Goal: Task Accomplishment & Management: Manage account settings

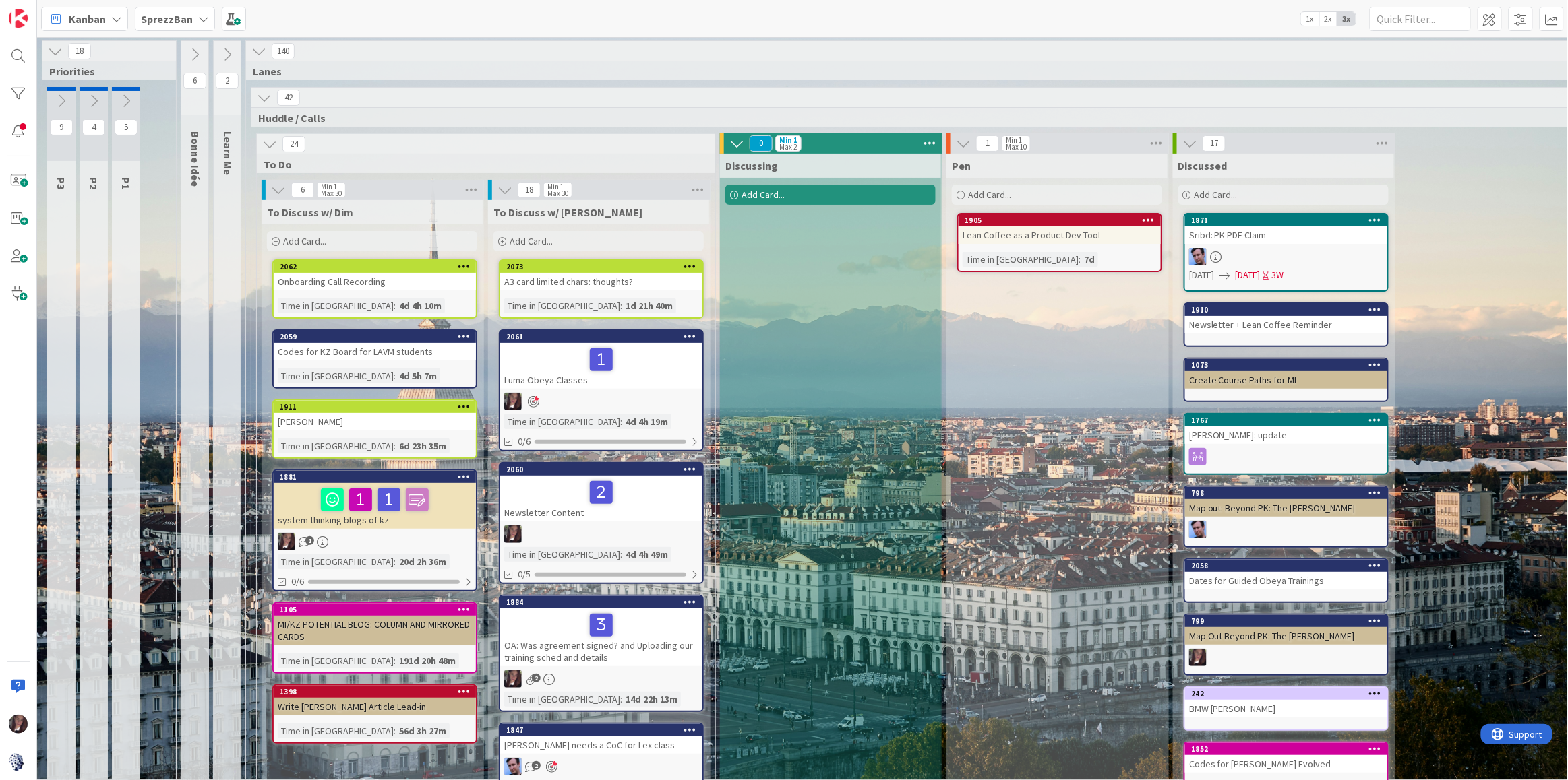
click at [878, 33] on div "Kanban SprezzBan 1x 2x 3x" at bounding box center [802, 18] width 1531 height 37
click at [167, 19] on b "SprezzBan" at bounding box center [166, 19] width 52 height 14
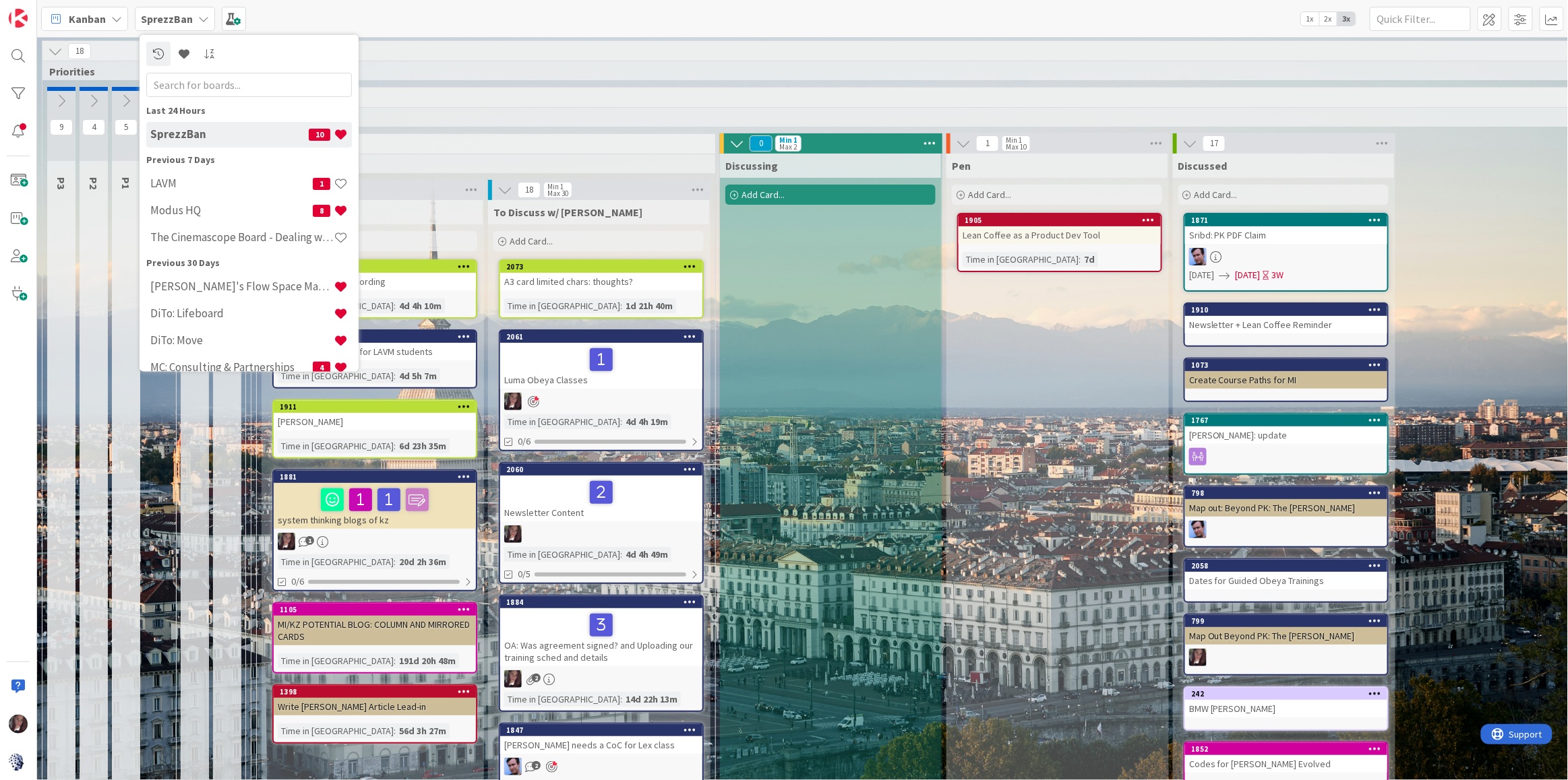
click at [175, 215] on h4 "Modus HQ" at bounding box center [231, 211] width 162 height 14
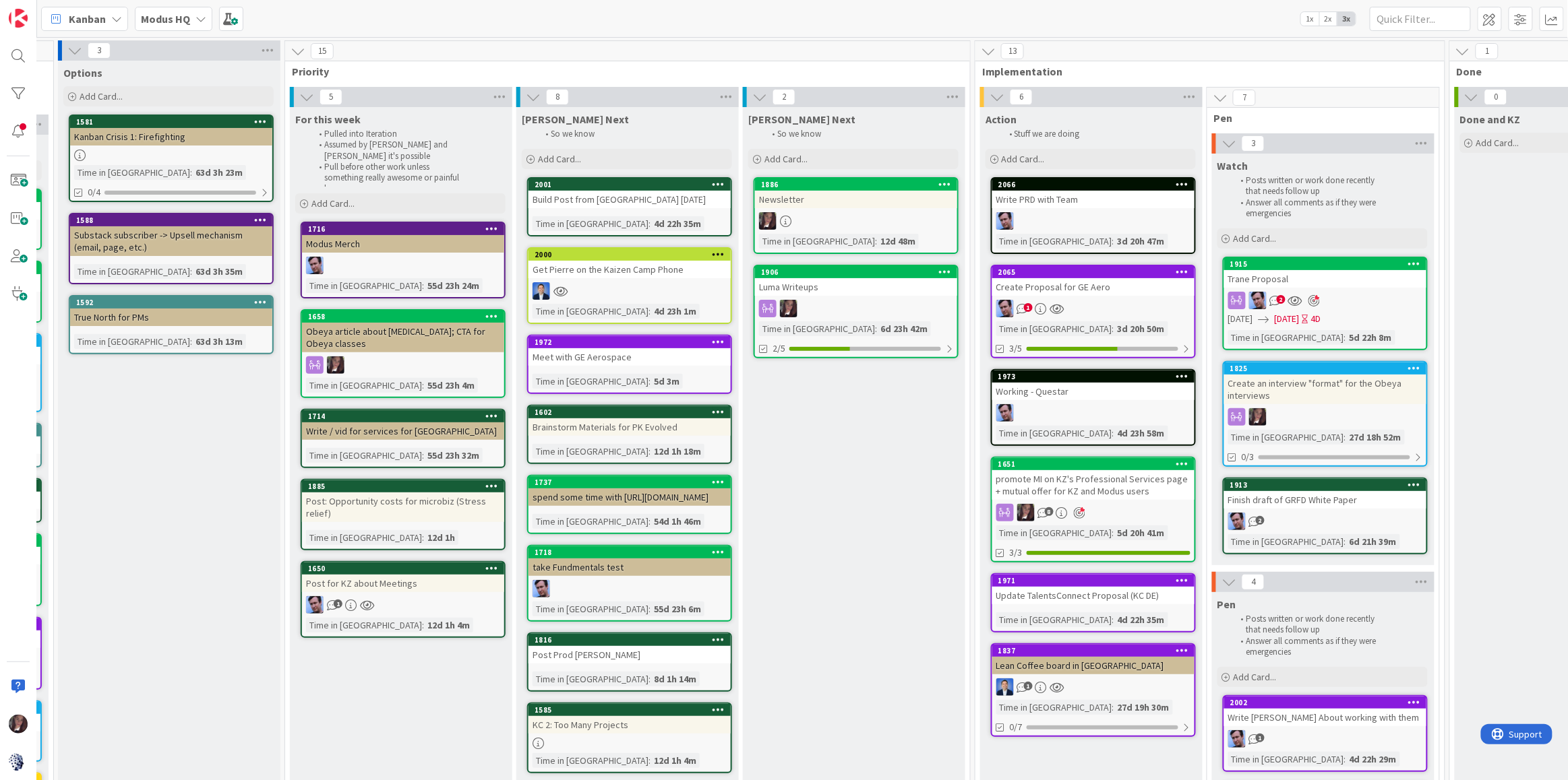
scroll to position [0, 256]
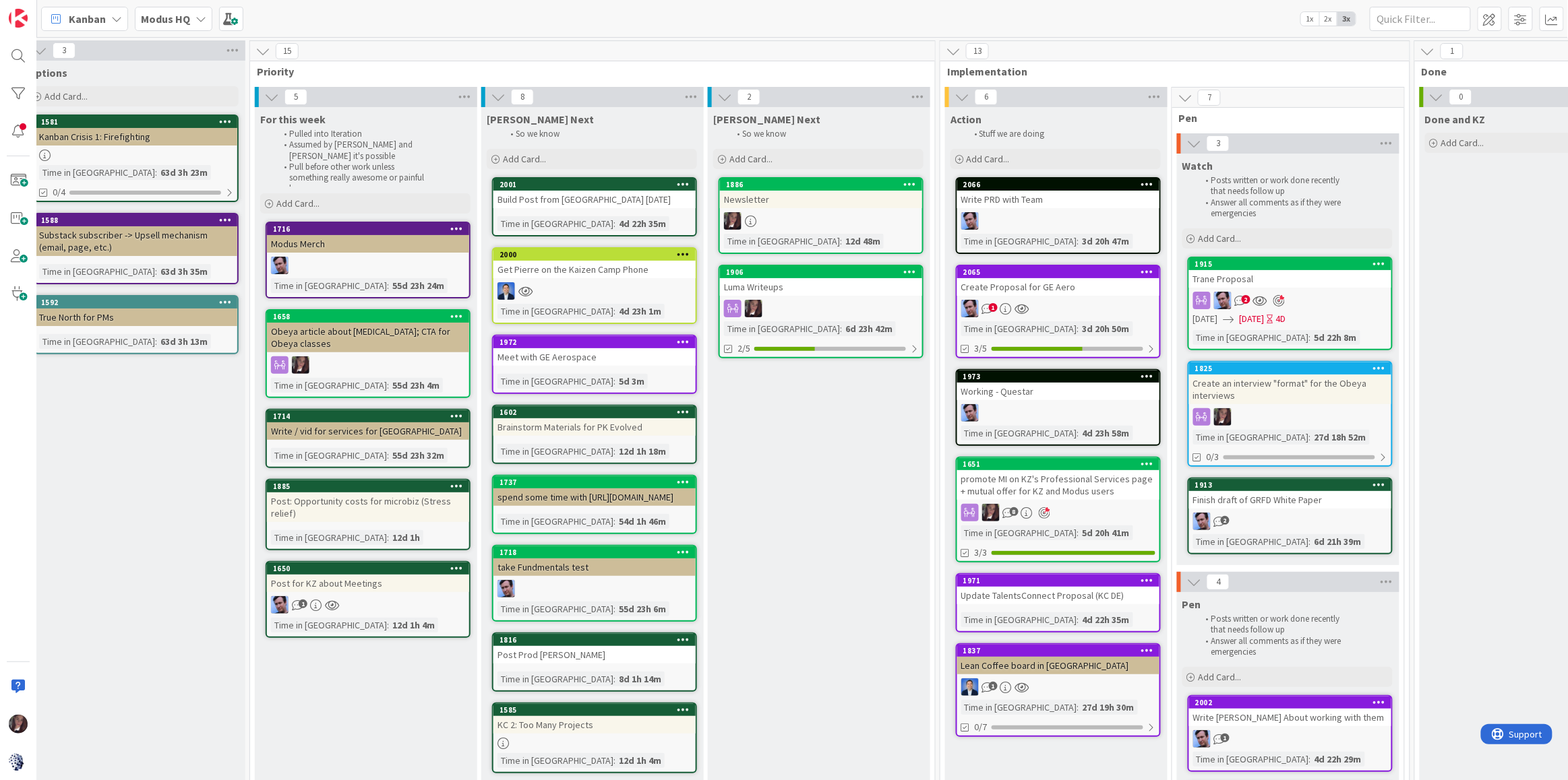
click at [1001, 279] on div "Create Proposal for GE Aero" at bounding box center [1058, 287] width 202 height 18
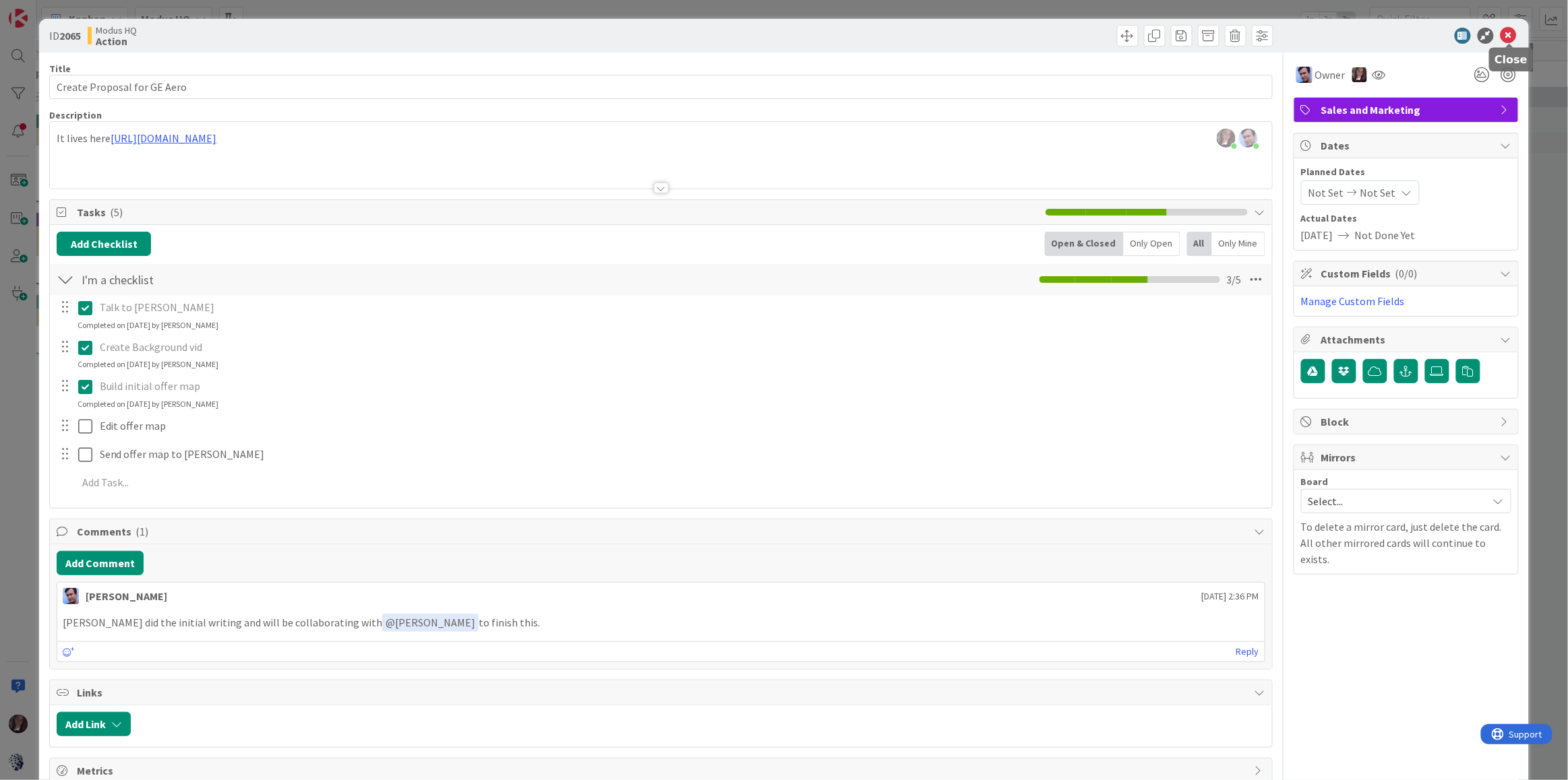
click at [1513, 37] on icon at bounding box center [1508, 35] width 16 height 16
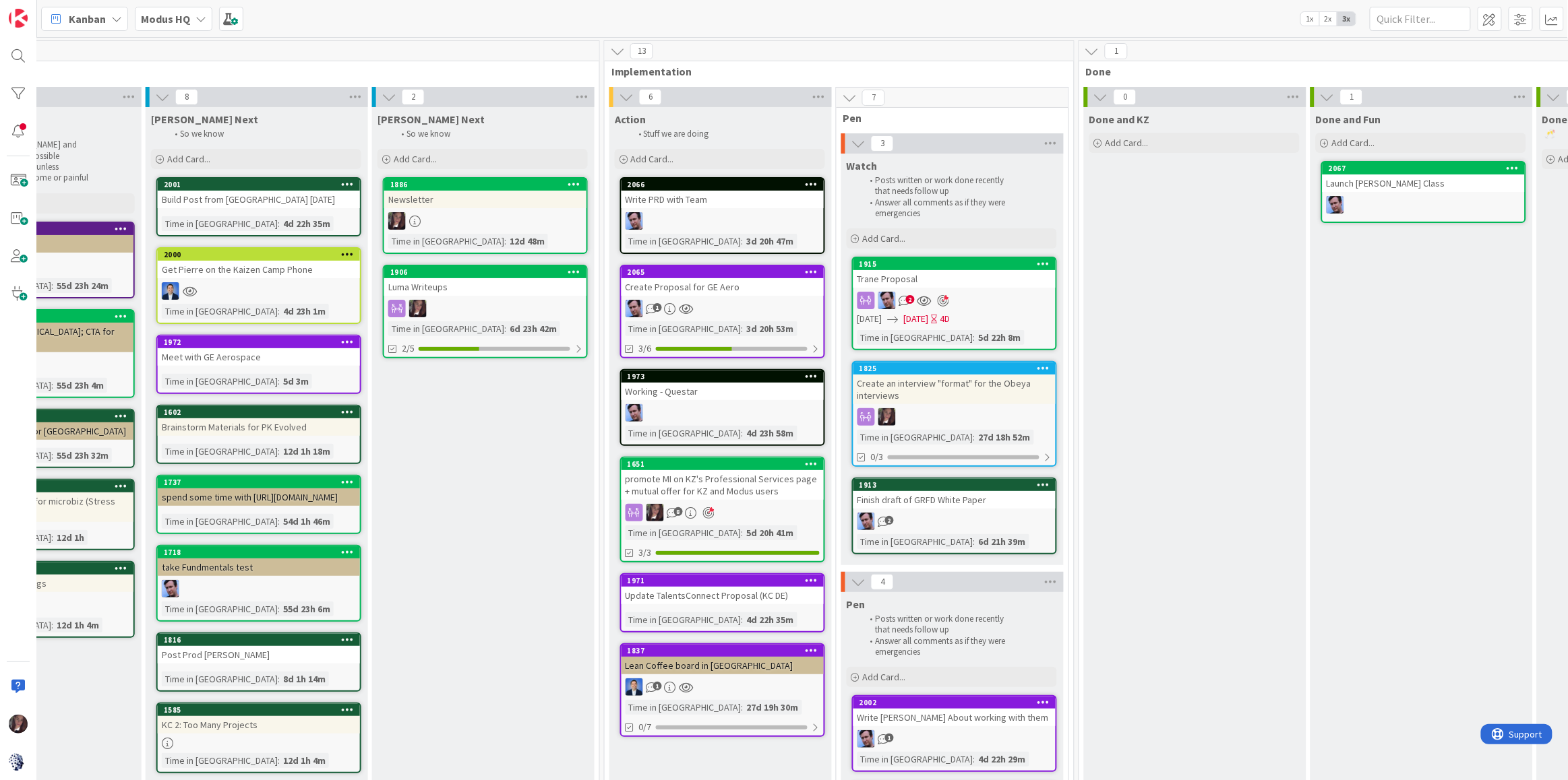
scroll to position [0, 597]
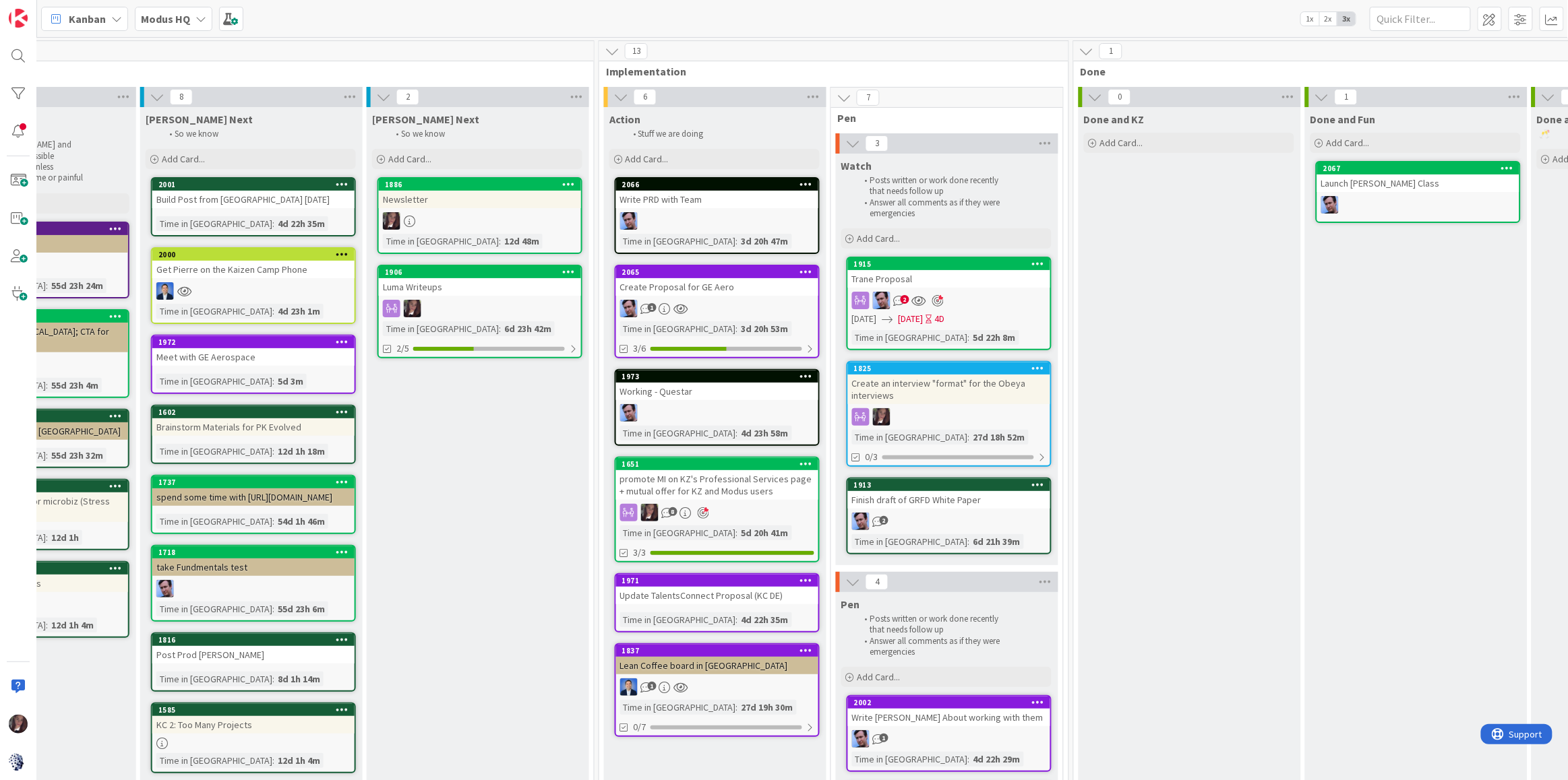
click at [744, 283] on div "Create Proposal for GE Aero" at bounding box center [717, 287] width 202 height 18
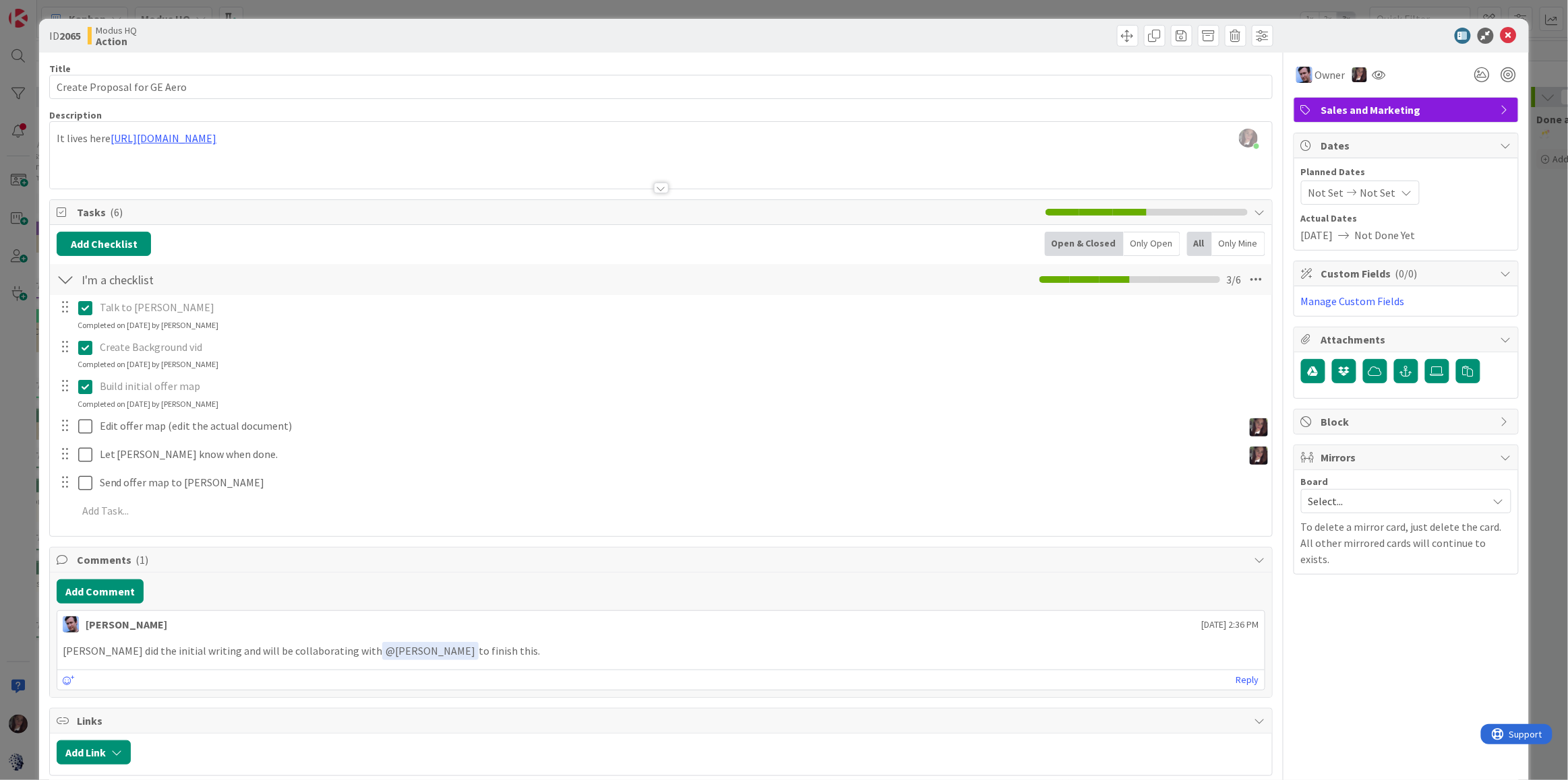
click at [1351, 460] on span "Mirrors" at bounding box center [1407, 457] width 172 height 16
click at [1346, 462] on span "Mirrors" at bounding box center [1407, 457] width 172 height 16
click at [1334, 505] on span "Select..." at bounding box center [1394, 502] width 172 height 19
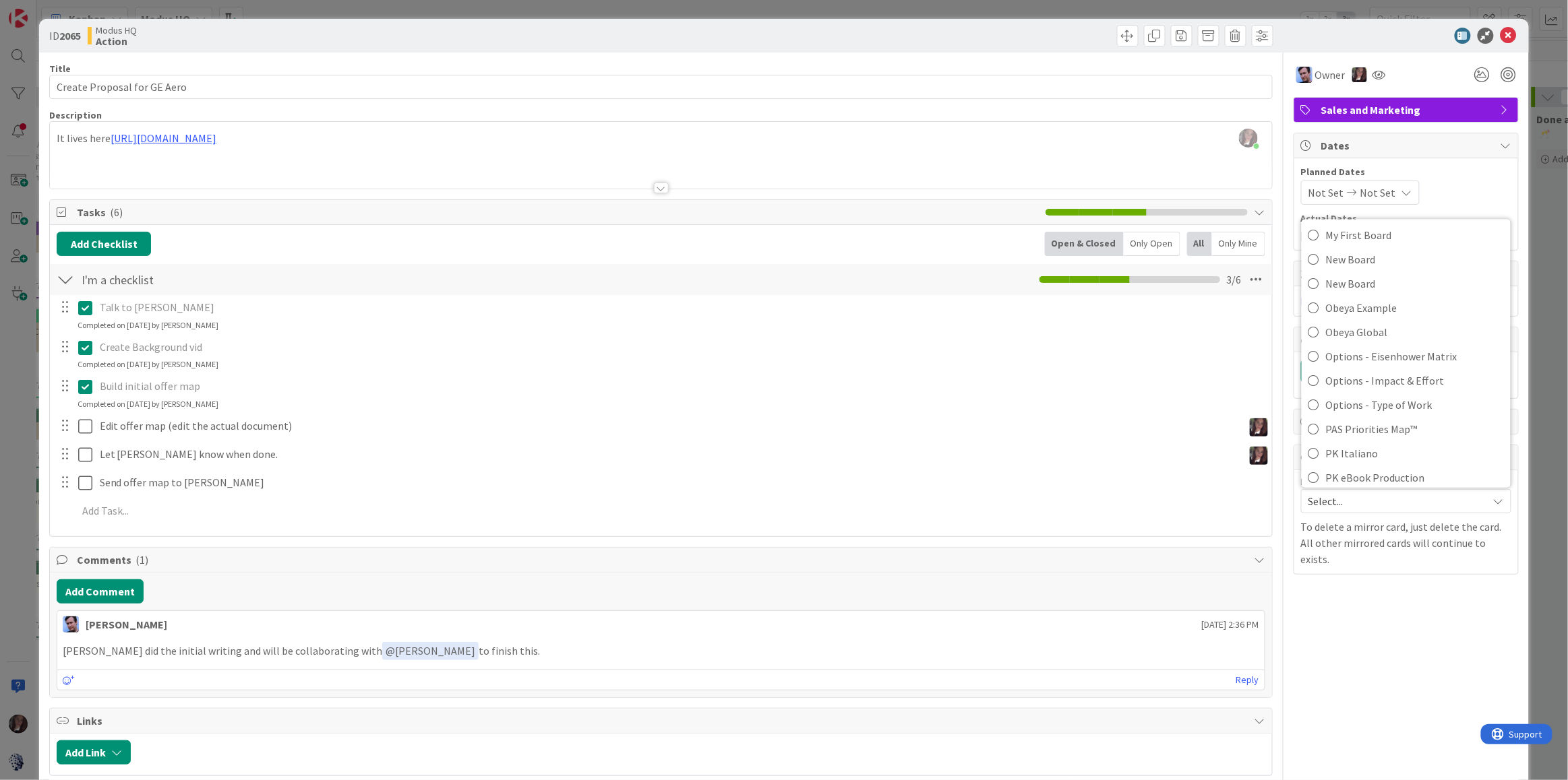
scroll to position [769, 0]
click at [1328, 325] on span "SprezzBan" at bounding box center [1414, 325] width 178 height 20
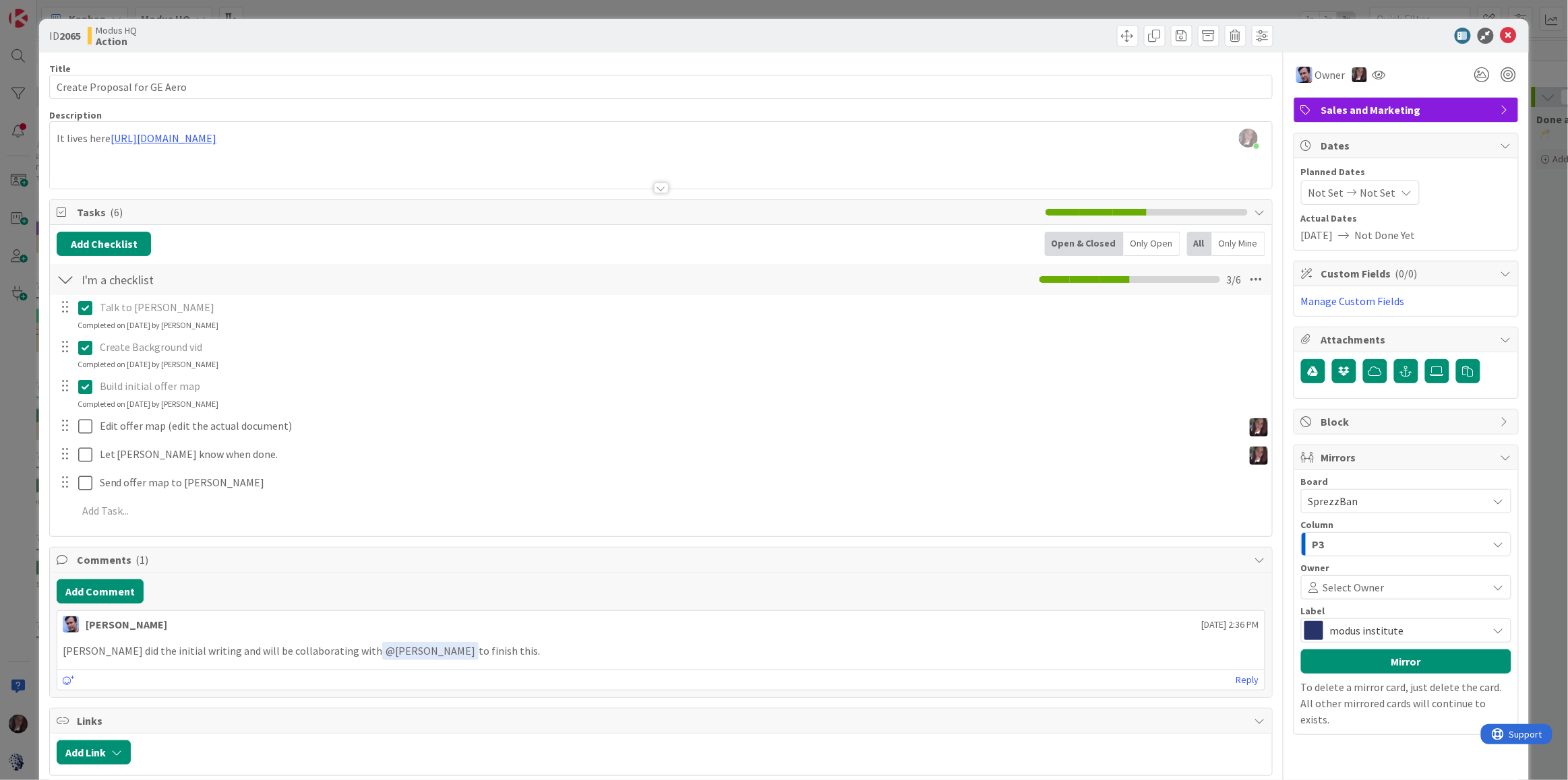
click at [1341, 544] on div "P3" at bounding box center [1398, 545] width 178 height 22
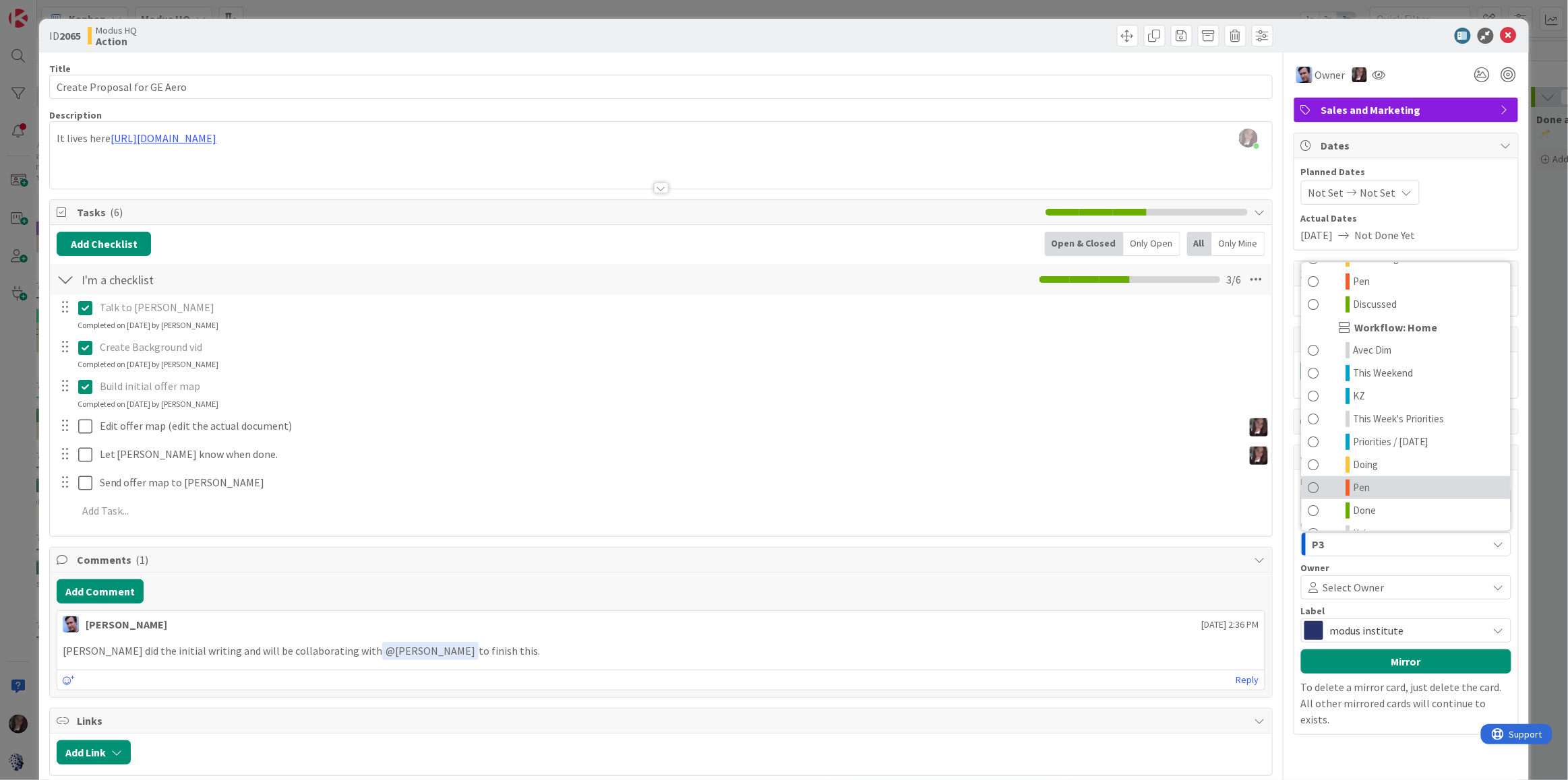
scroll to position [306, 0]
click at [1319, 479] on span at bounding box center [1313, 478] width 11 height 16
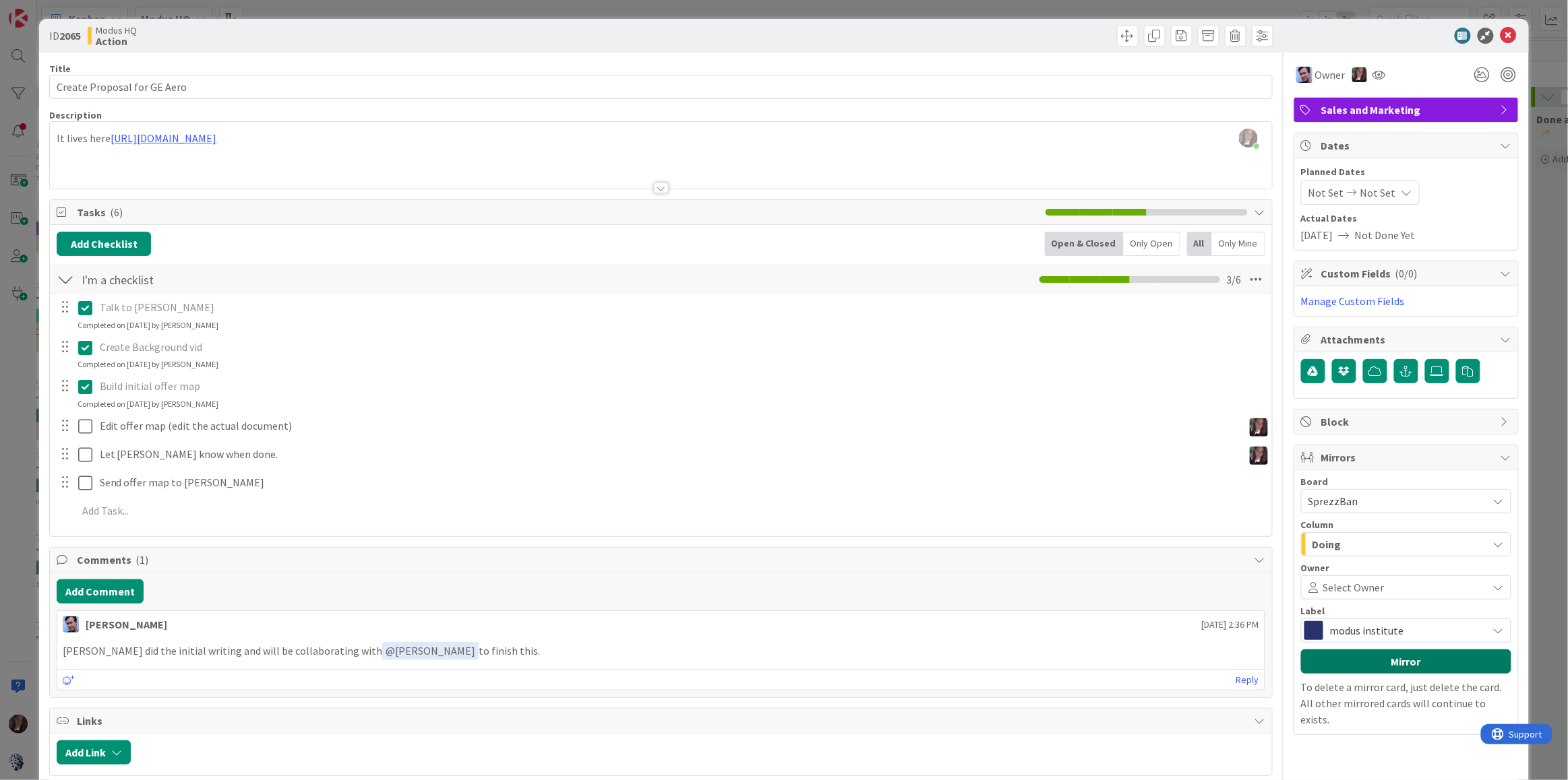
click at [1412, 665] on button "Mirror" at bounding box center [1406, 662] width 210 height 25
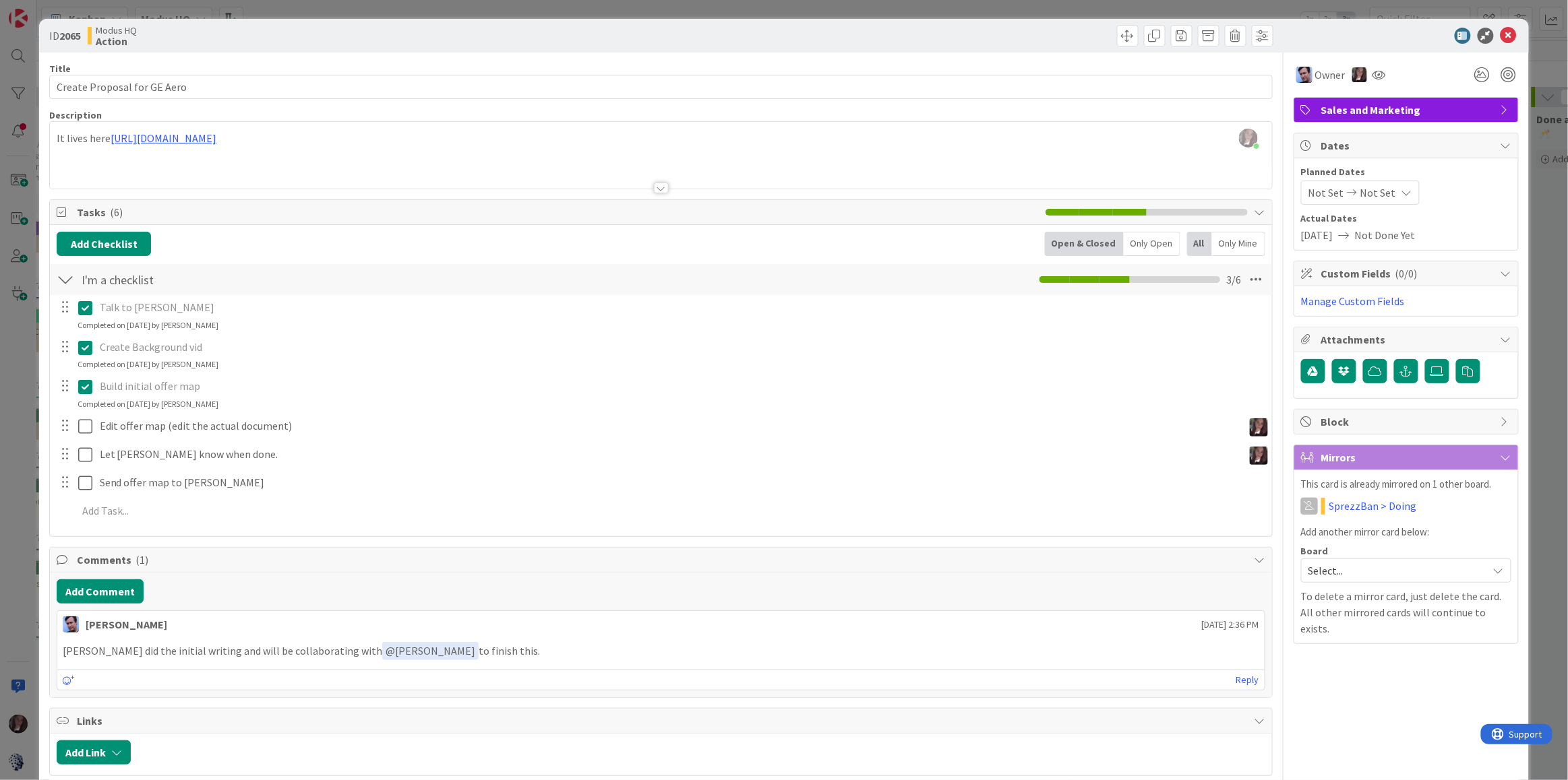
click at [1364, 193] on span "Not Set" at bounding box center [1378, 192] width 35 height 16
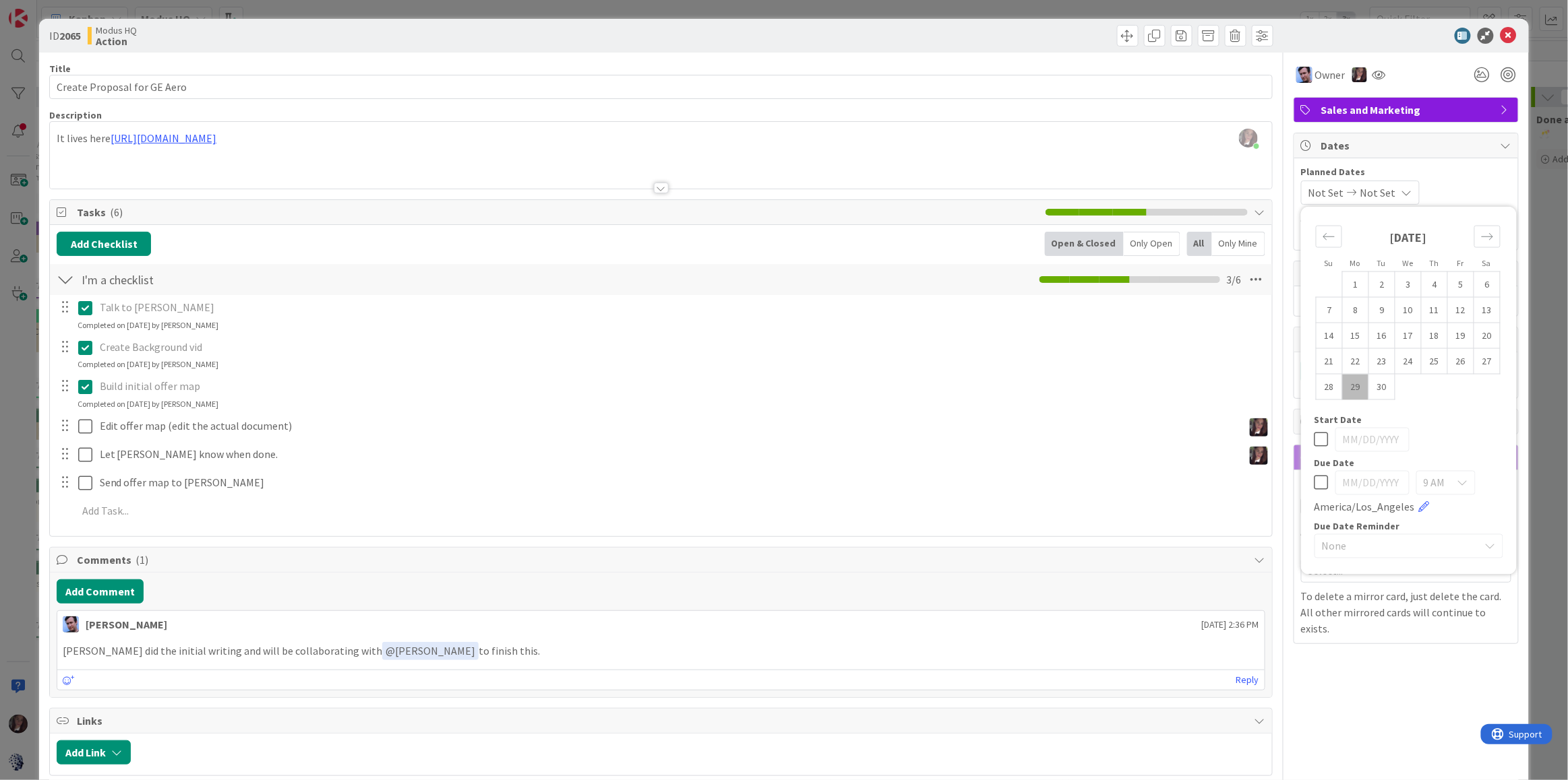
click at [1356, 387] on td "29" at bounding box center [1355, 386] width 26 height 25
click at [1391, 192] on span "Not Set" at bounding box center [1375, 192] width 35 height 16
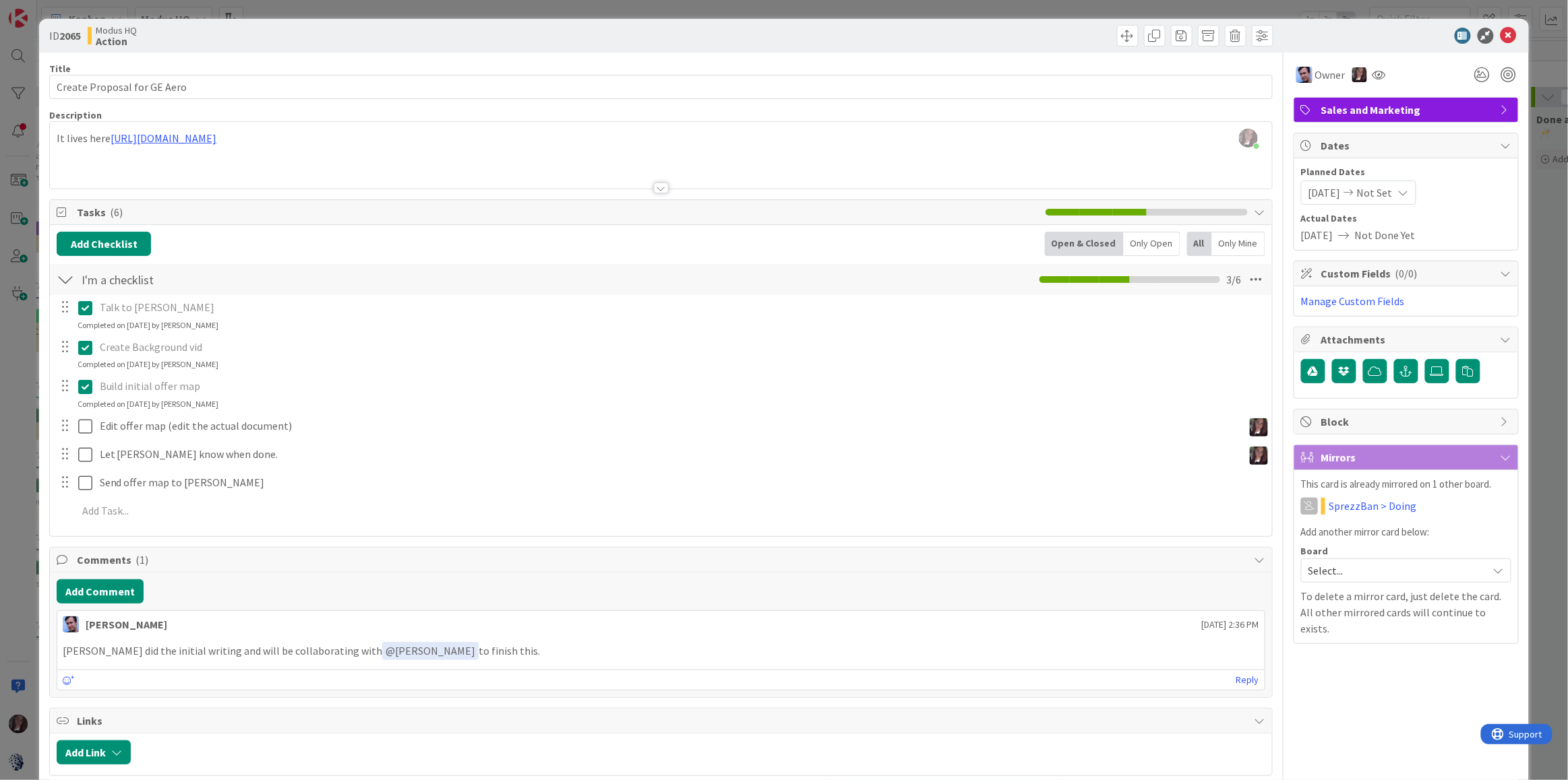
click at [1393, 195] on span "Not Set" at bounding box center [1375, 192] width 35 height 16
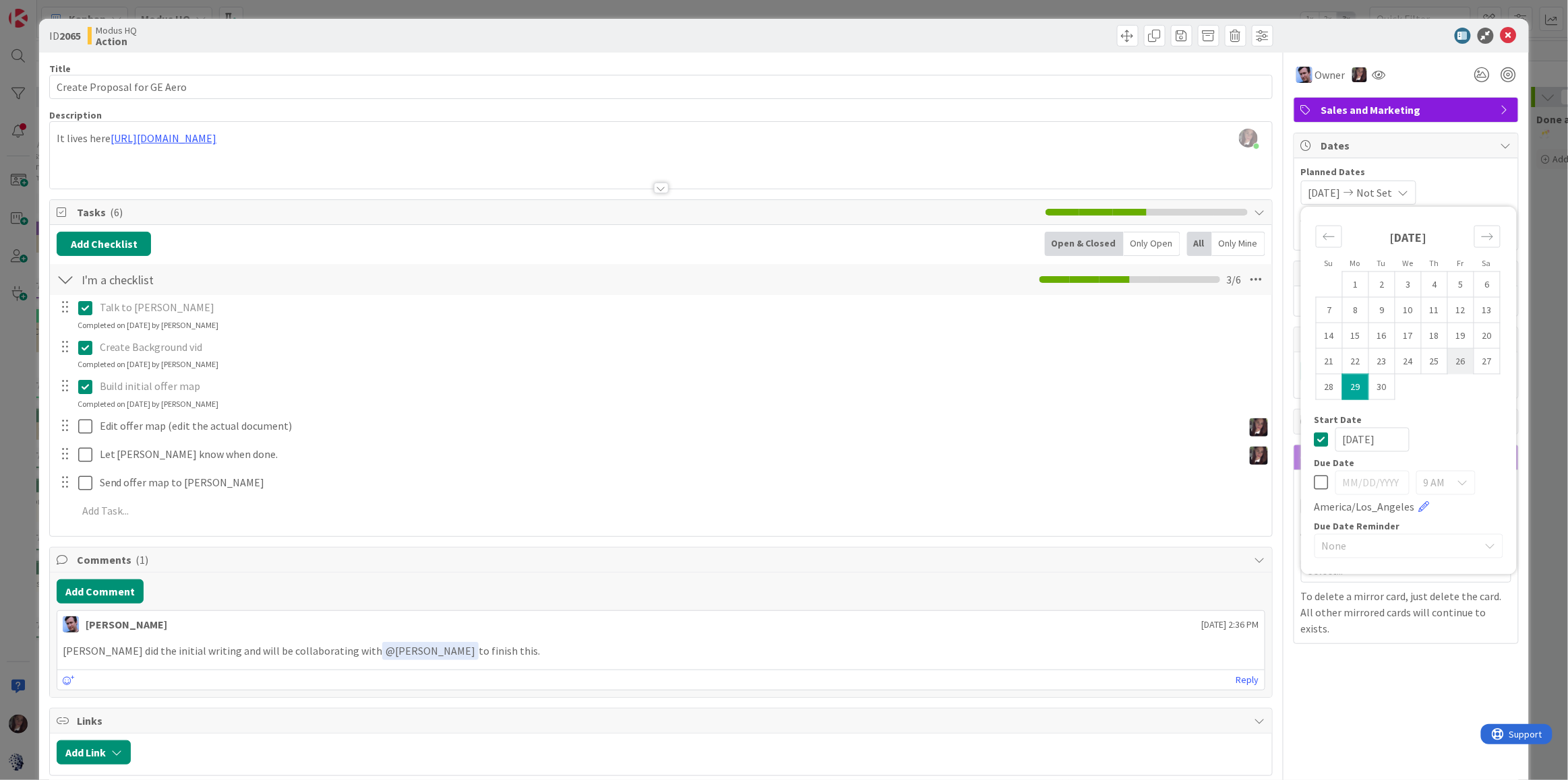
click at [1466, 356] on td "26" at bounding box center [1460, 361] width 26 height 25
type input "[DATE]"
click at [1379, 193] on span "Not Set" at bounding box center [1375, 192] width 35 height 16
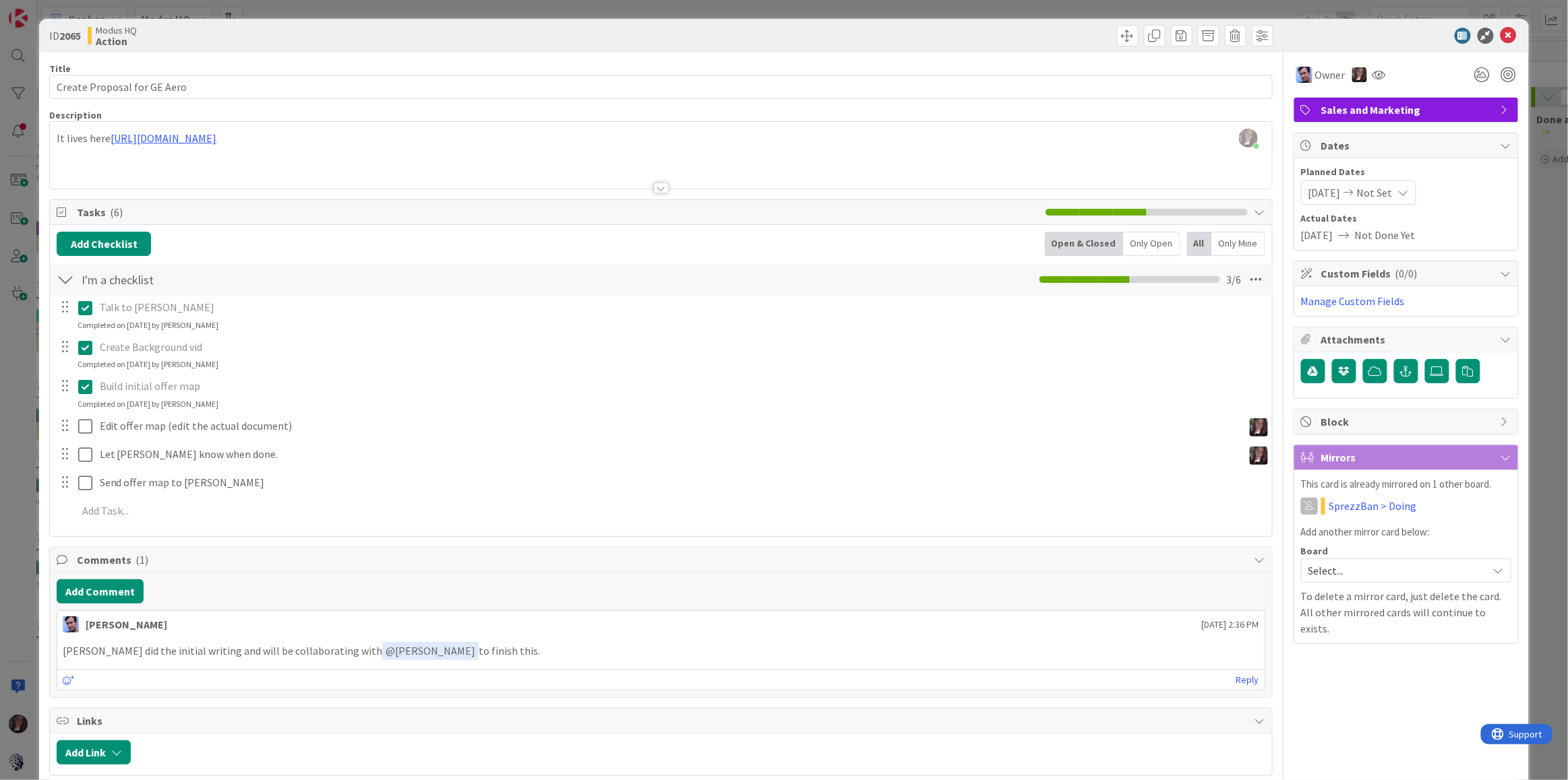
click at [1355, 235] on icon at bounding box center [1344, 235] width 22 height 11
click at [1412, 237] on span "Not Done Yet" at bounding box center [1385, 235] width 61 height 16
click at [1355, 235] on icon at bounding box center [1344, 235] width 22 height 11
click at [1333, 233] on span "09/25/2025" at bounding box center [1317, 235] width 32 height 16
click at [1506, 71] on div at bounding box center [1508, 75] width 15 height 15
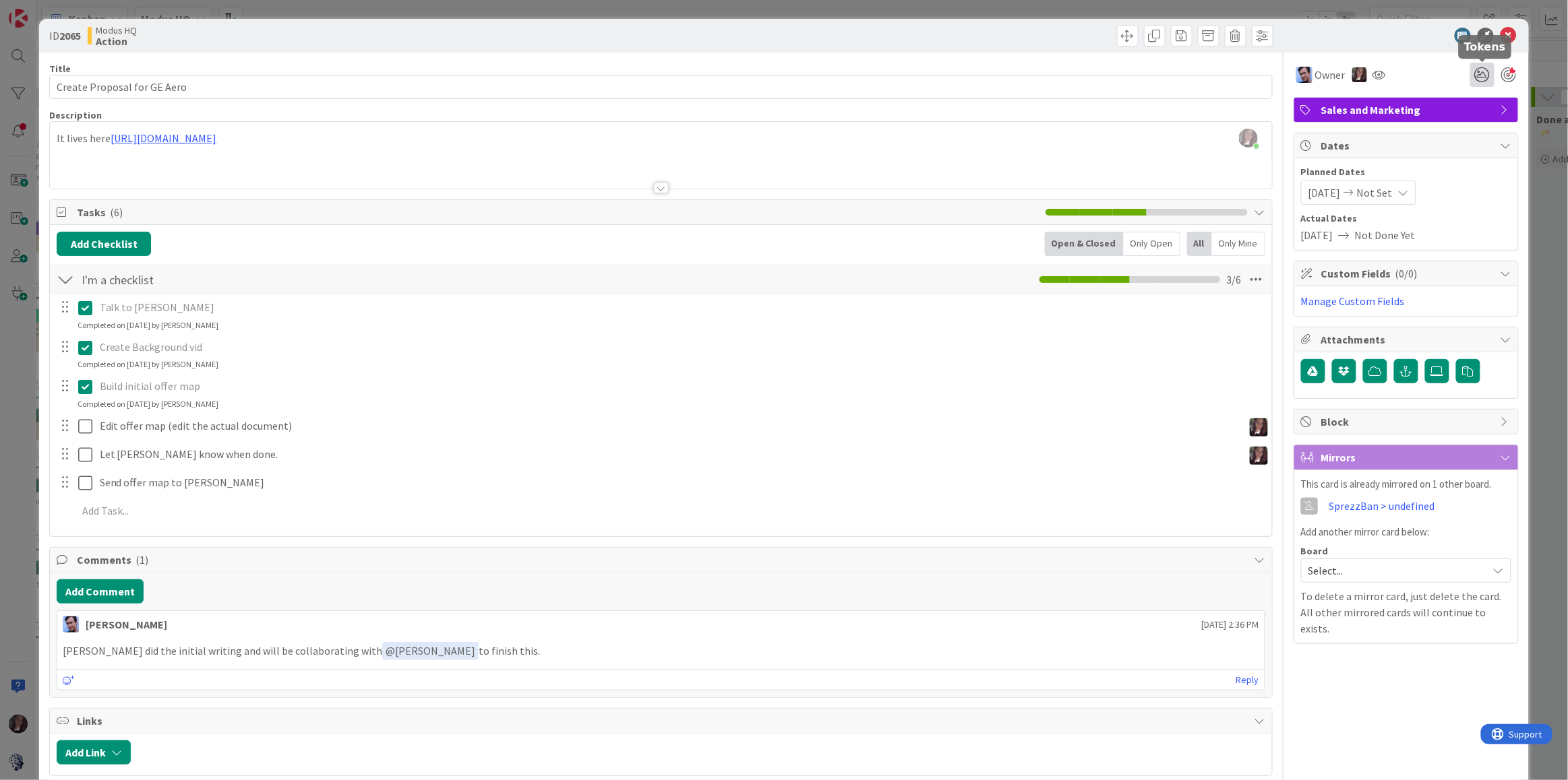
click at [1483, 74] on icon at bounding box center [1483, 75] width 25 height 25
click at [1461, 124] on icon at bounding box center [1466, 126] width 11 height 11
click at [1509, 37] on icon at bounding box center [1508, 35] width 16 height 16
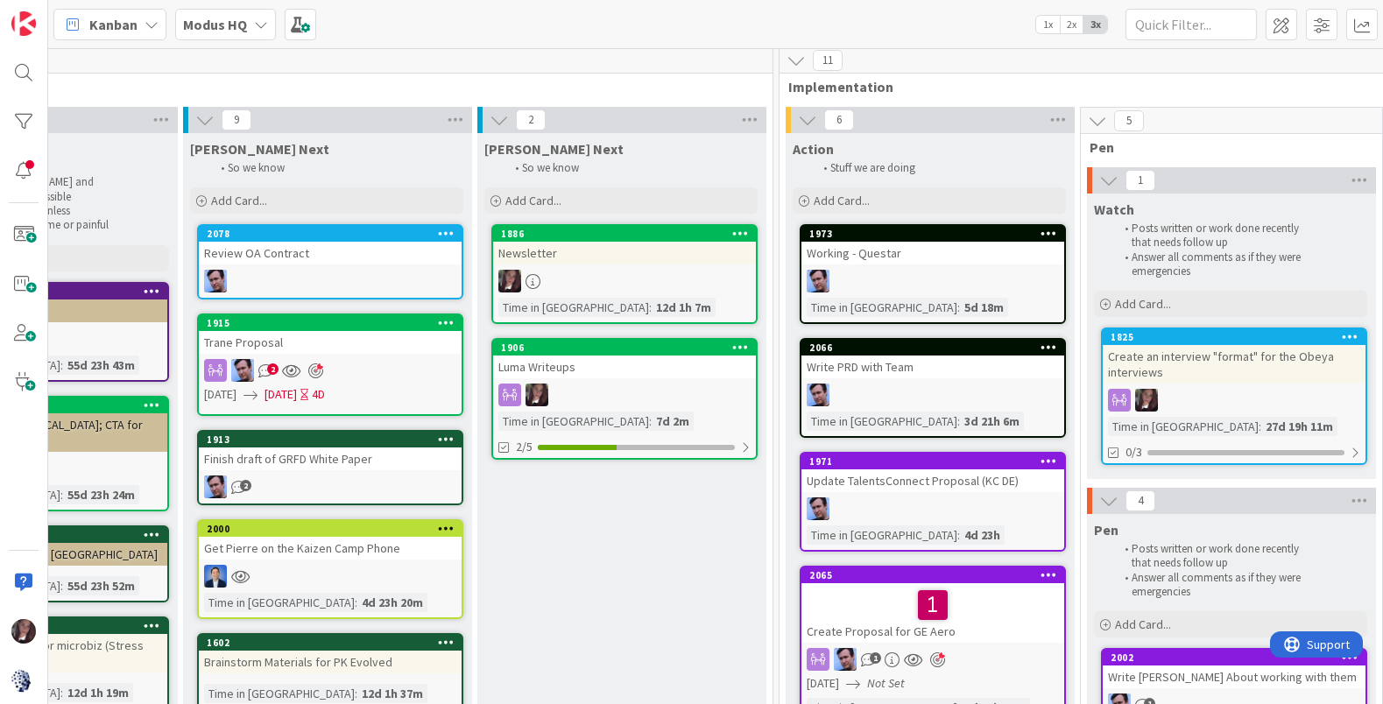
scroll to position [6, 775]
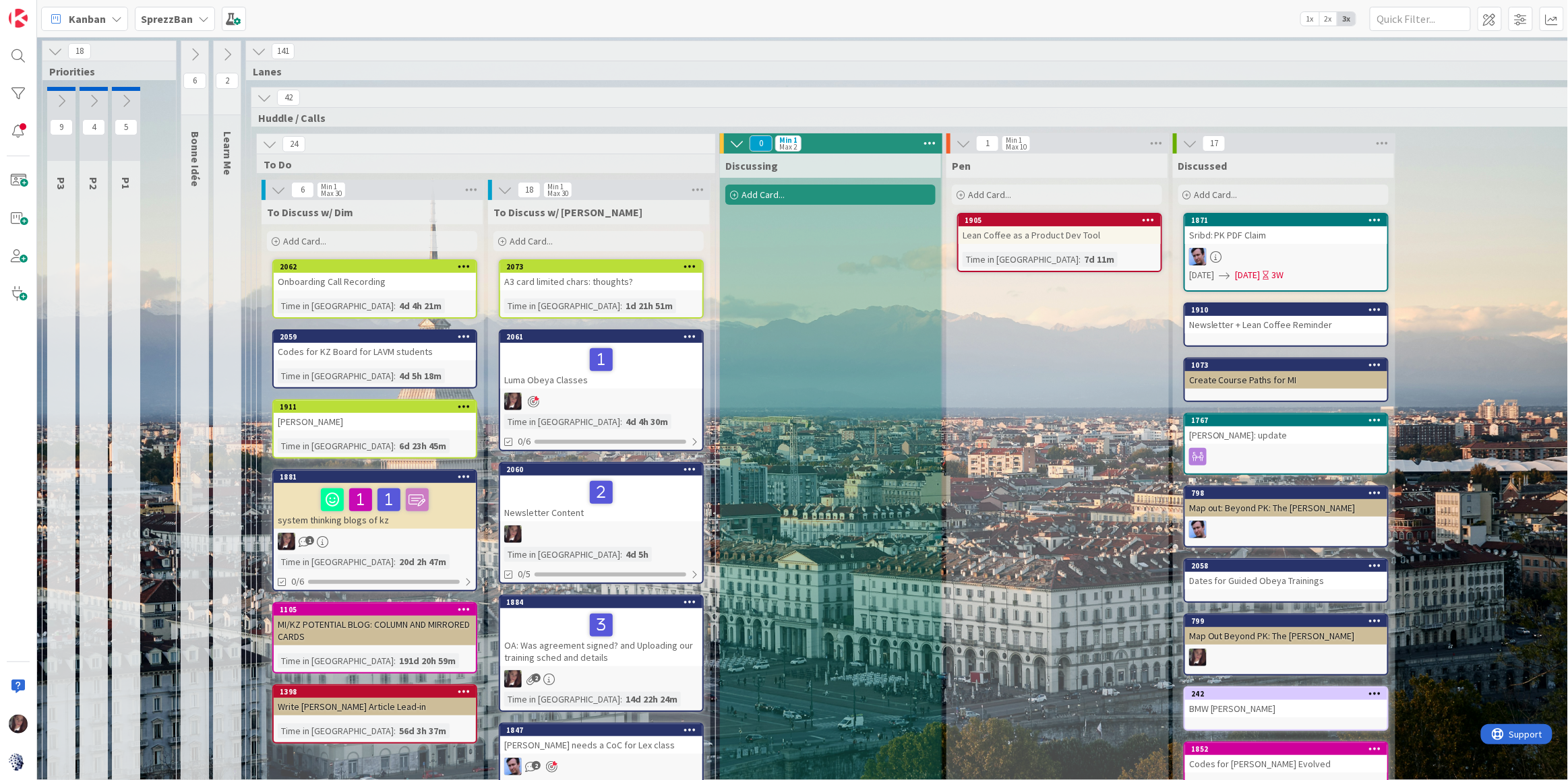
click at [772, 195] on span "Add Card..." at bounding box center [763, 195] width 43 height 12
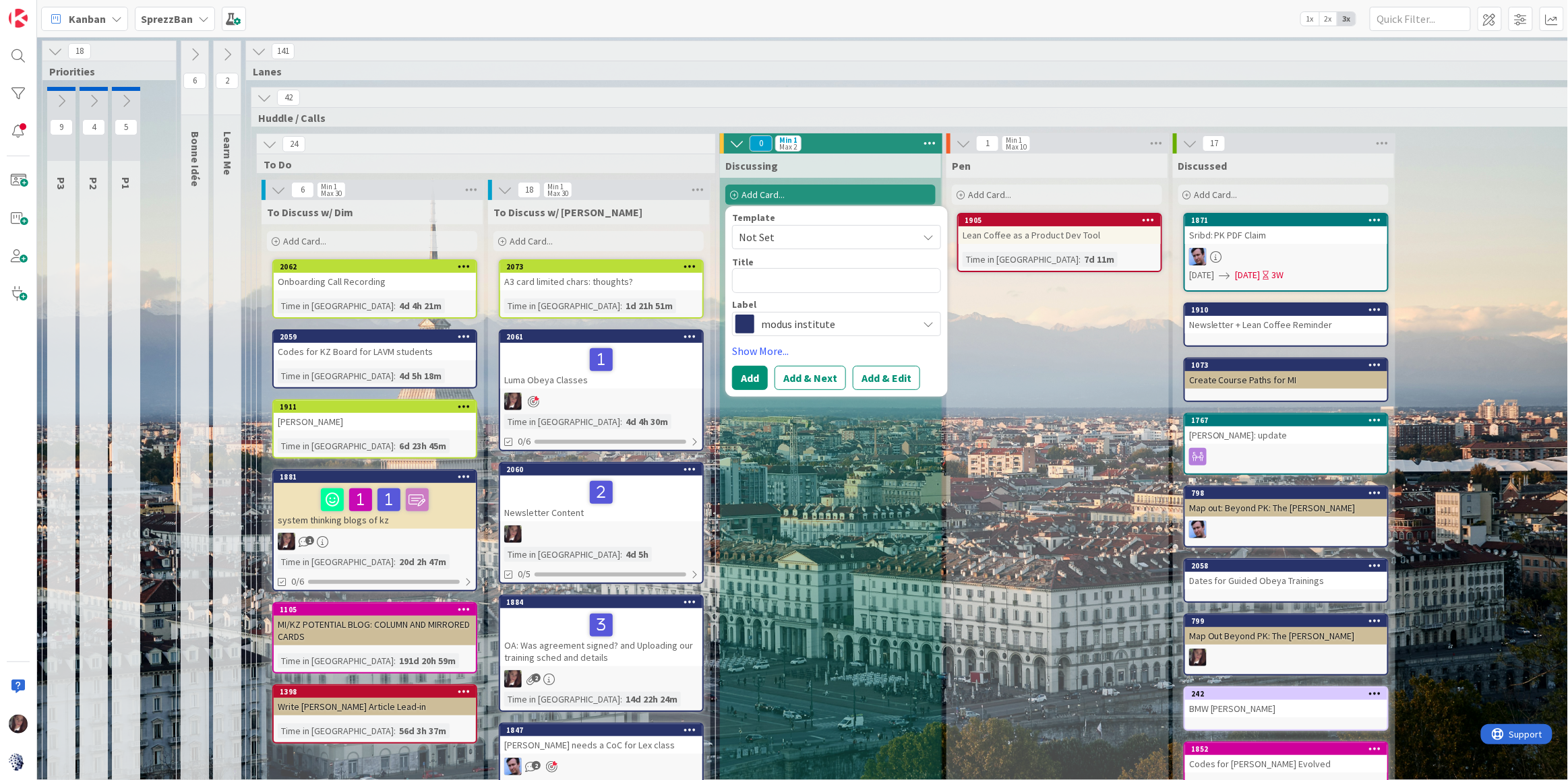
type textarea "x"
type textarea "G"
type textarea "x"
type textarea "GE"
type textarea "x"
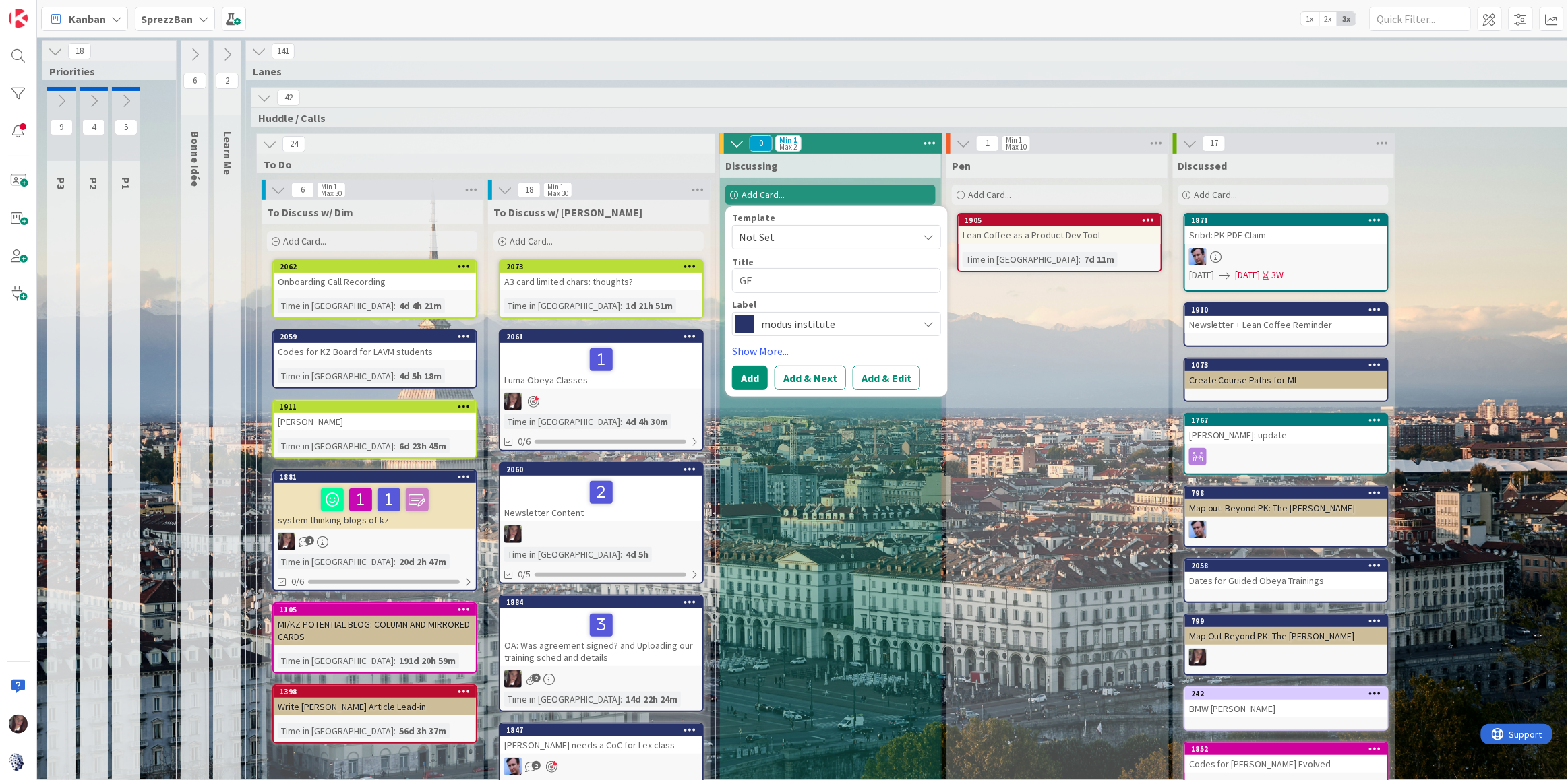
type textarea "GE"
type textarea "x"
type textarea "GE A"
type textarea "x"
type textarea "GE Ae"
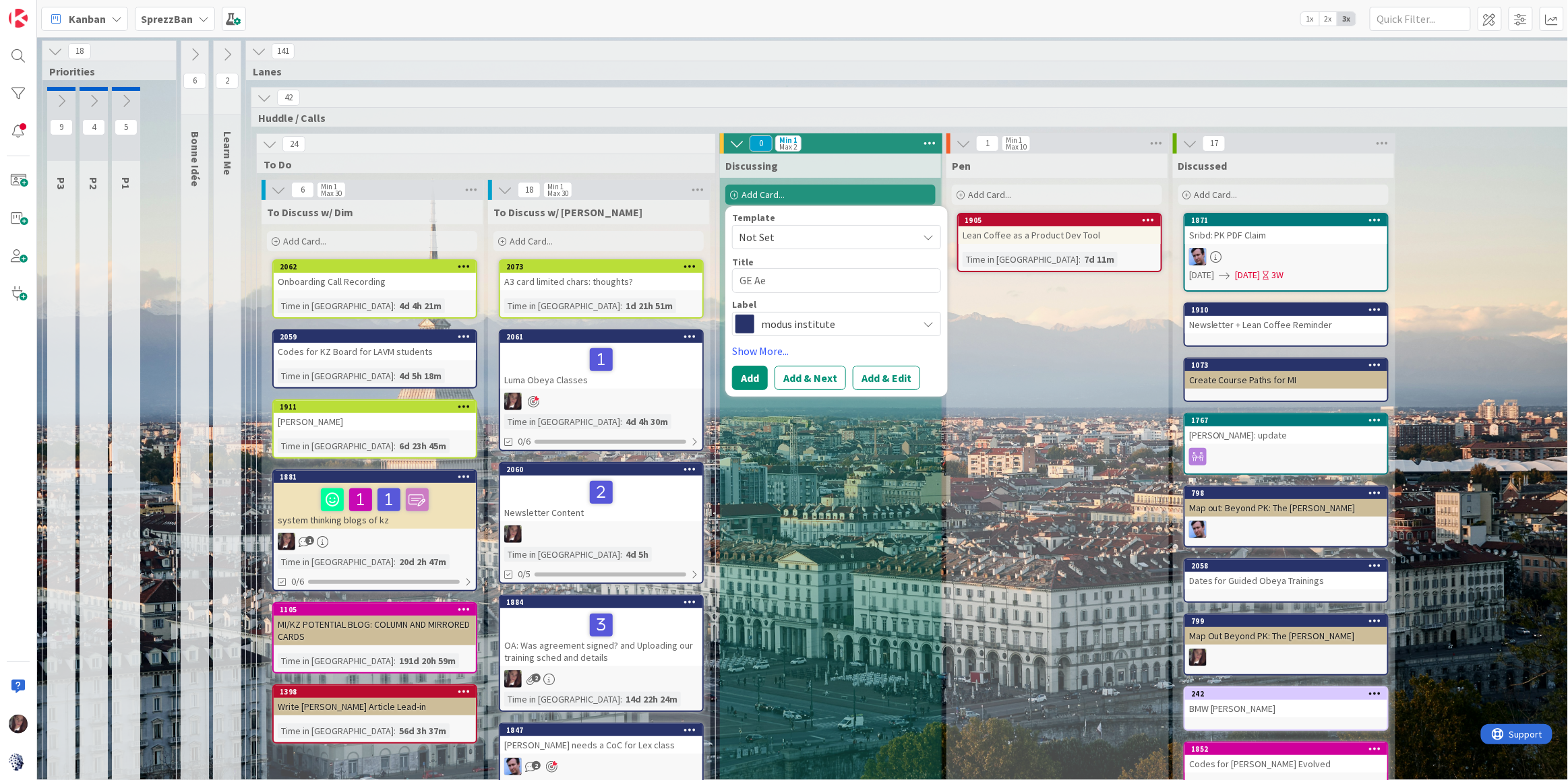
type textarea "x"
type textarea "GE Aer"
type textarea "x"
type textarea "GE Aero"
type textarea "x"
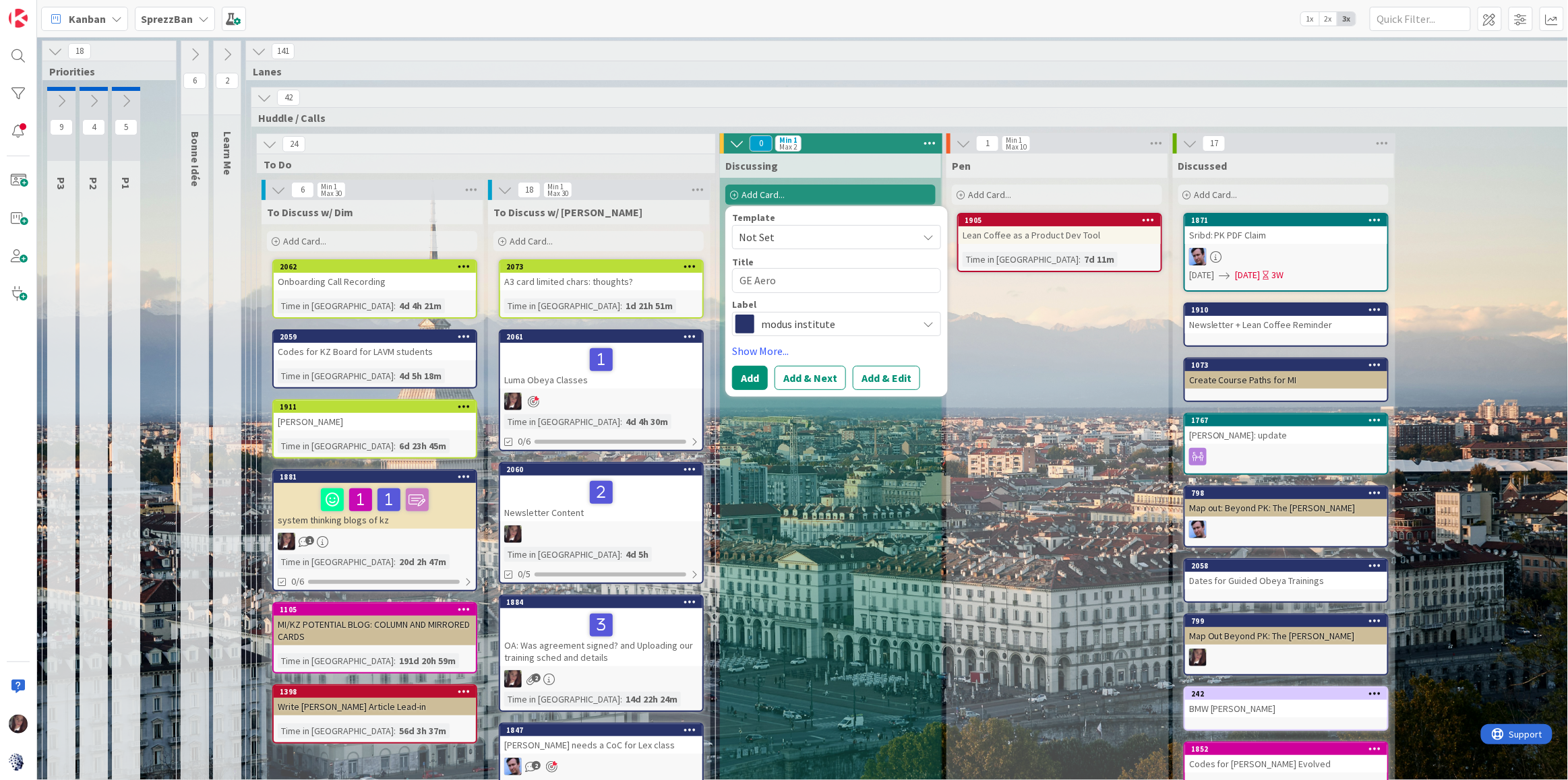
type textarea "GE Aeros"
type textarea "x"
type textarea "GE Aerosp"
type textarea "x"
type textarea "GE Aerospa"
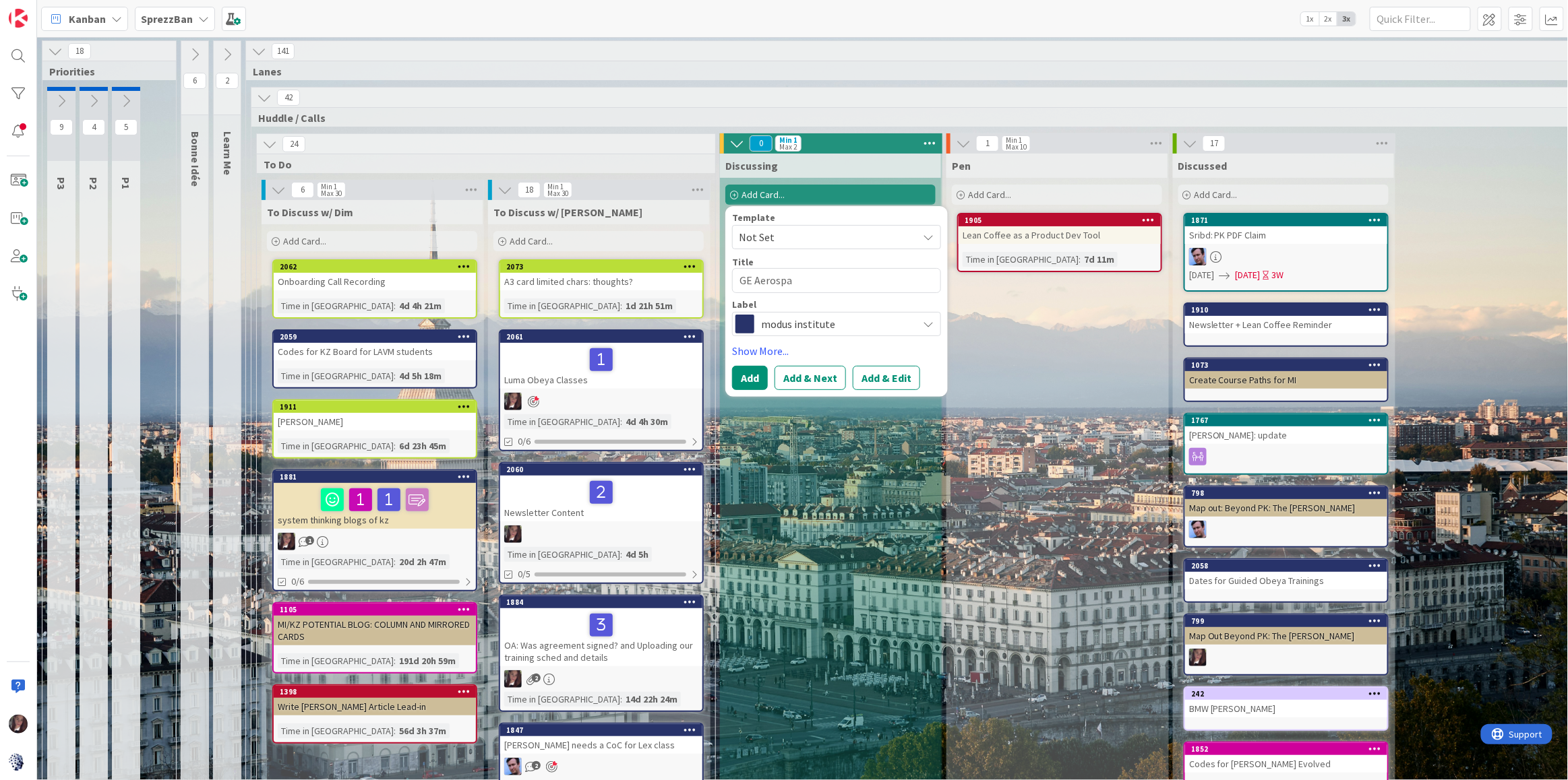
type textarea "x"
type textarea "GE Aerospac"
type textarea "x"
type textarea "GE Aerospace"
type textarea "x"
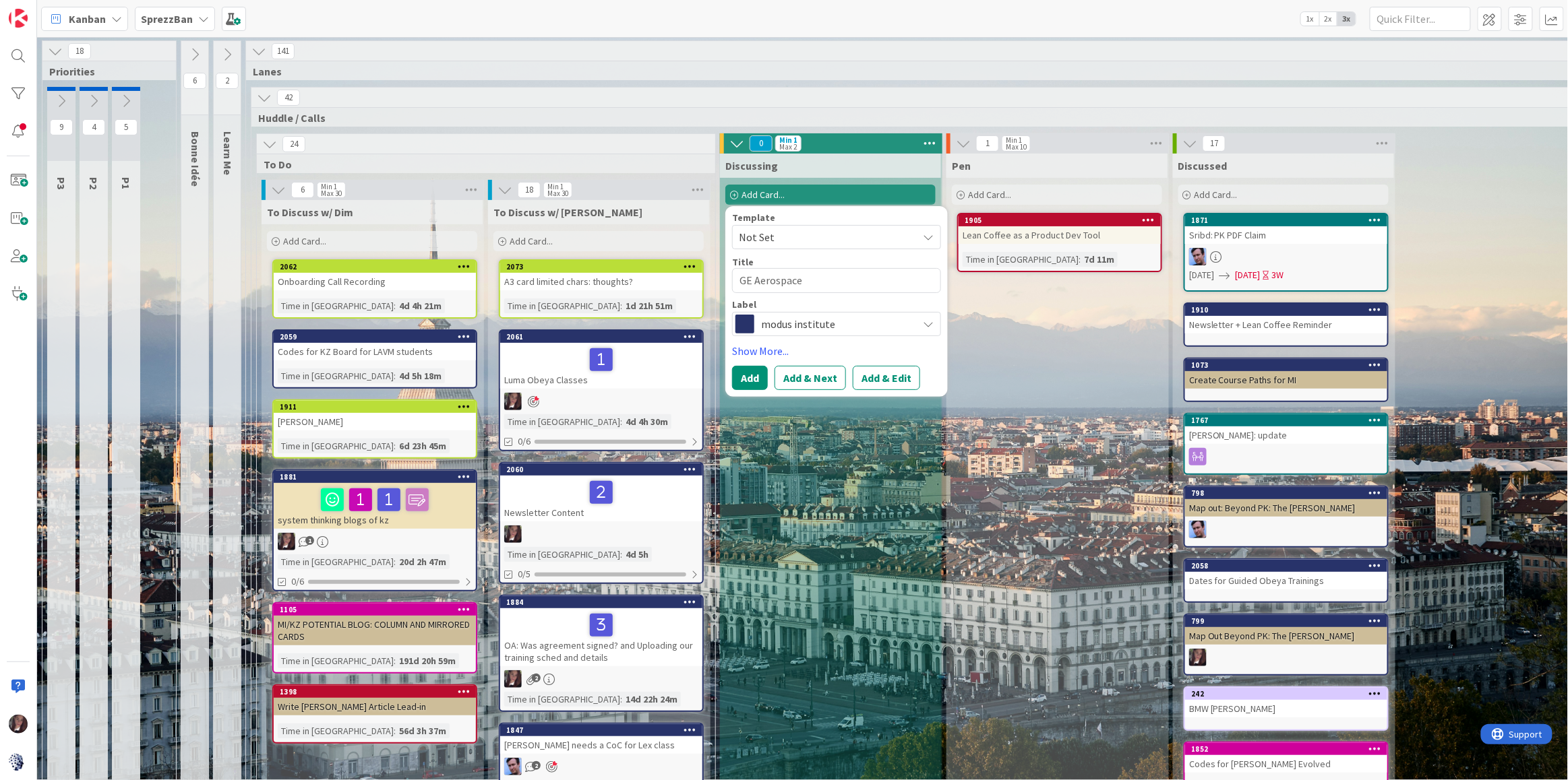
type textarea "GE Aerospace P"
type textarea "x"
type textarea "GE Aerospace Pro"
type textarea "x"
type textarea "GE Aerospace Prop"
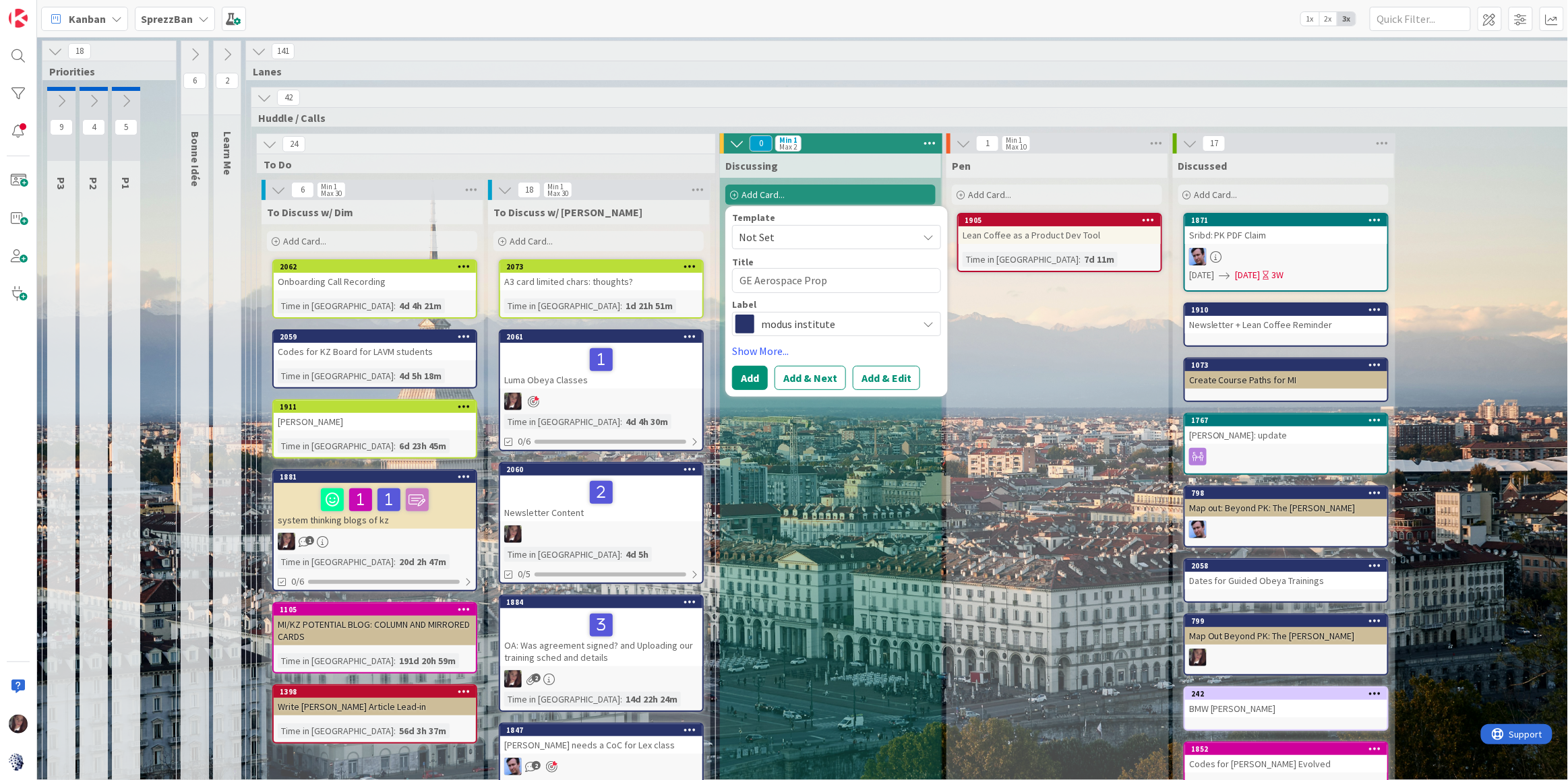
type textarea "x"
type textarea "GE Aerospace Propo"
type textarea "x"
type textarea "GE Aerospace Propos"
type textarea "x"
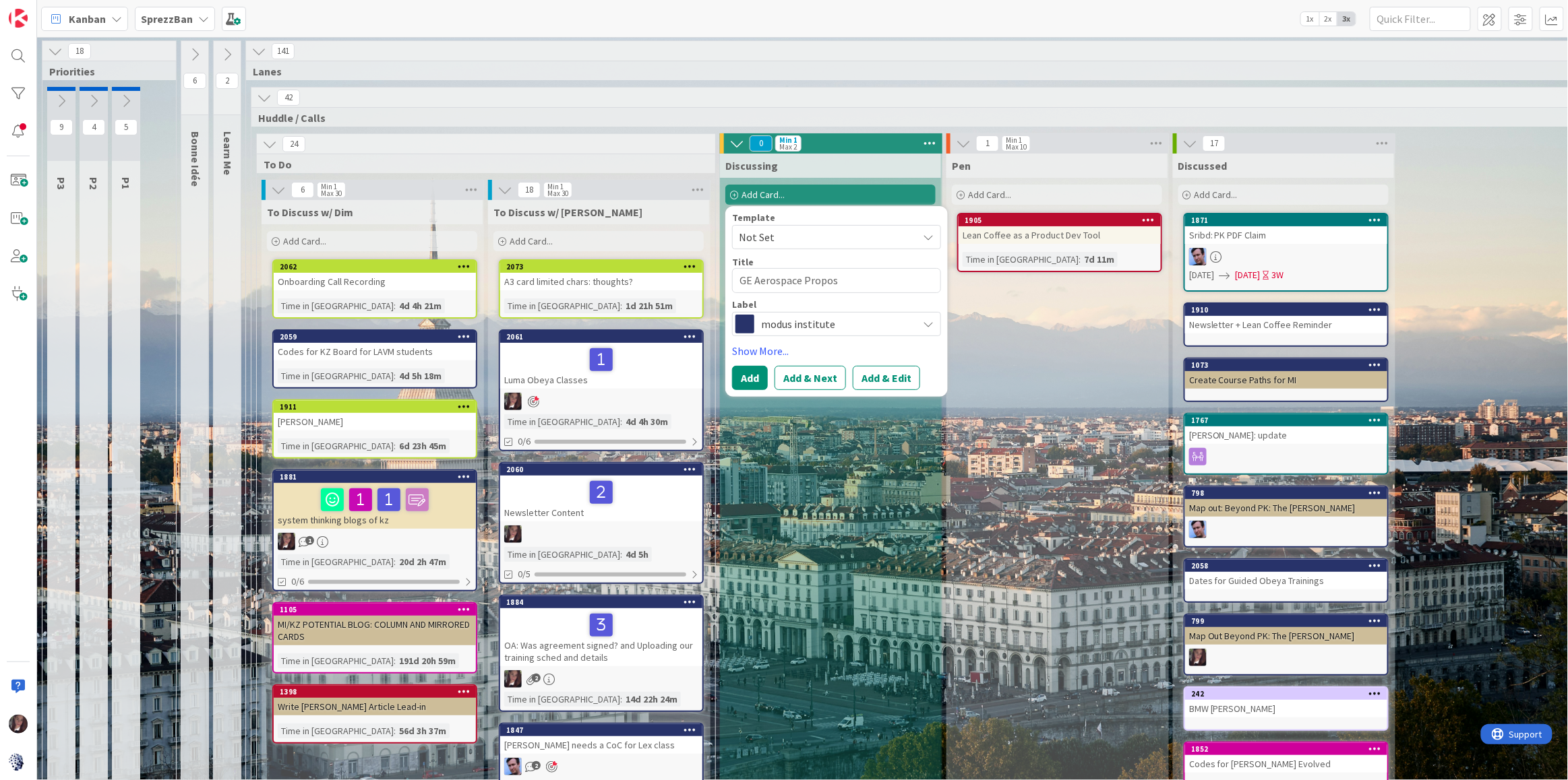
type textarea "GE Aerospace Proposa"
type textarea "x"
type textarea "GE Aerospace Proposal"
type textarea "x"
type textarea "GE Aerospace Proposal"
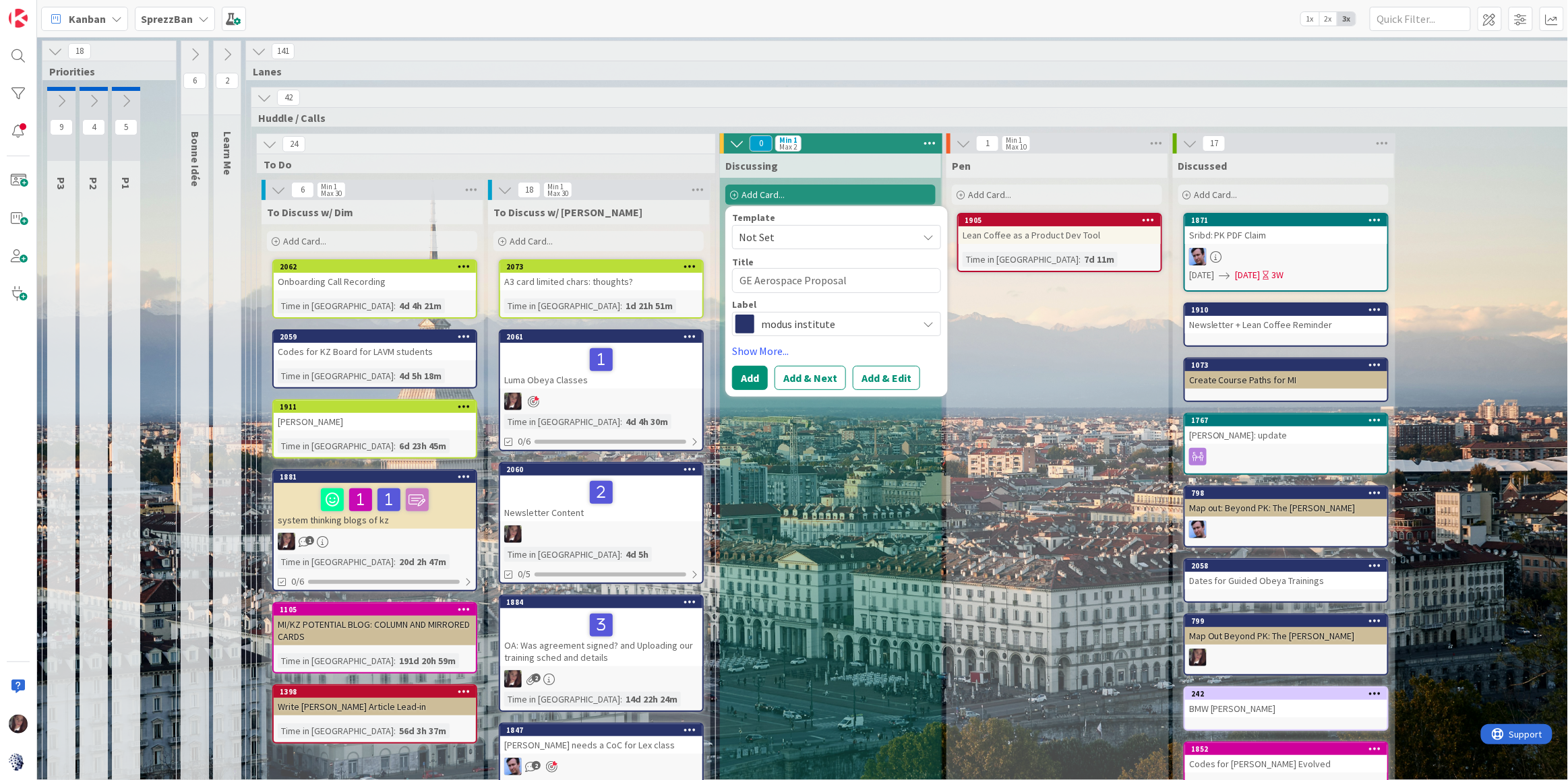
click at [785, 319] on span "modus institute" at bounding box center [836, 324] width 149 height 19
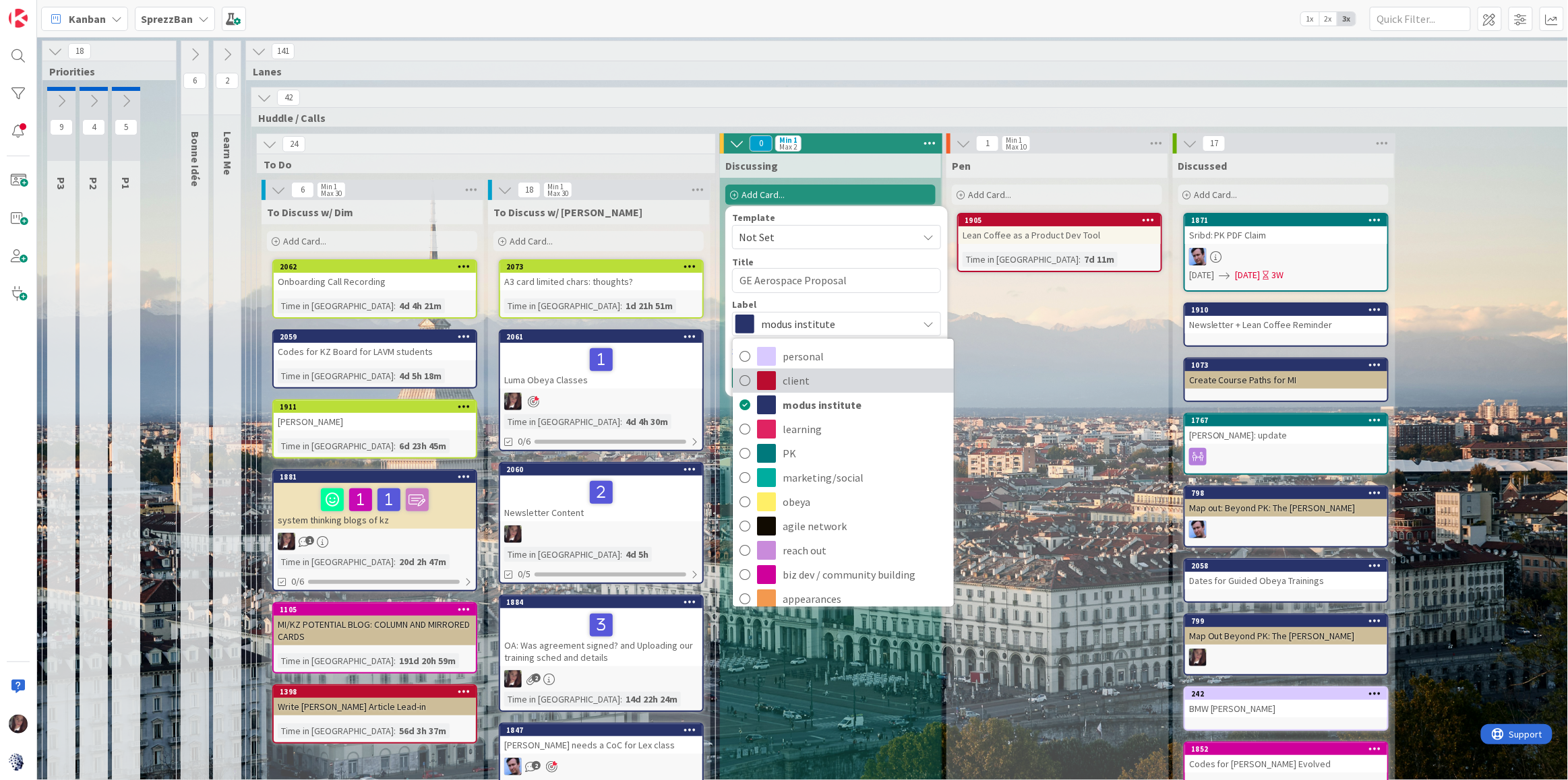
click at [748, 379] on icon at bounding box center [745, 380] width 11 height 20
type textarea "x"
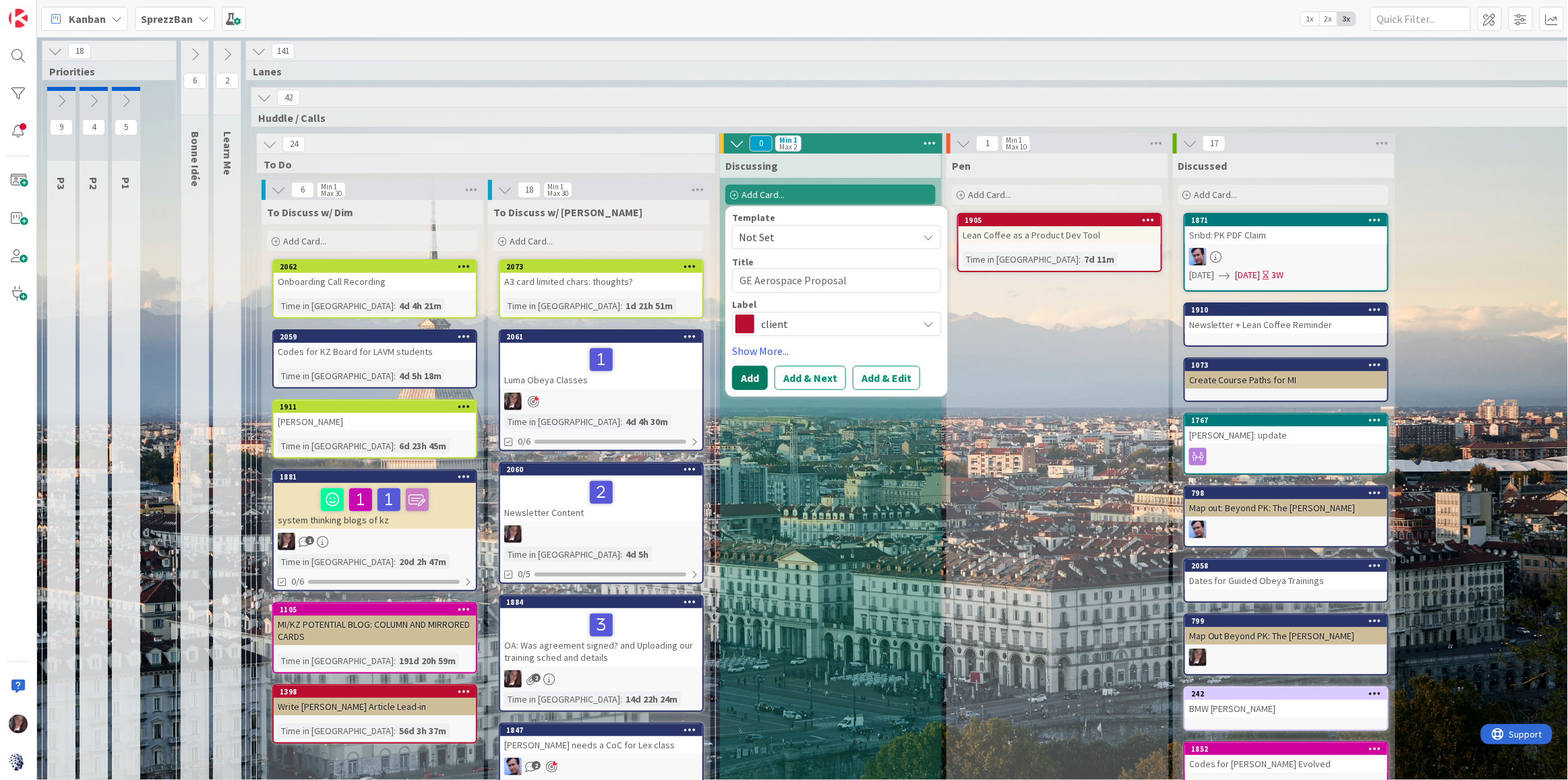
click at [749, 379] on button "Add" at bounding box center [749, 378] width 35 height 25
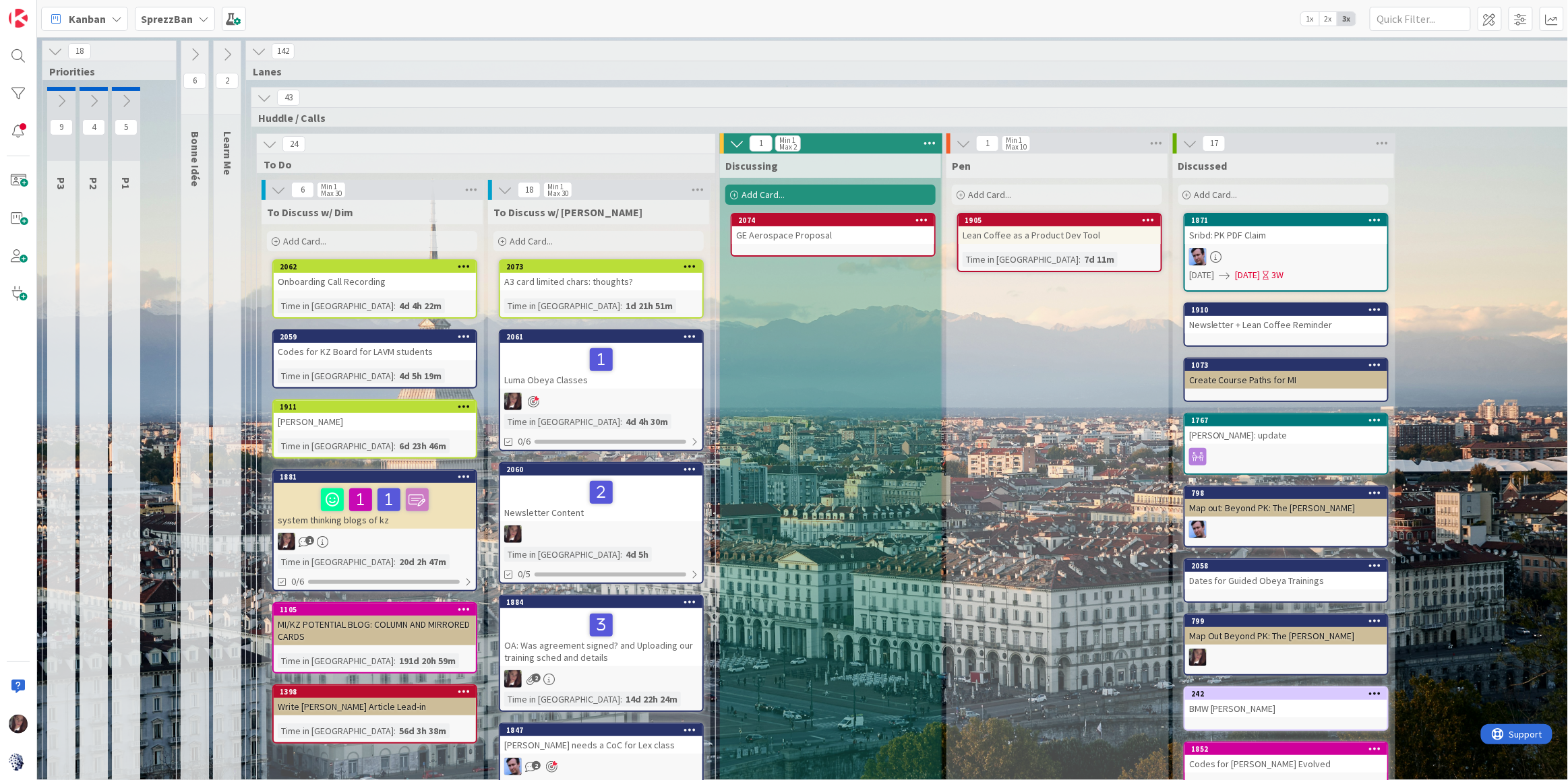
click at [772, 198] on span "Add Card..." at bounding box center [763, 195] width 43 height 12
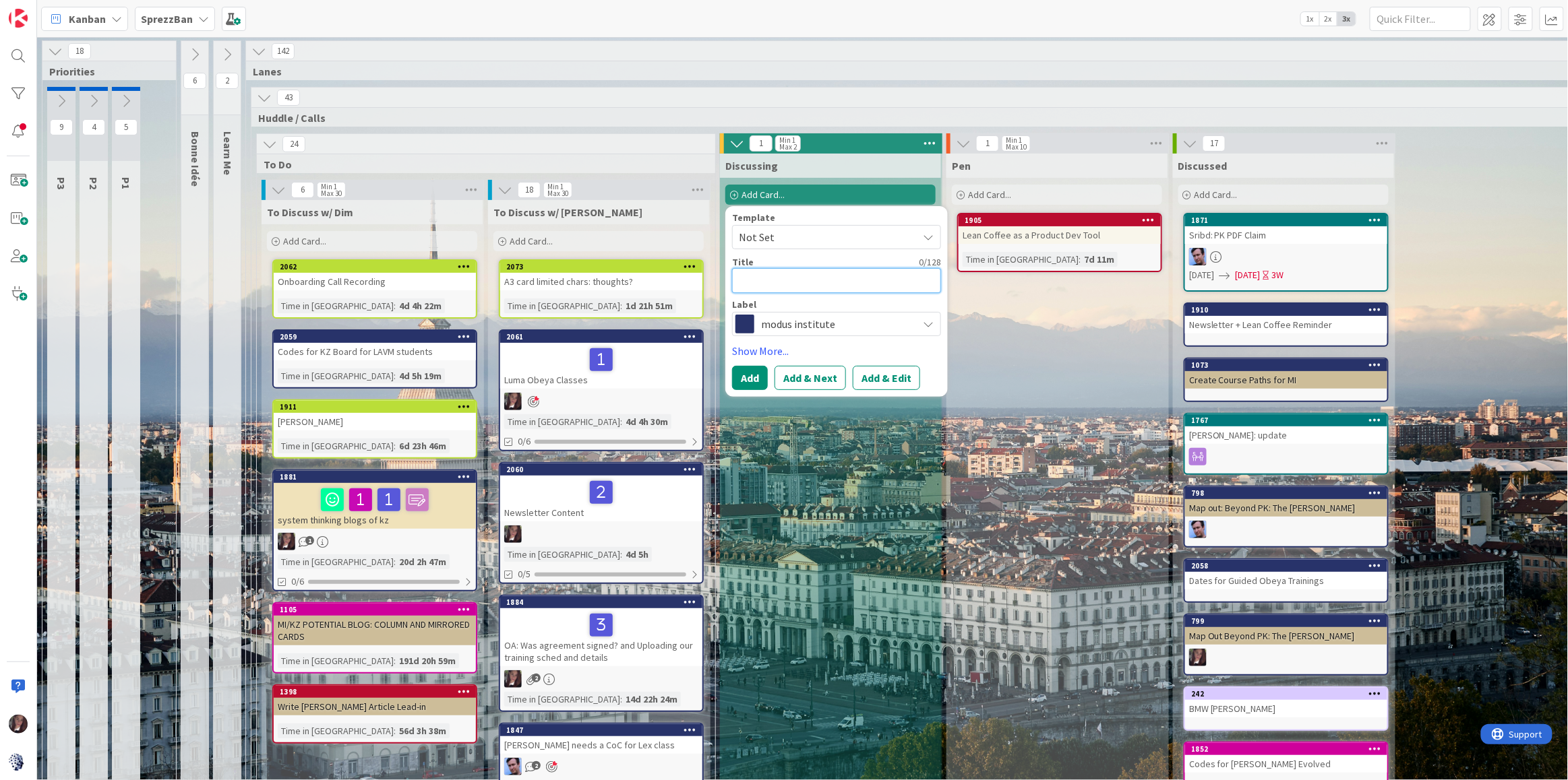
type textarea "x"
type textarea "E"
type textarea "x"
type textarea "El"
type textarea "x"
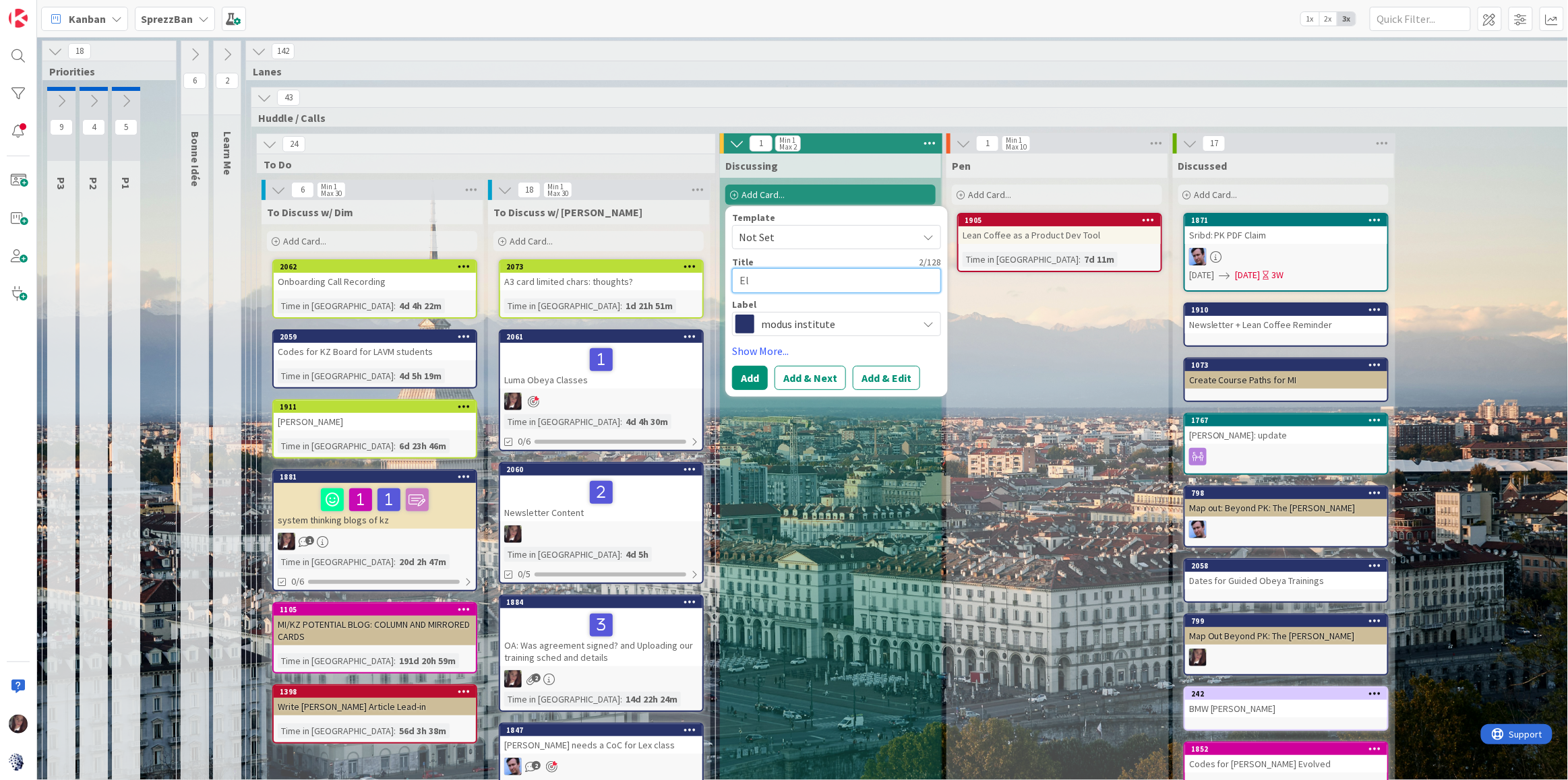
type textarea "Eli"
type textarea "x"
type textarea "Eliz"
type textarea "x"
type textarea "[PERSON_NAME]"
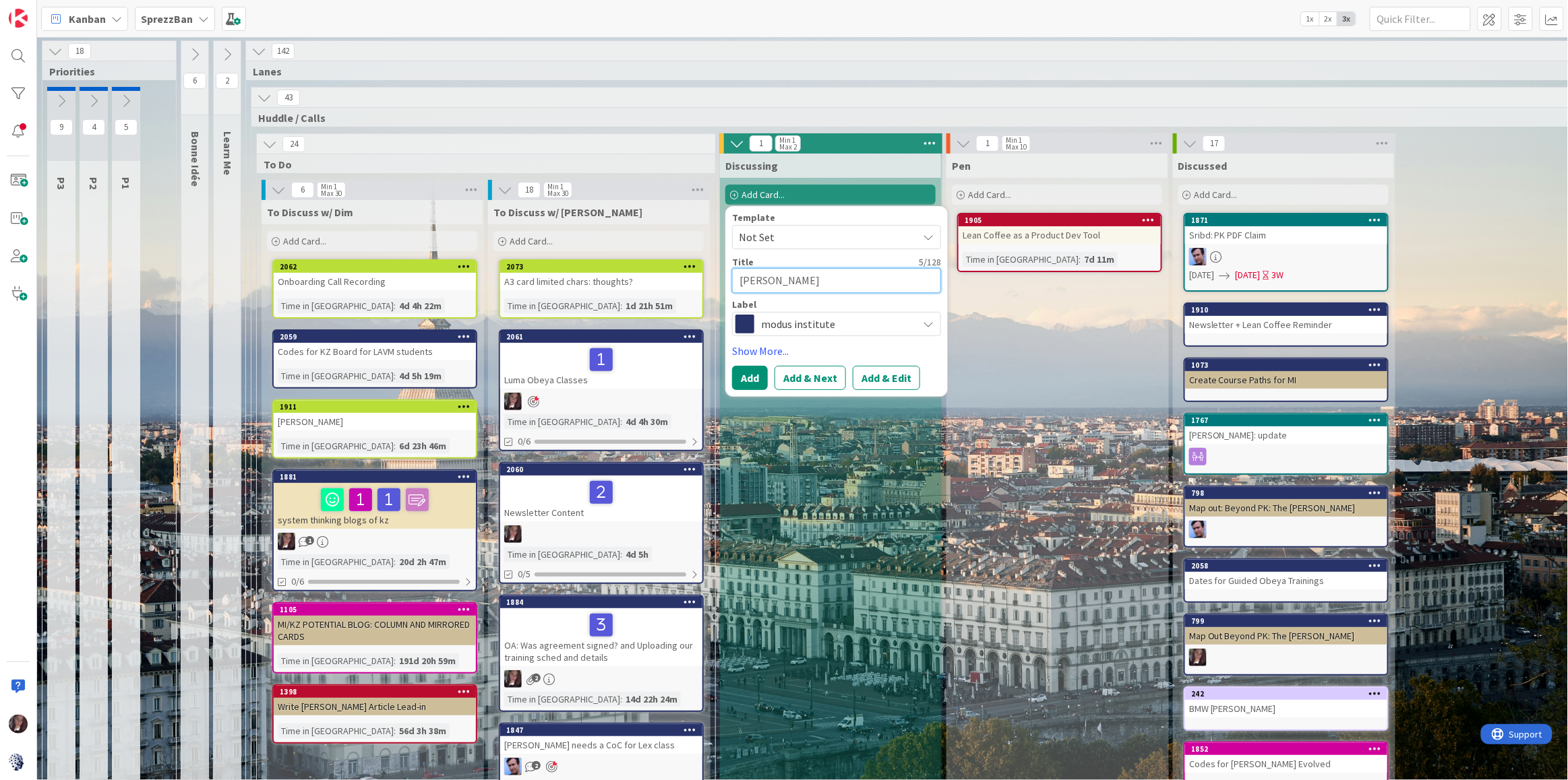
type textarea "x"
type textarea "[PERSON_NAME]"
type textarea "x"
type textarea "[PERSON_NAME]"
type textarea "x"
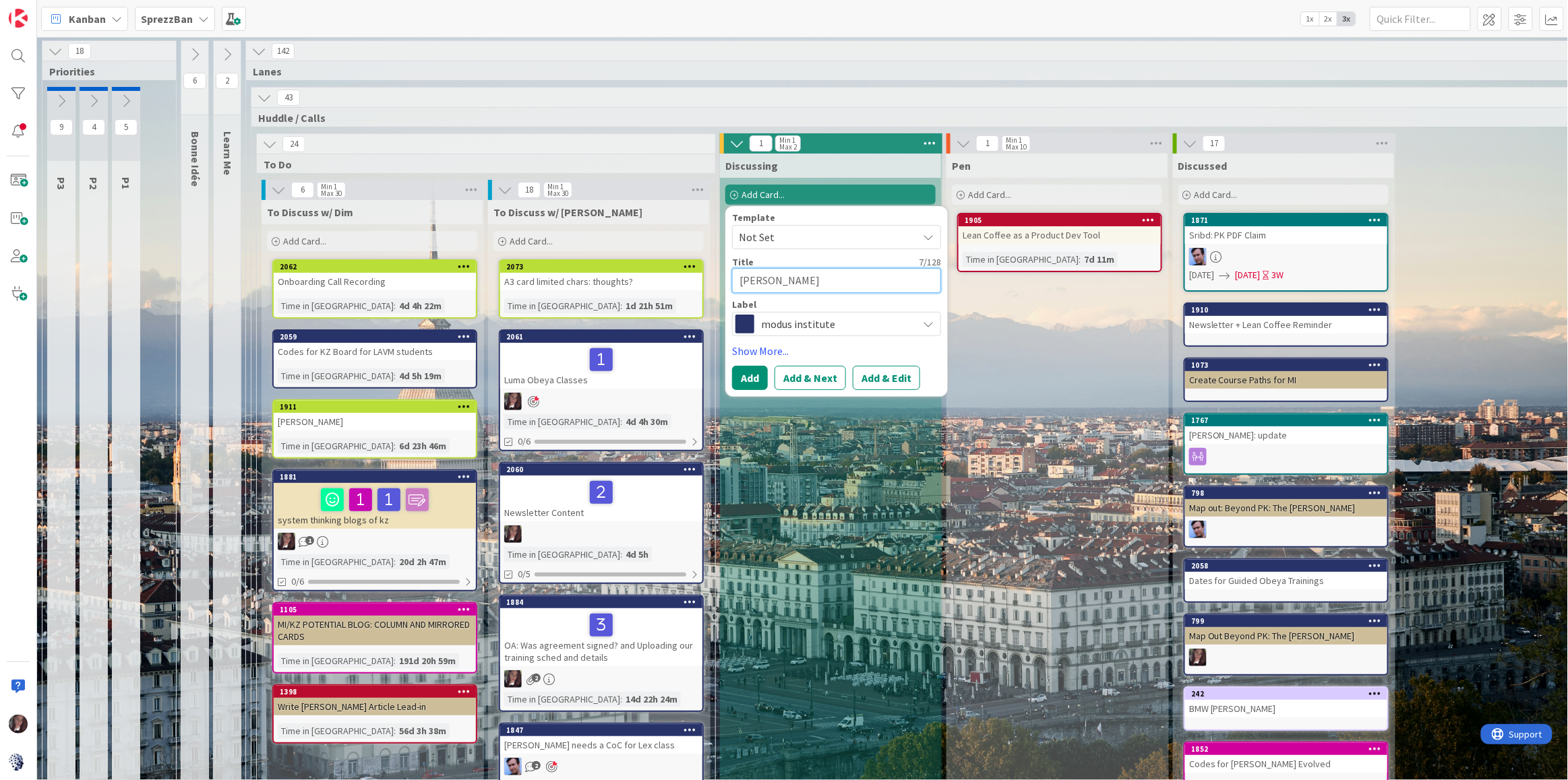
type textarea "[PERSON_NAME]"
type textarea "x"
type textarea "[PERSON_NAME]"
type textarea "x"
type textarea "[PERSON_NAME]"
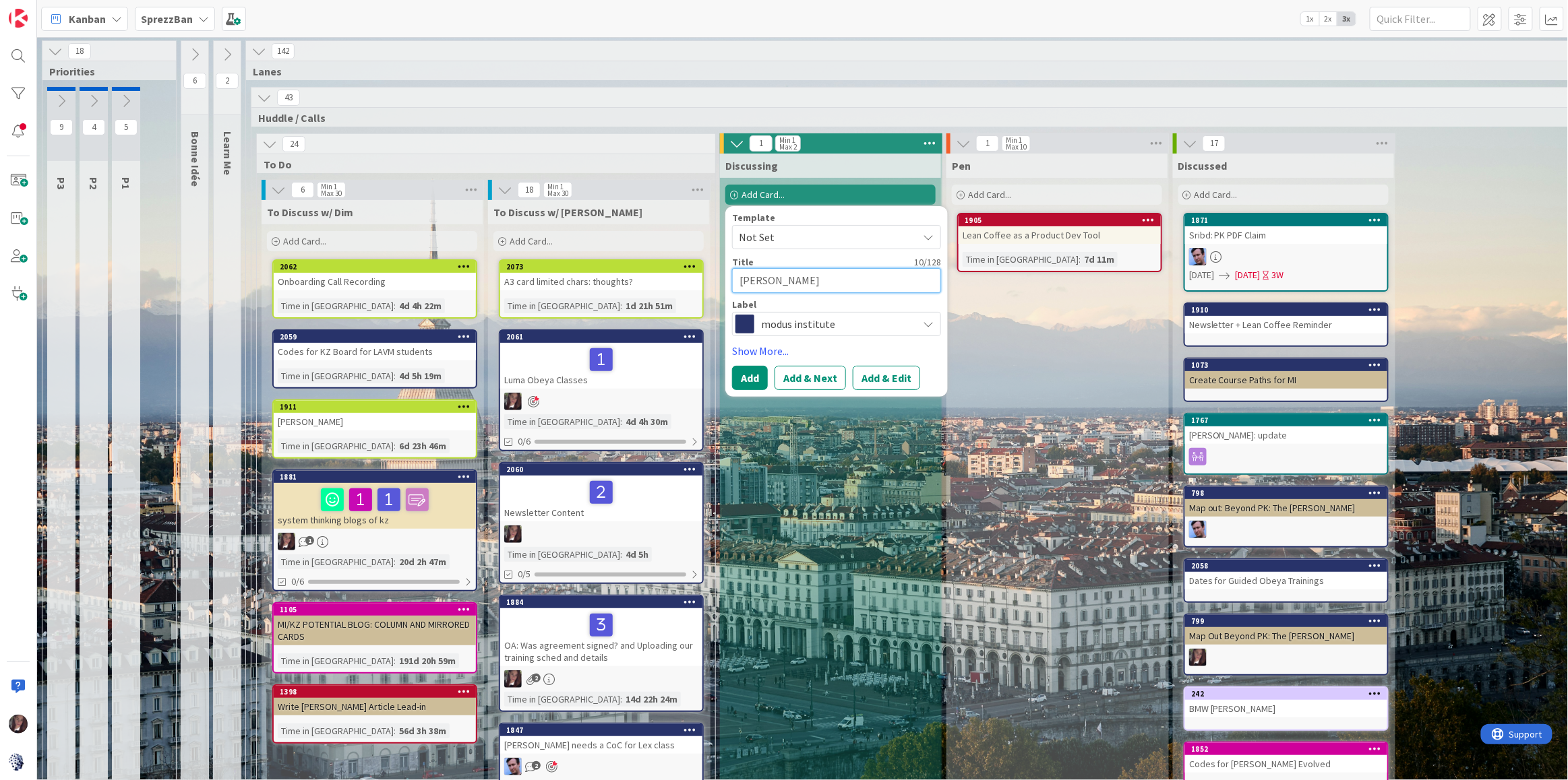
type textarea "x"
type textarea "[PERSON_NAME]"
type textarea "x"
type textarea "[PERSON_NAME]"
type textarea "x"
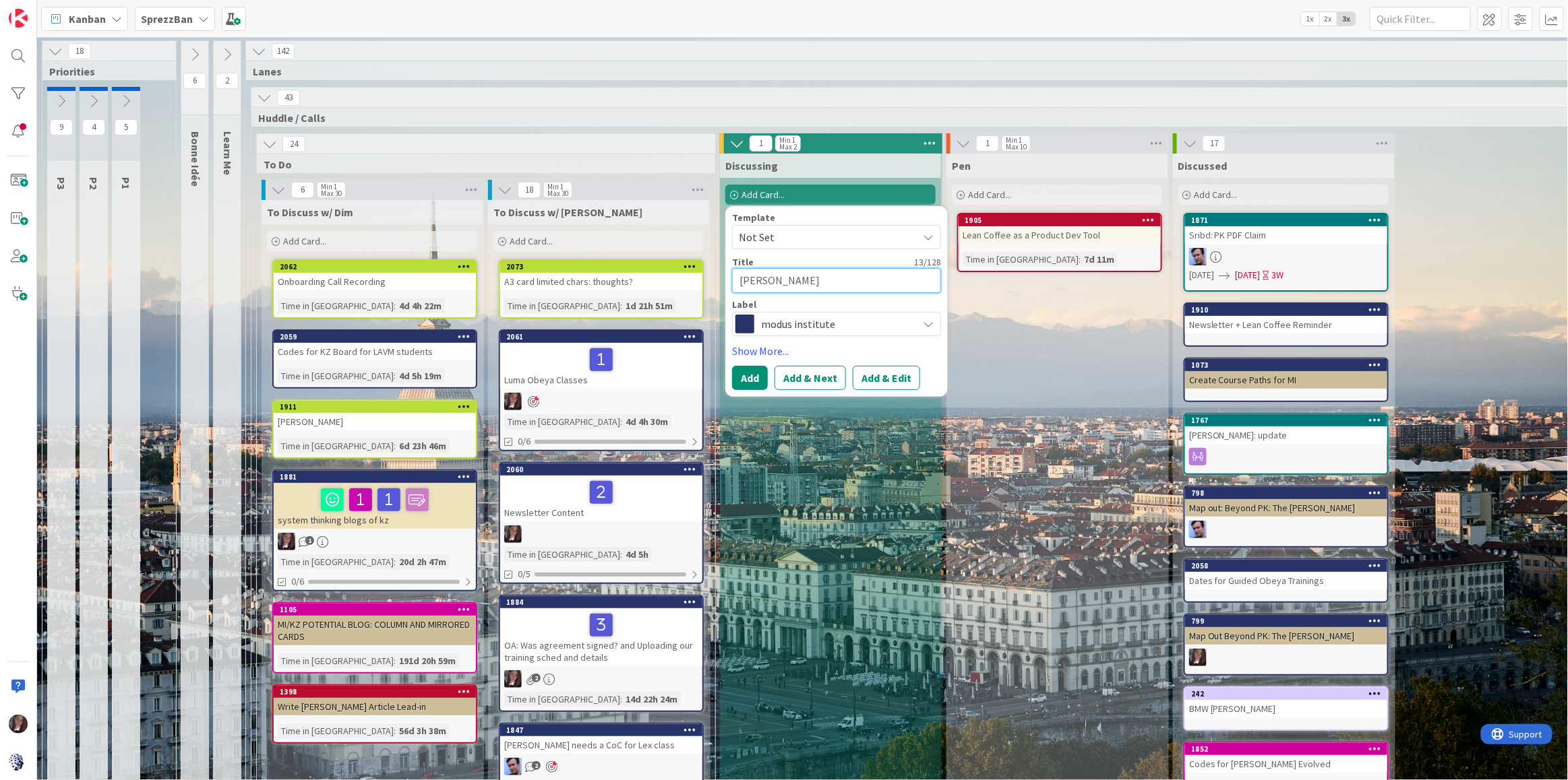
type textarea "[PERSON_NAME]"
click at [797, 322] on span "modus institute" at bounding box center [836, 324] width 149 height 19
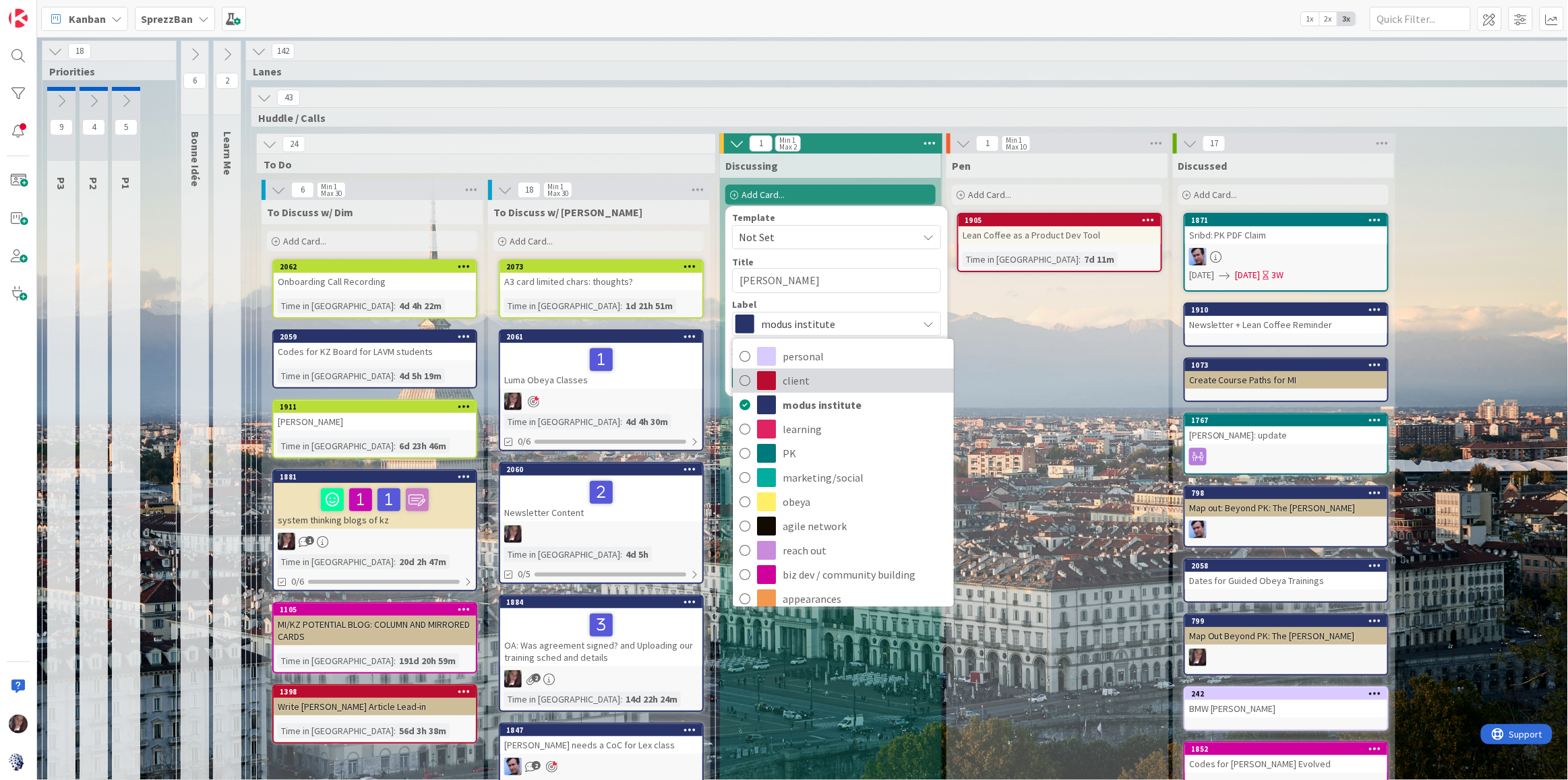
click at [747, 375] on icon at bounding box center [745, 380] width 11 height 20
type textarea "x"
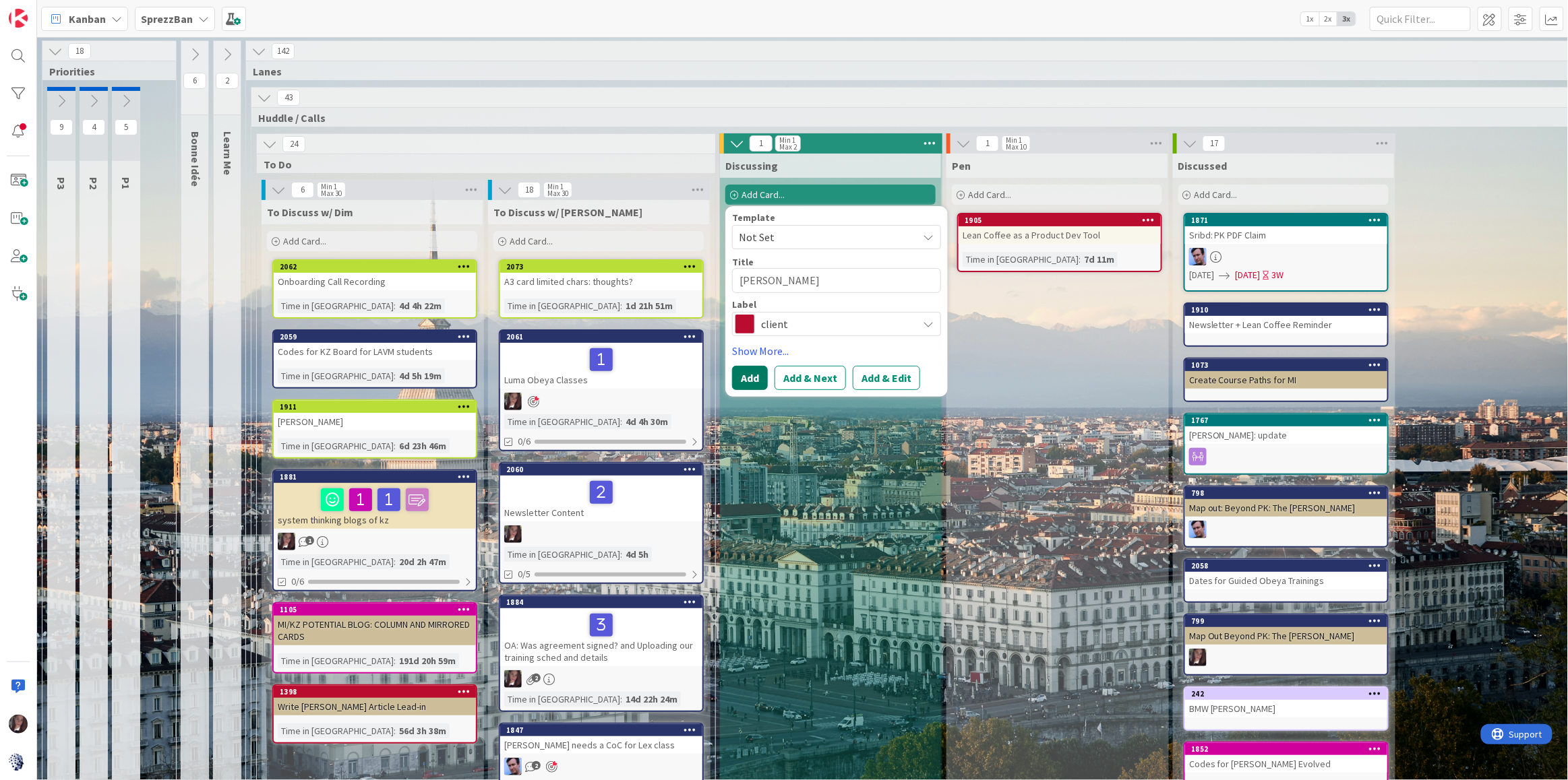
click at [748, 378] on button "Add" at bounding box center [749, 378] width 35 height 25
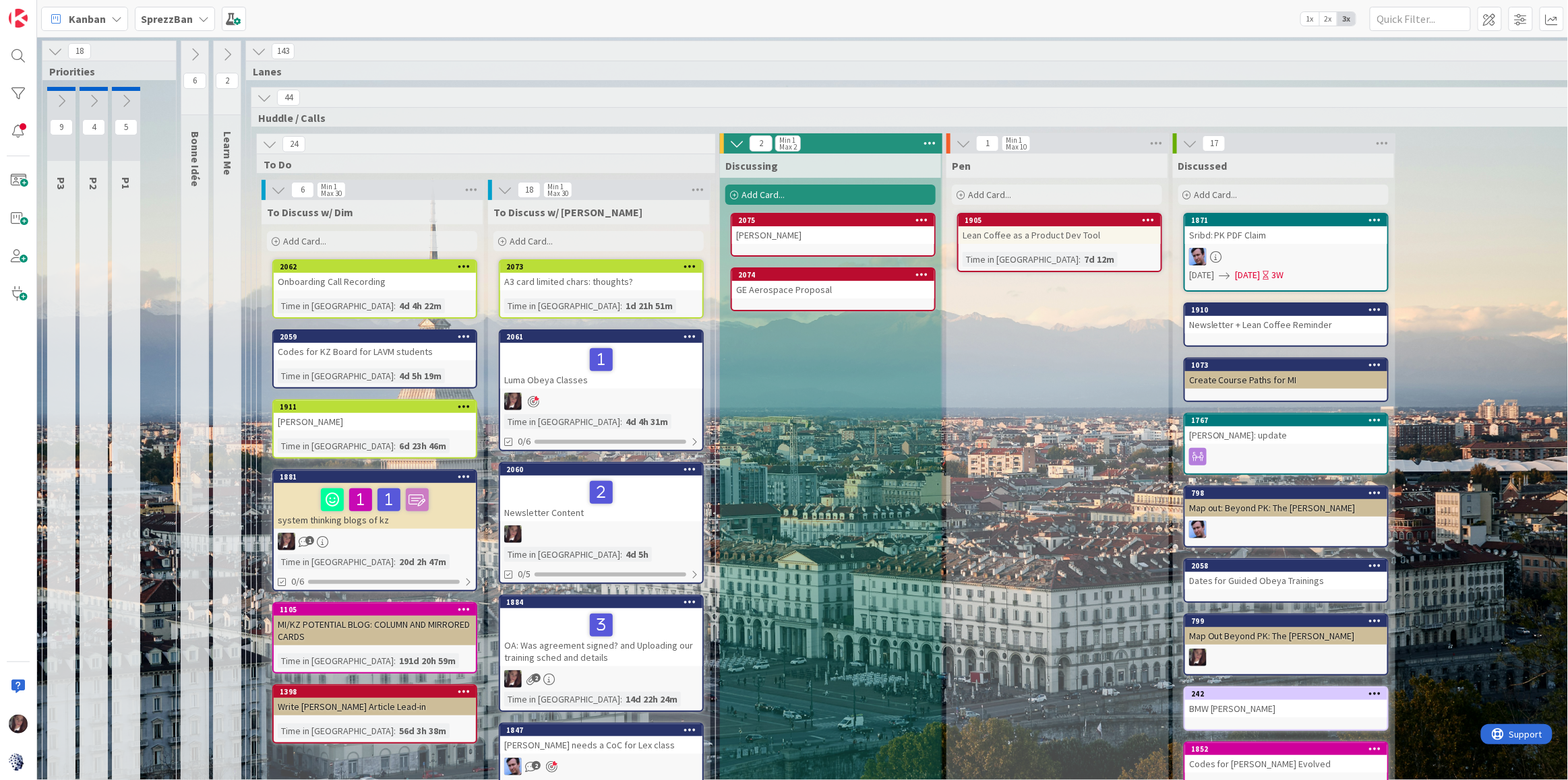
click at [643, 349] on div at bounding box center [601, 359] width 194 height 28
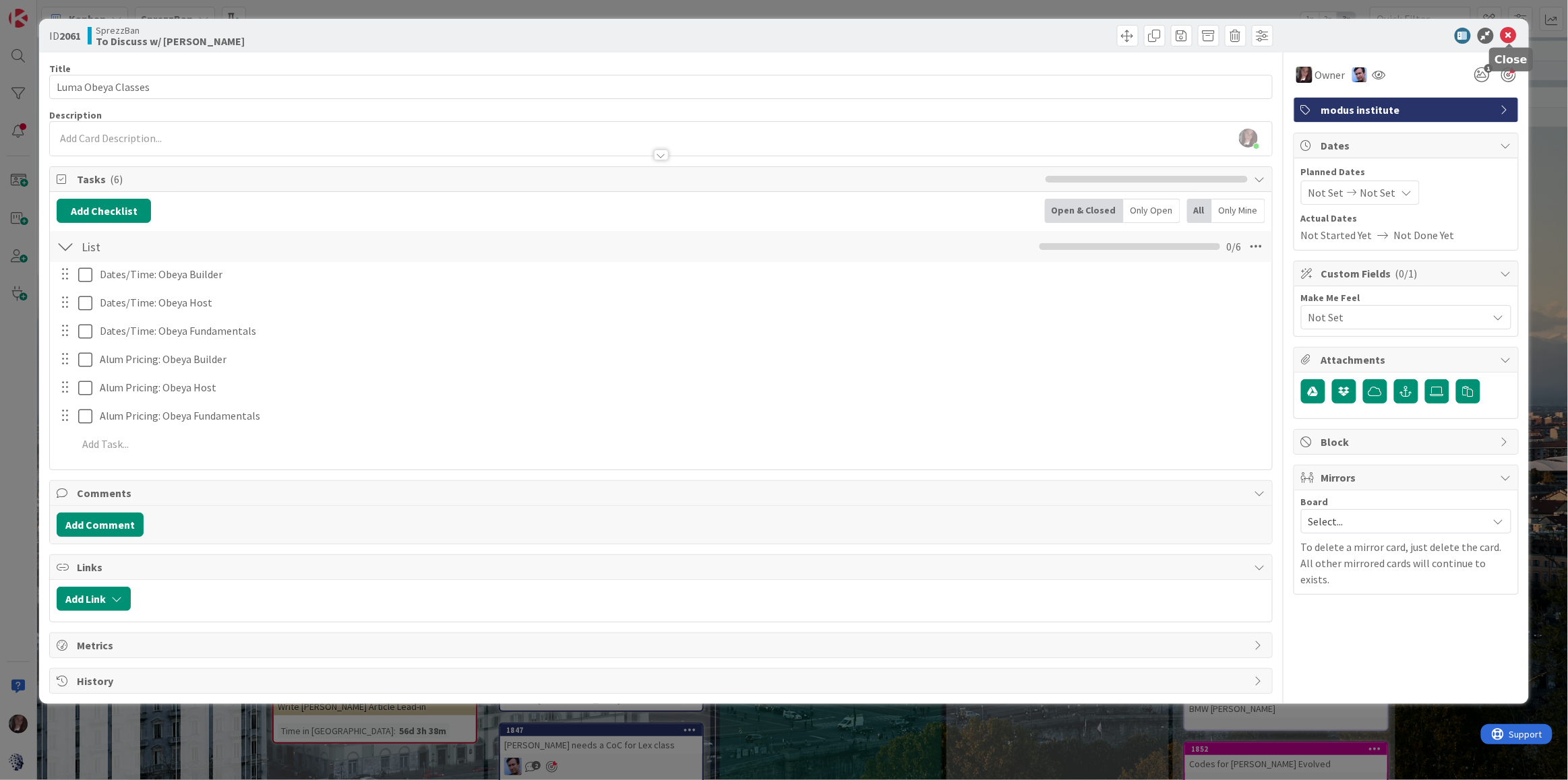
drag, startPoint x: 1507, startPoint y: 34, endPoint x: 1460, endPoint y: 47, distance: 48.8
click at [1507, 34] on icon at bounding box center [1508, 35] width 16 height 16
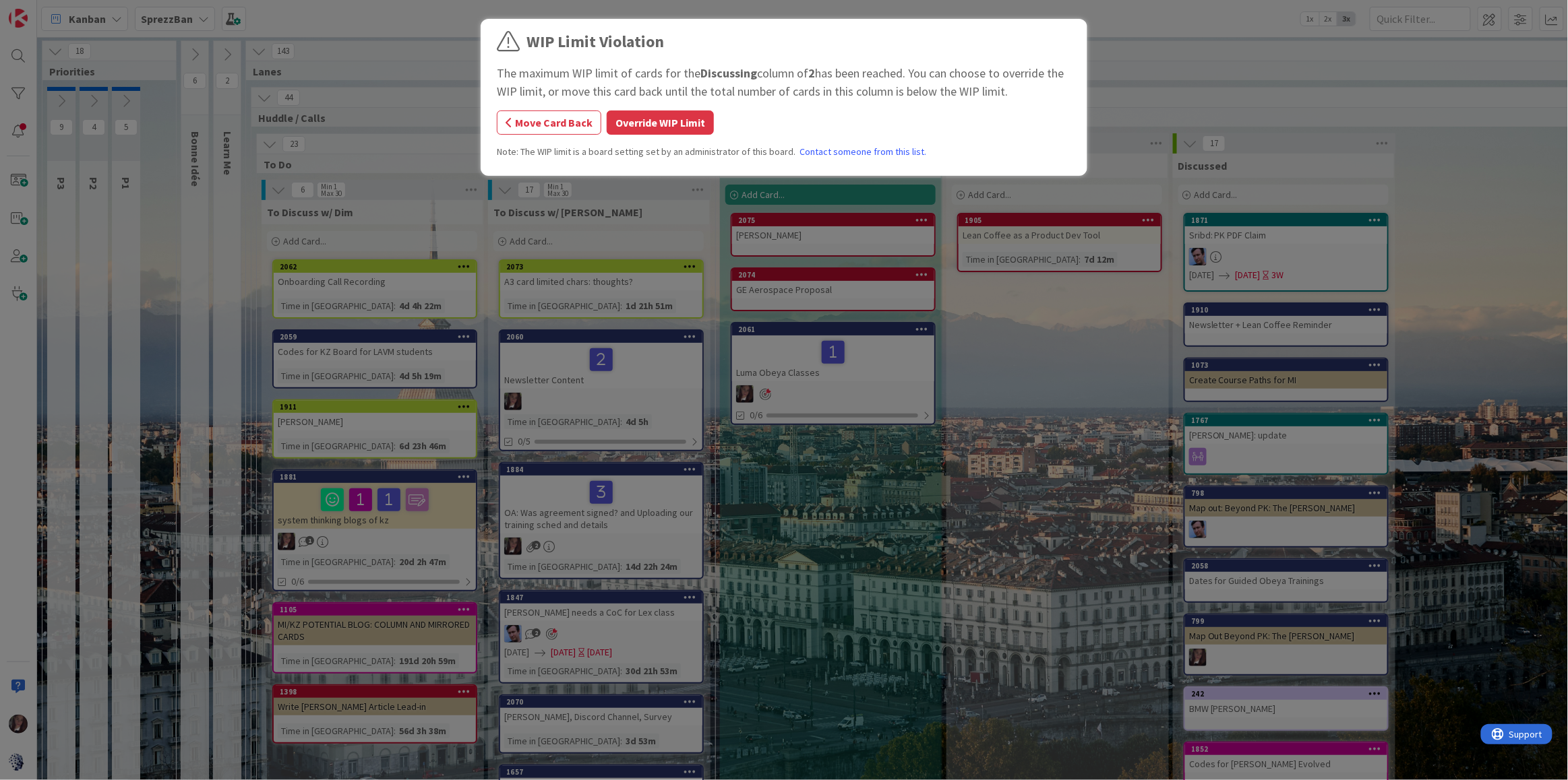
click at [642, 119] on button "Override WIP Limit" at bounding box center [659, 123] width 107 height 25
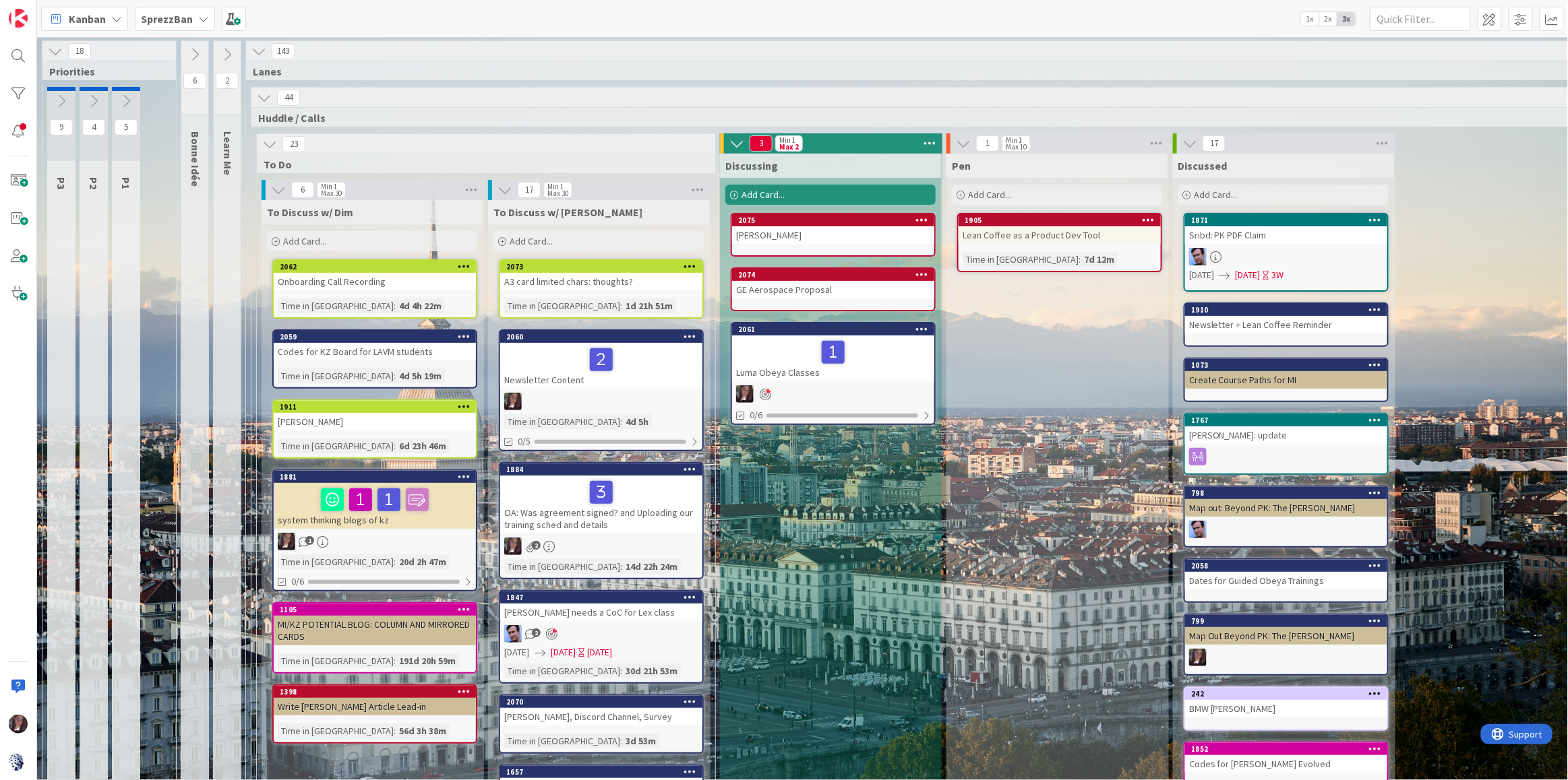
click at [932, 143] on icon at bounding box center [929, 143] width 18 height 20
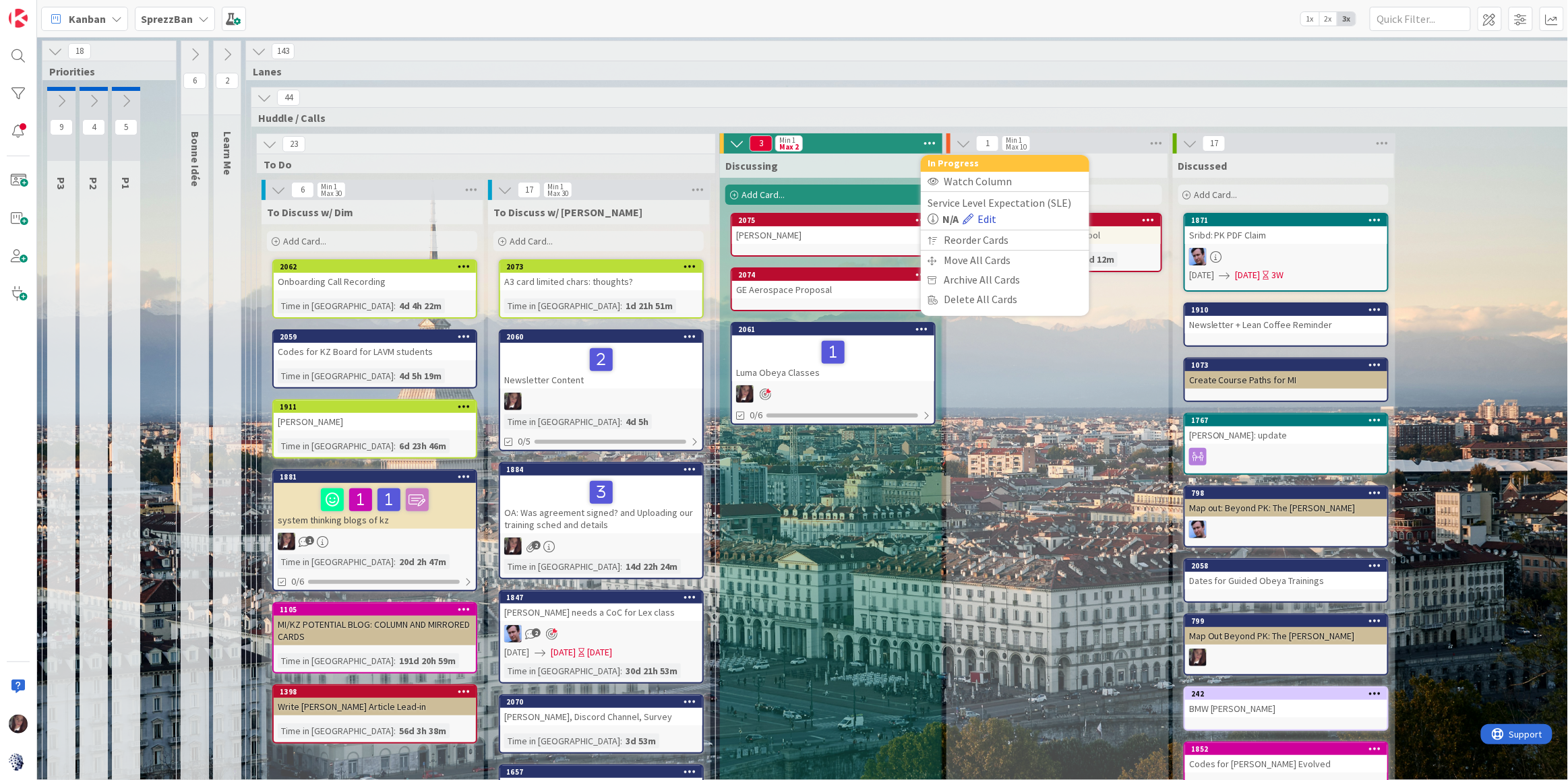
click at [984, 218] on link "Edit" at bounding box center [979, 218] width 34 height 16
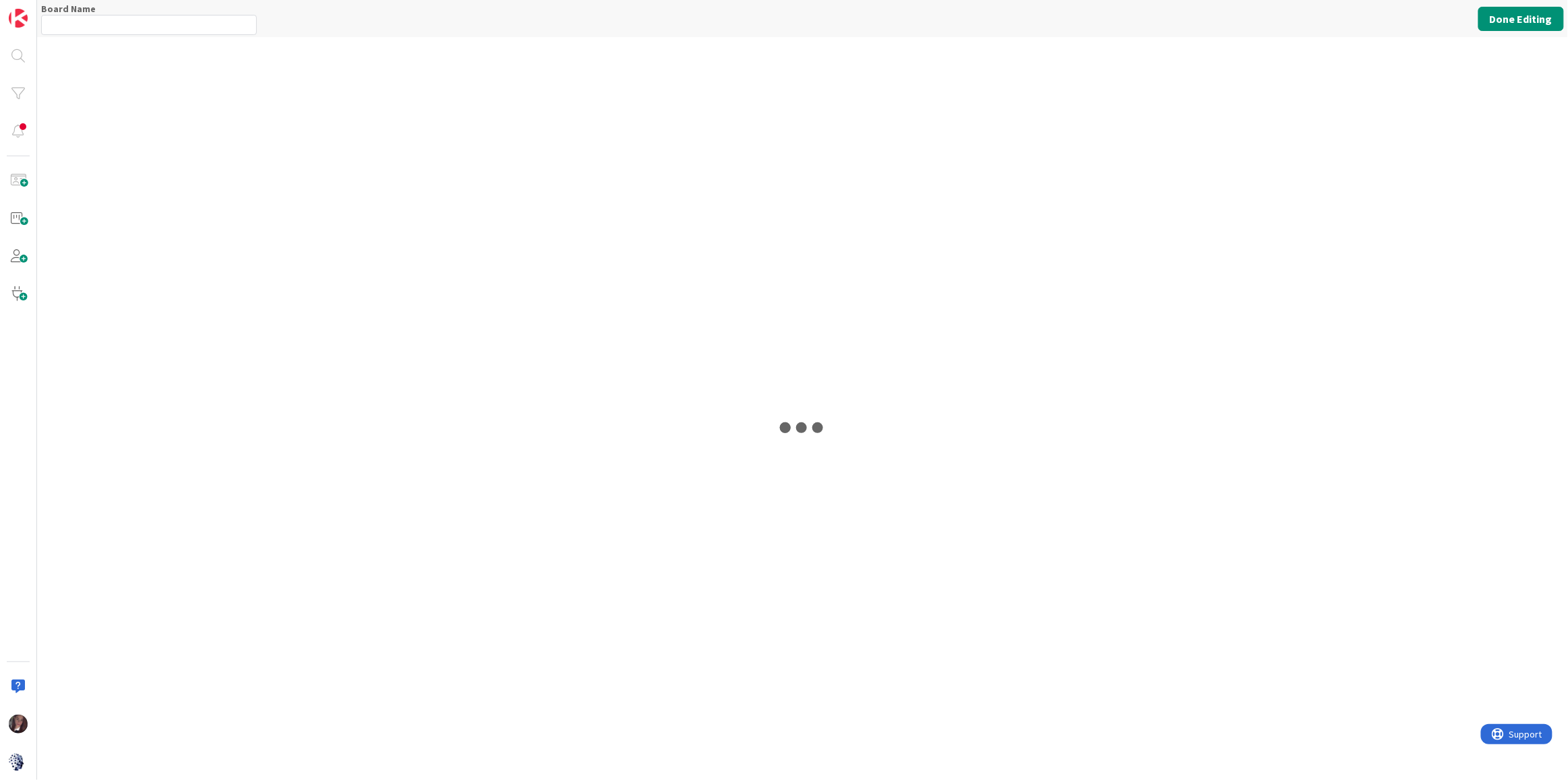
type input "SprezzBan"
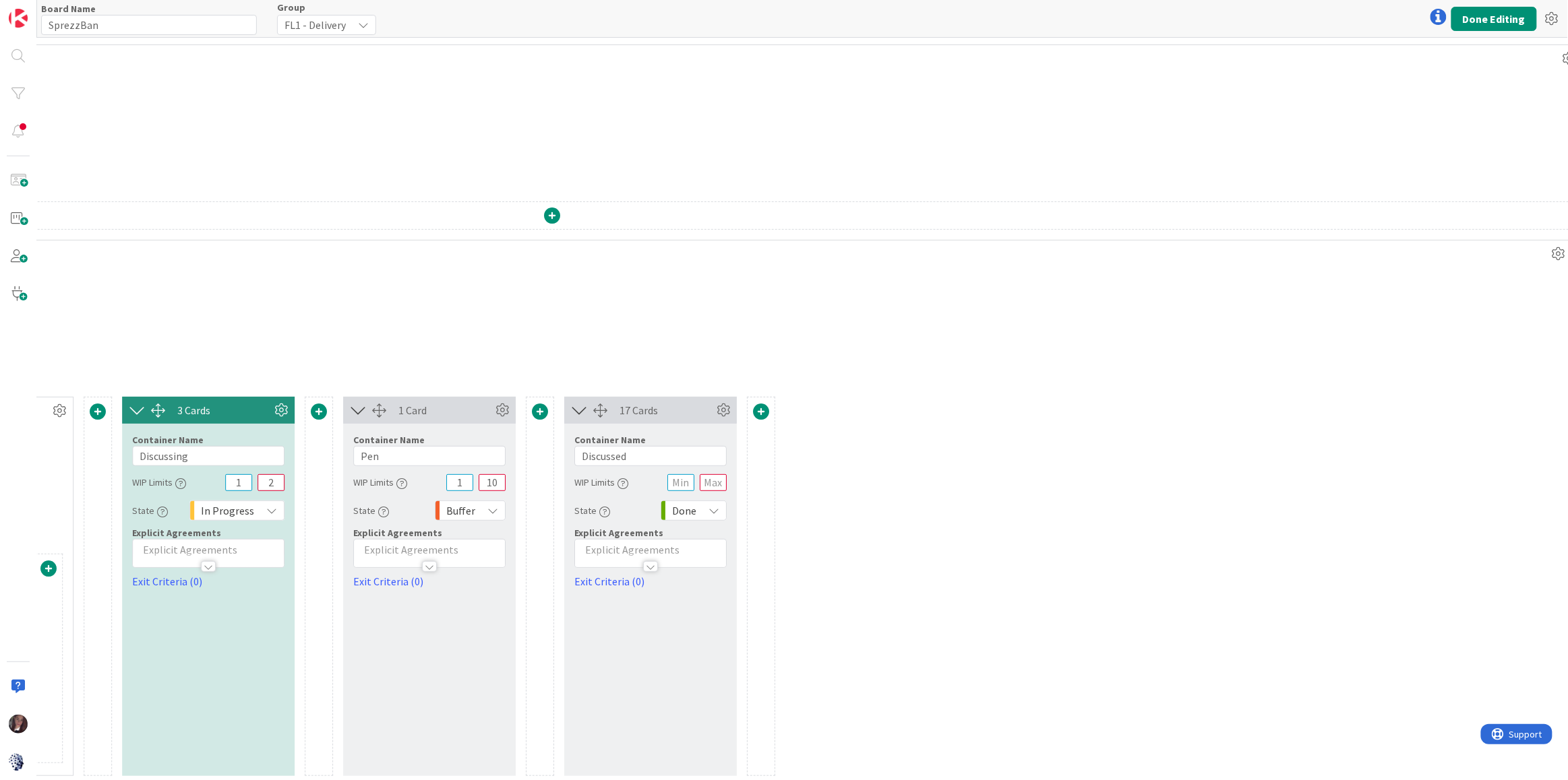
scroll to position [0, 1815]
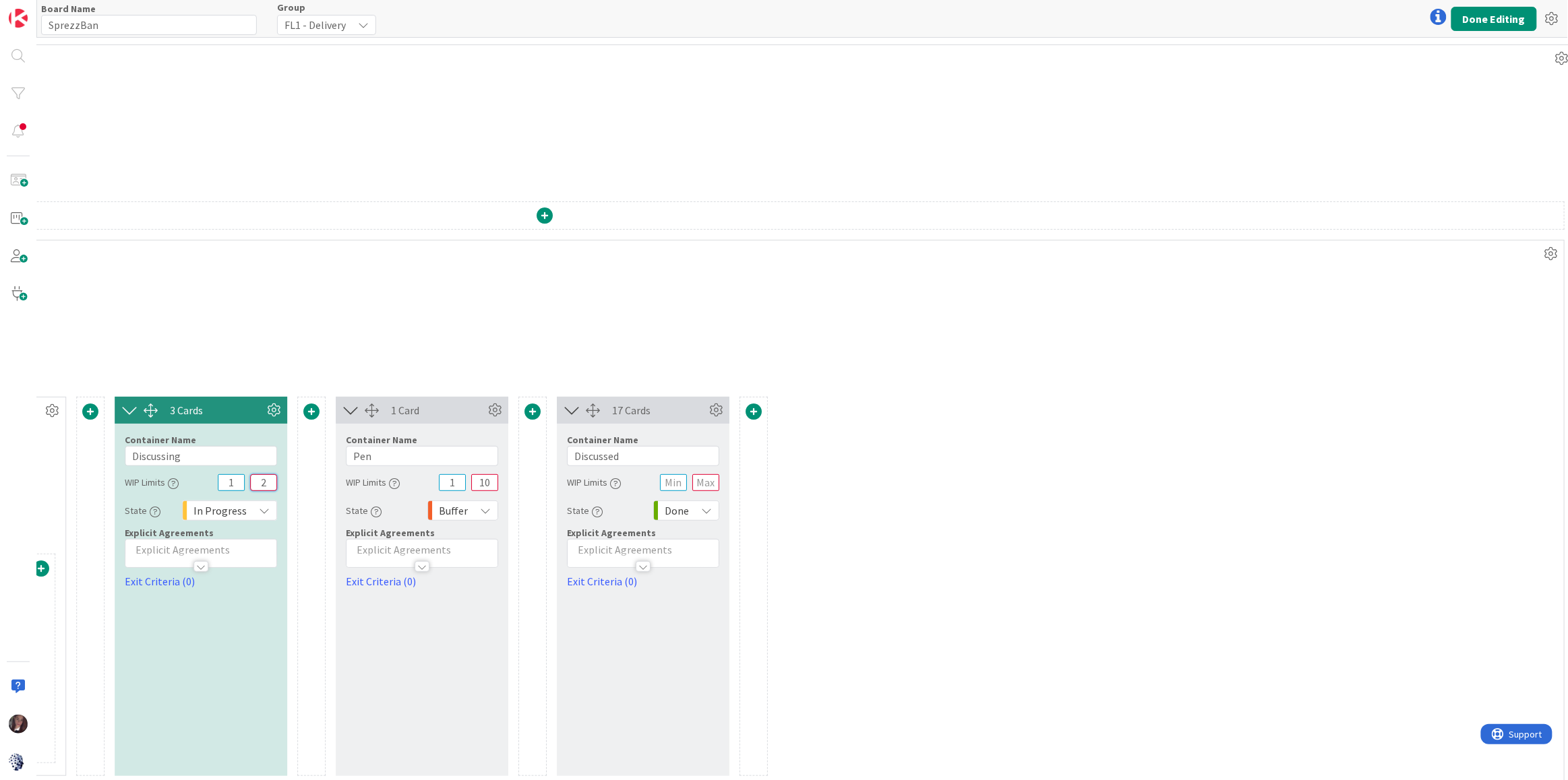
click at [266, 482] on input "2" at bounding box center [263, 483] width 27 height 17
type input "9"
click at [1482, 19] on button "Done Editing" at bounding box center [1493, 19] width 85 height 25
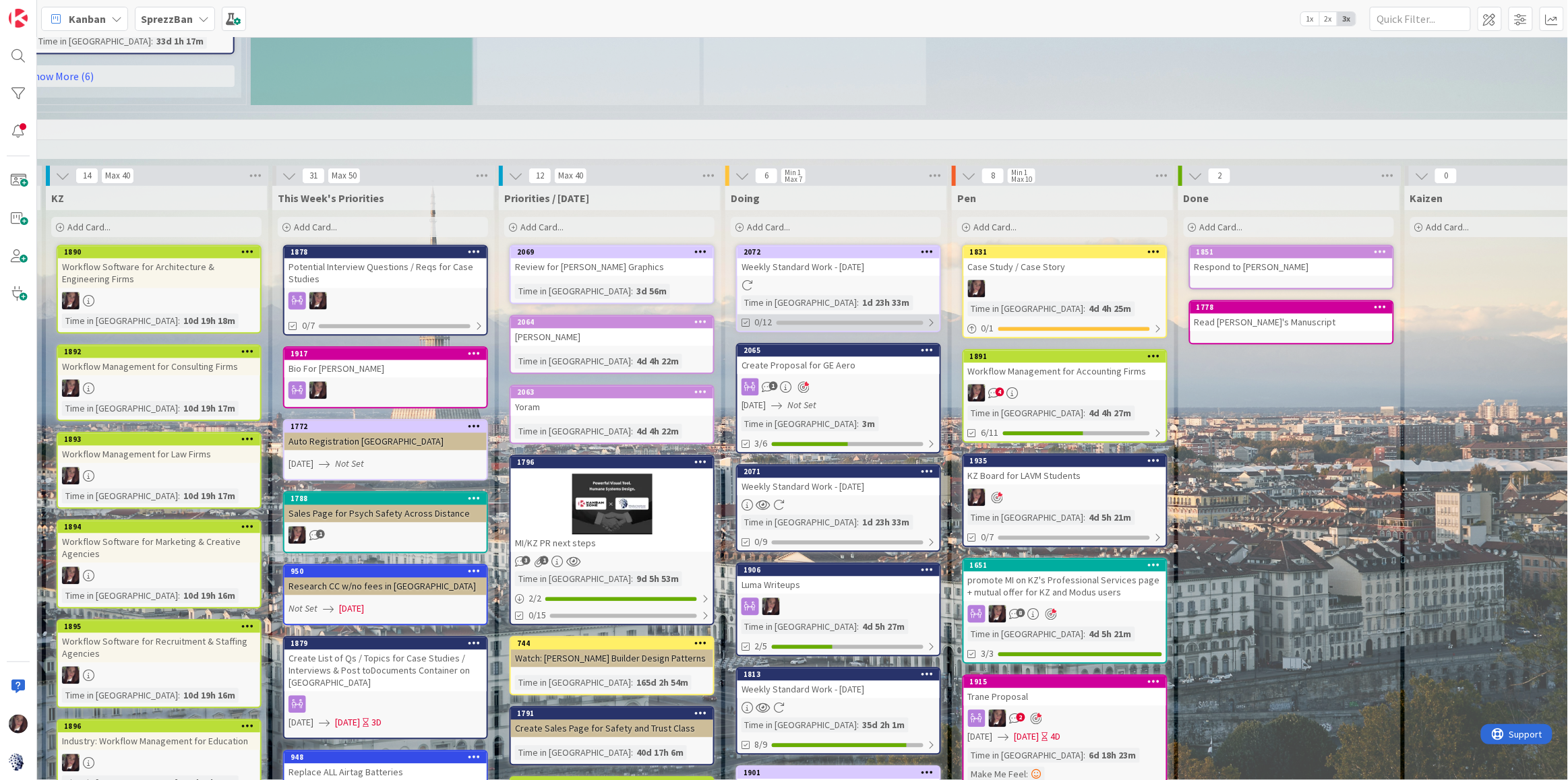
scroll to position [1188, 470]
click at [801, 217] on div "Add Card..." at bounding box center [835, 227] width 210 height 20
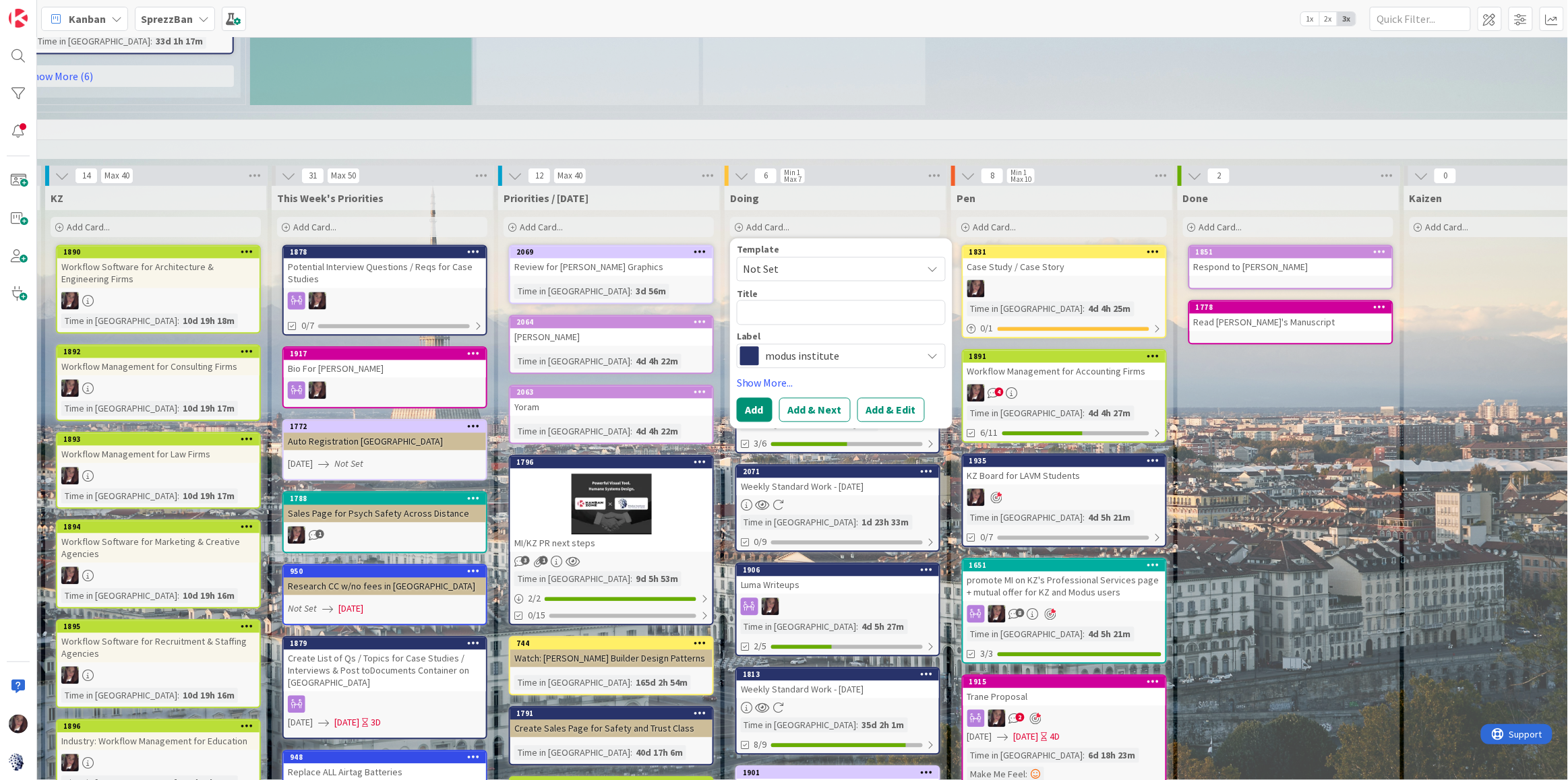
type textarea "x"
type textarea "G"
type textarea "x"
type textarea "GE"
type textarea "x"
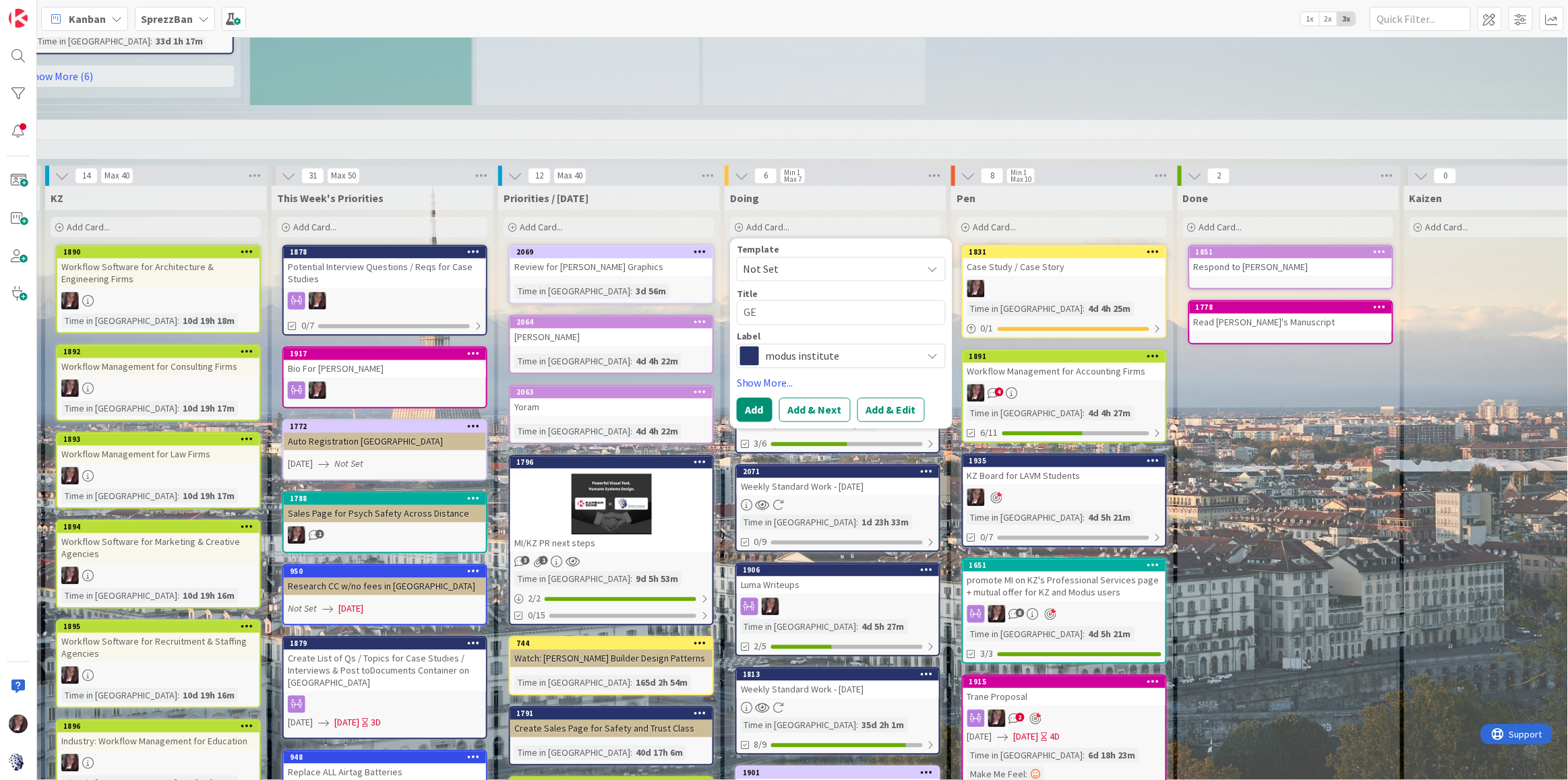
type textarea "GE"
type textarea "x"
type textarea "GE P"
type textarea "x"
type textarea "GE Pr"
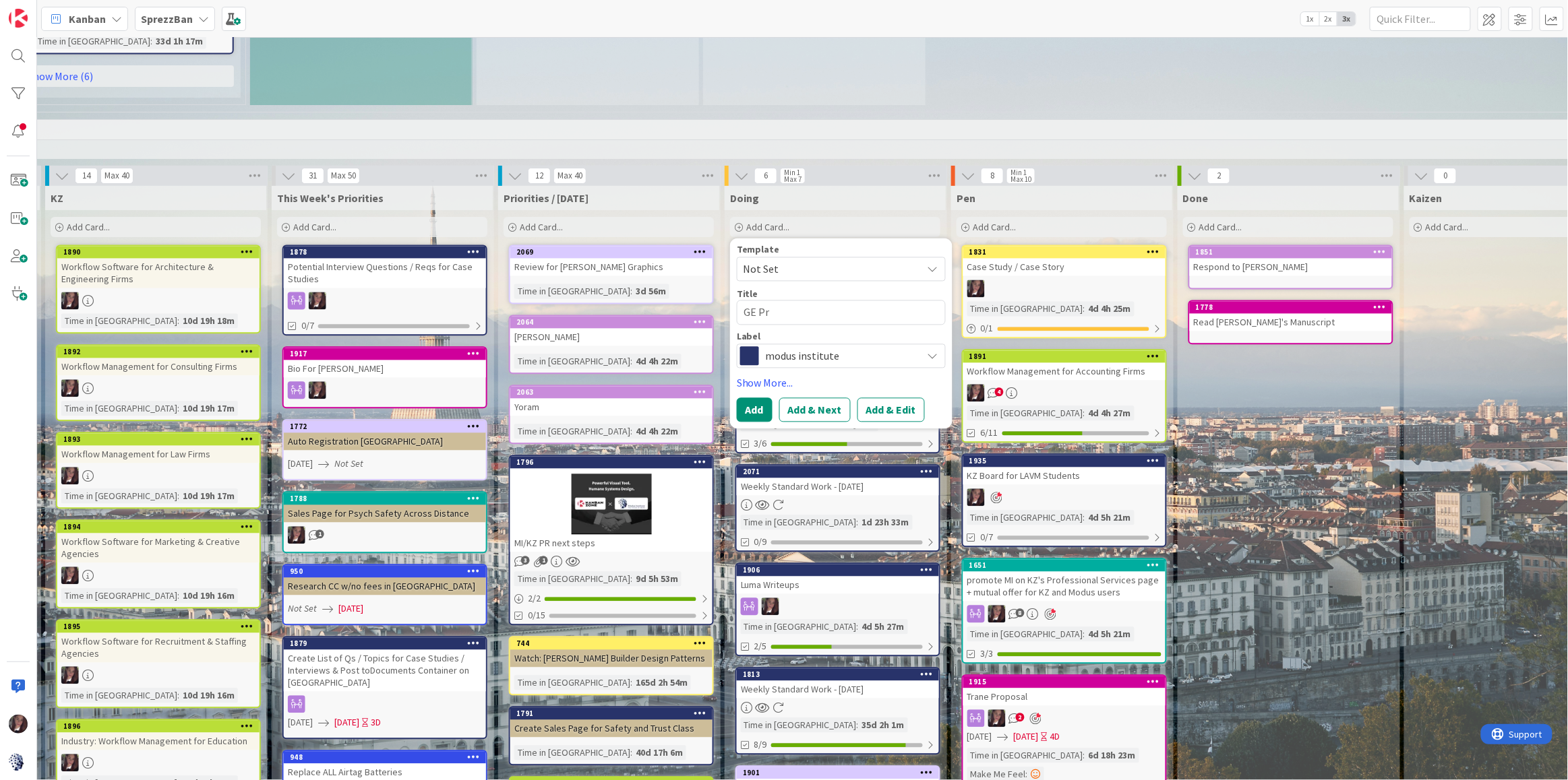
type textarea "x"
type textarea "GE Pro"
type textarea "x"
type textarea "GE Prop"
type textarea "x"
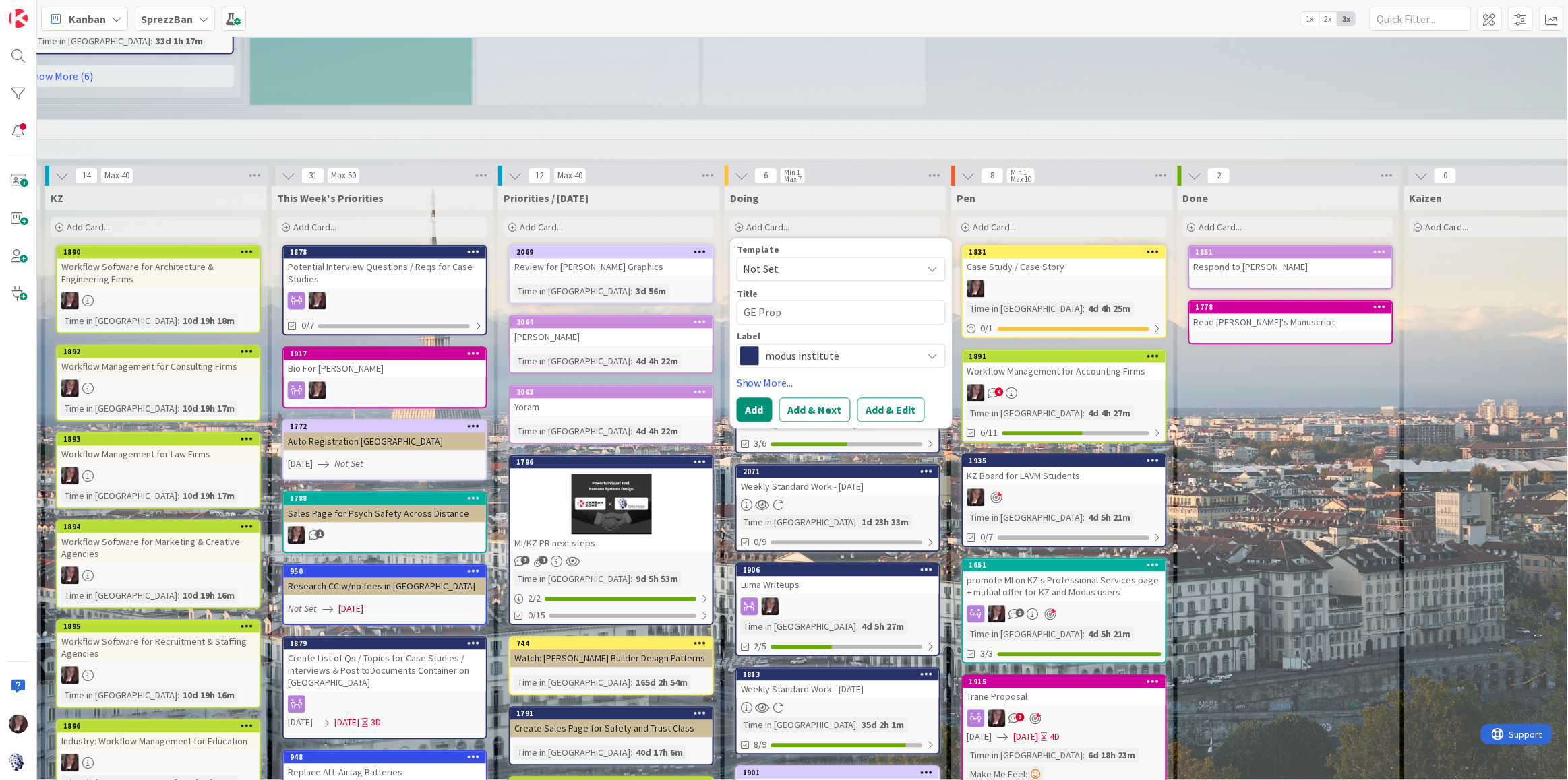
type textarea "GE Propo"
type textarea "x"
type textarea "GE Propos"
type textarea "x"
type textarea "GE Proposa"
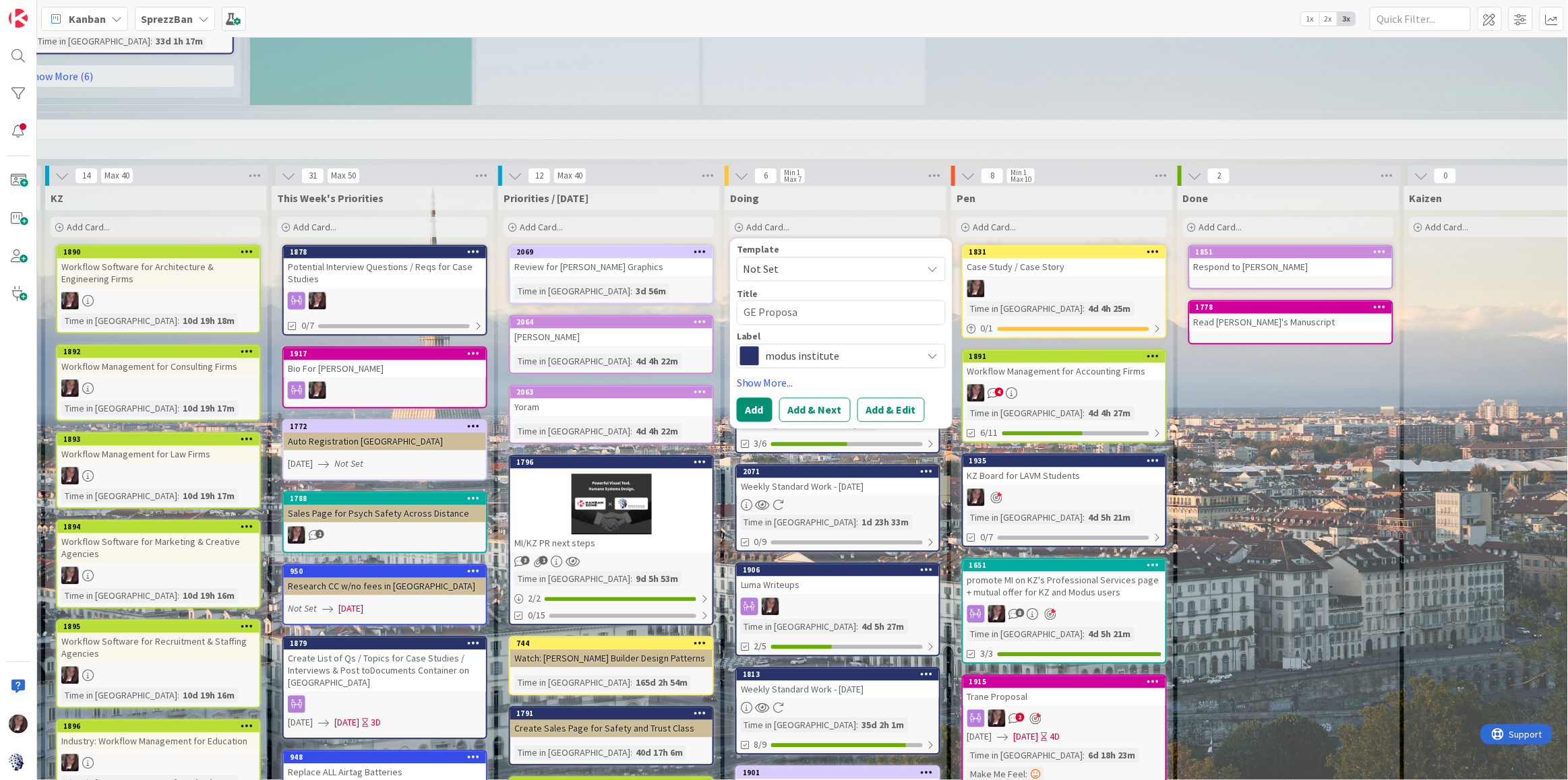
type textarea "x"
type textarea "GE Proposal"
click at [819, 347] on span "modus institute" at bounding box center [840, 356] width 149 height 19
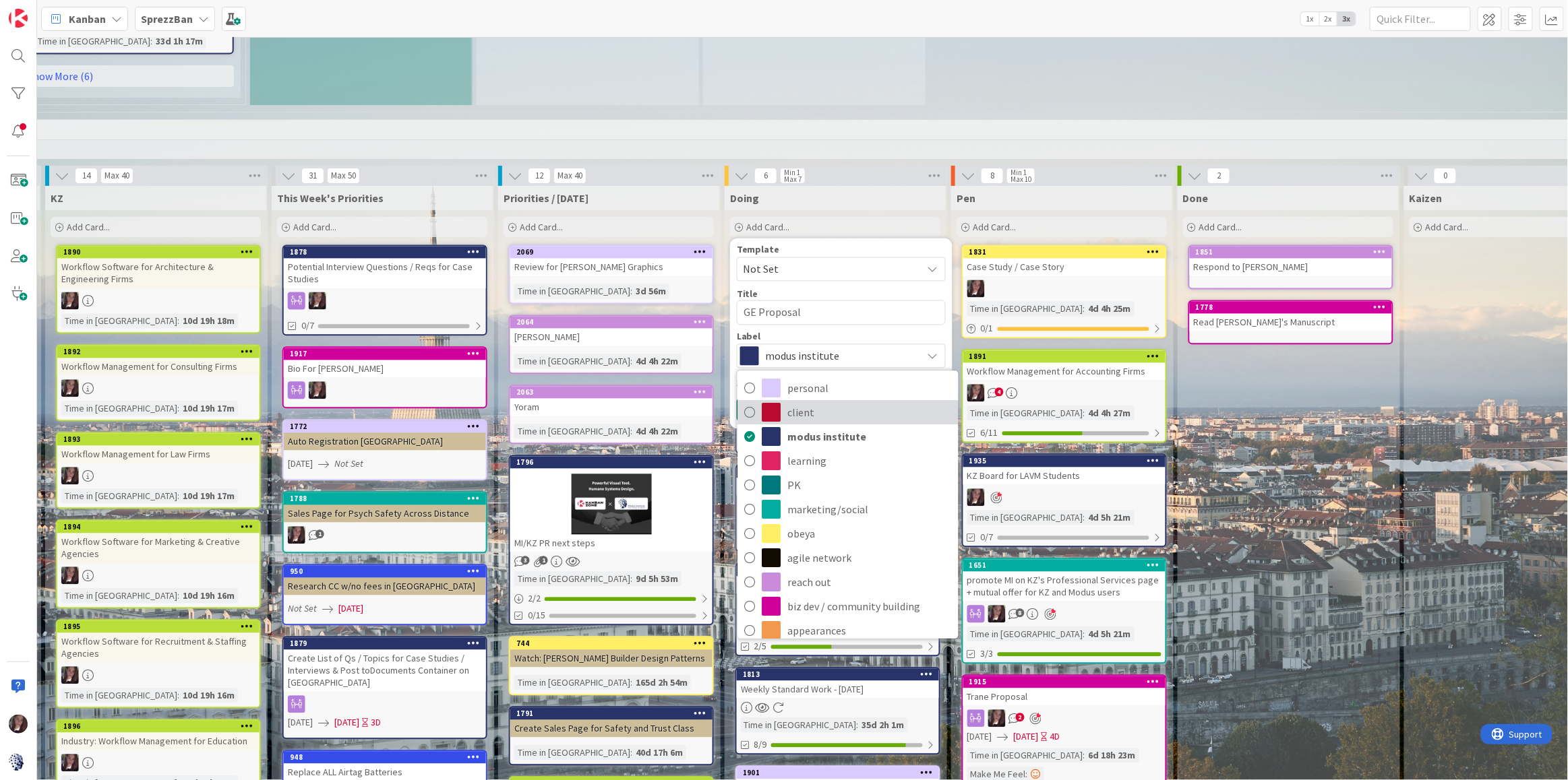
click at [752, 402] on icon at bounding box center [749, 412] width 11 height 20
type textarea "x"
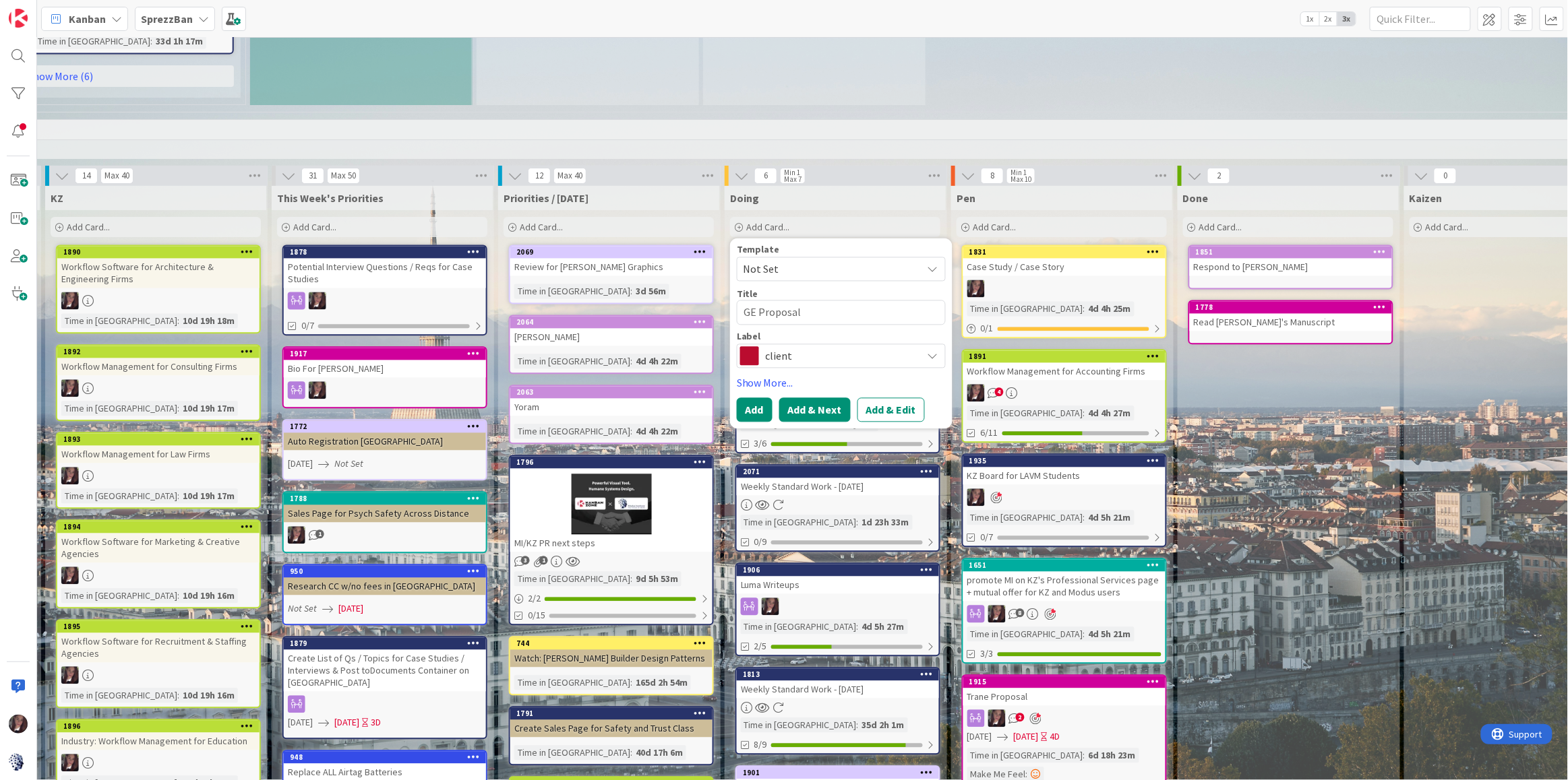
click at [809, 398] on button "Add & Next" at bounding box center [815, 411] width 72 height 25
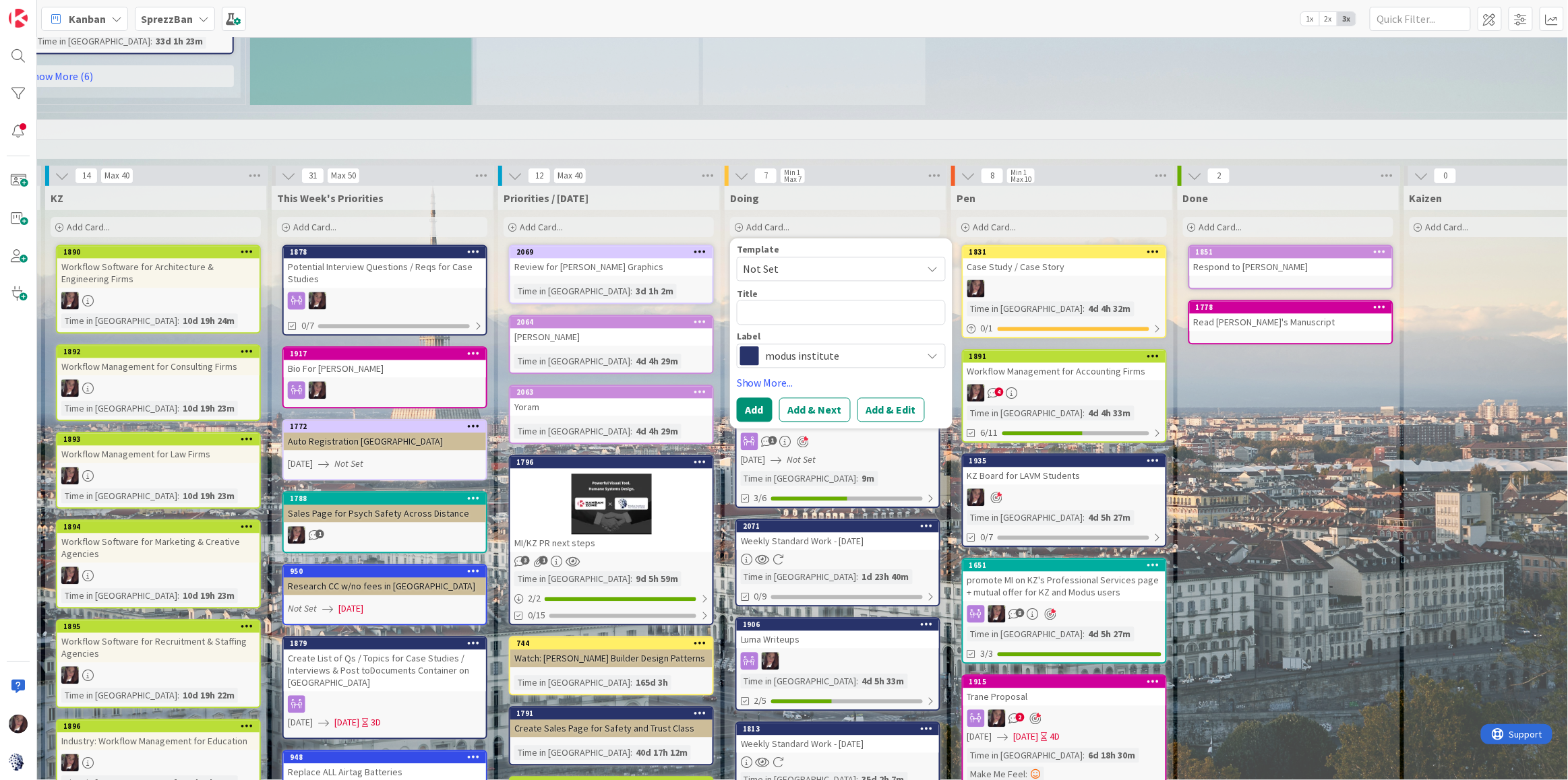
click at [1395, 415] on div "Done Add Card... 1851 Respond to jenna 1778 Read [PERSON_NAME]'s Manuscript" at bounding box center [1288, 679] width 221 height 987
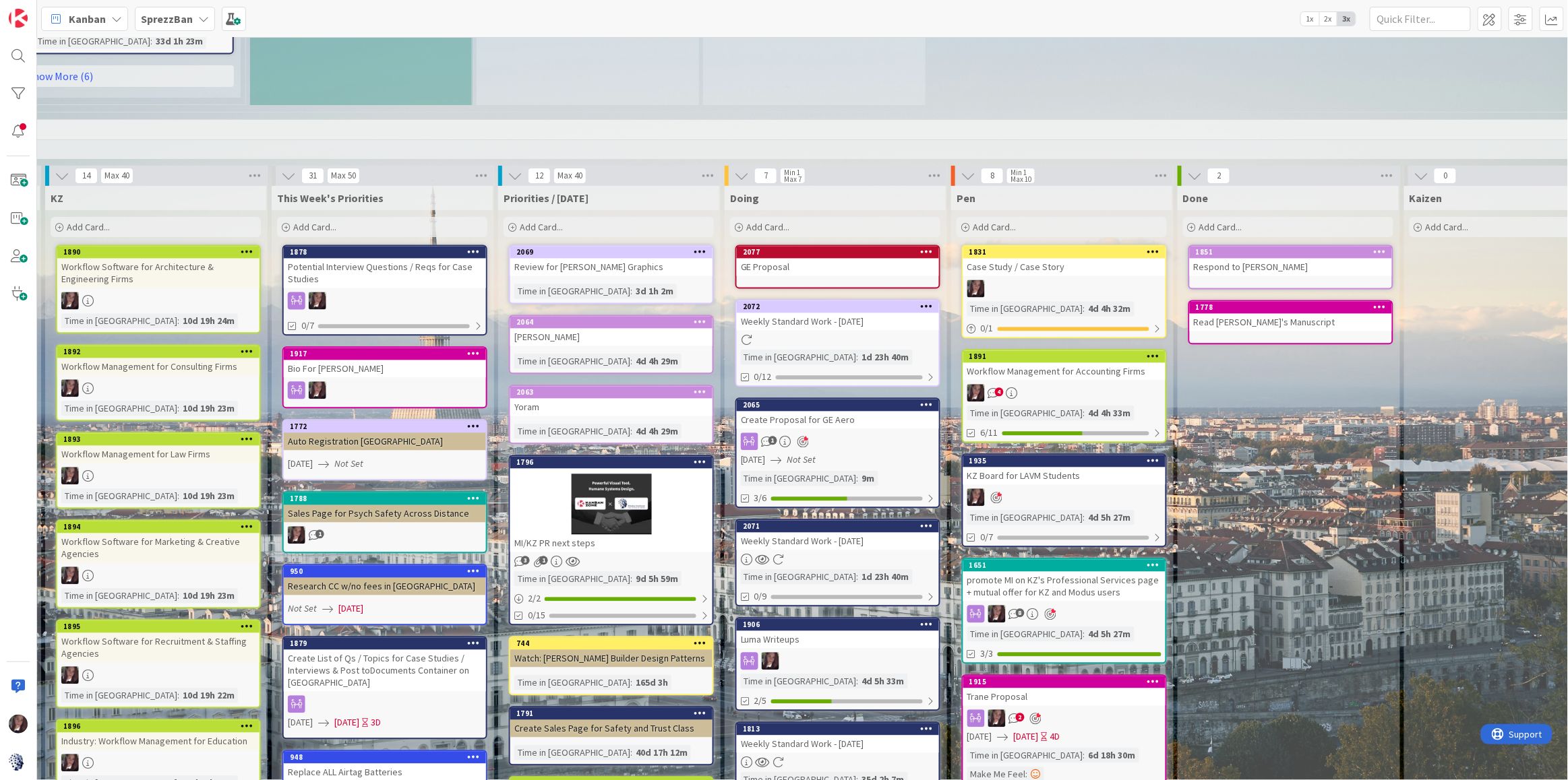
click at [826, 258] on div "GE Proposal" at bounding box center [838, 267] width 202 height 18
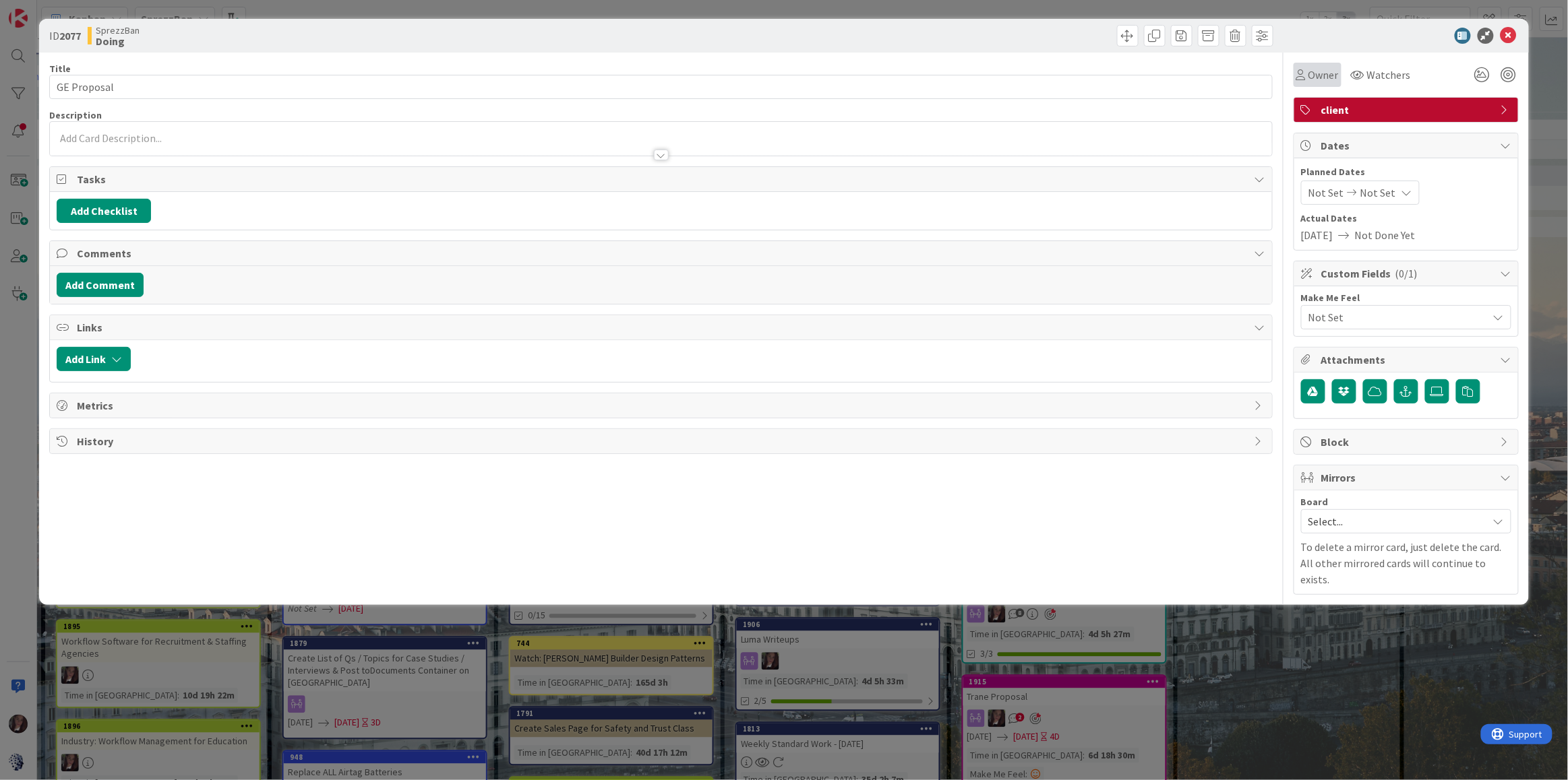
click at [1310, 68] on span "Owner" at bounding box center [1323, 75] width 30 height 16
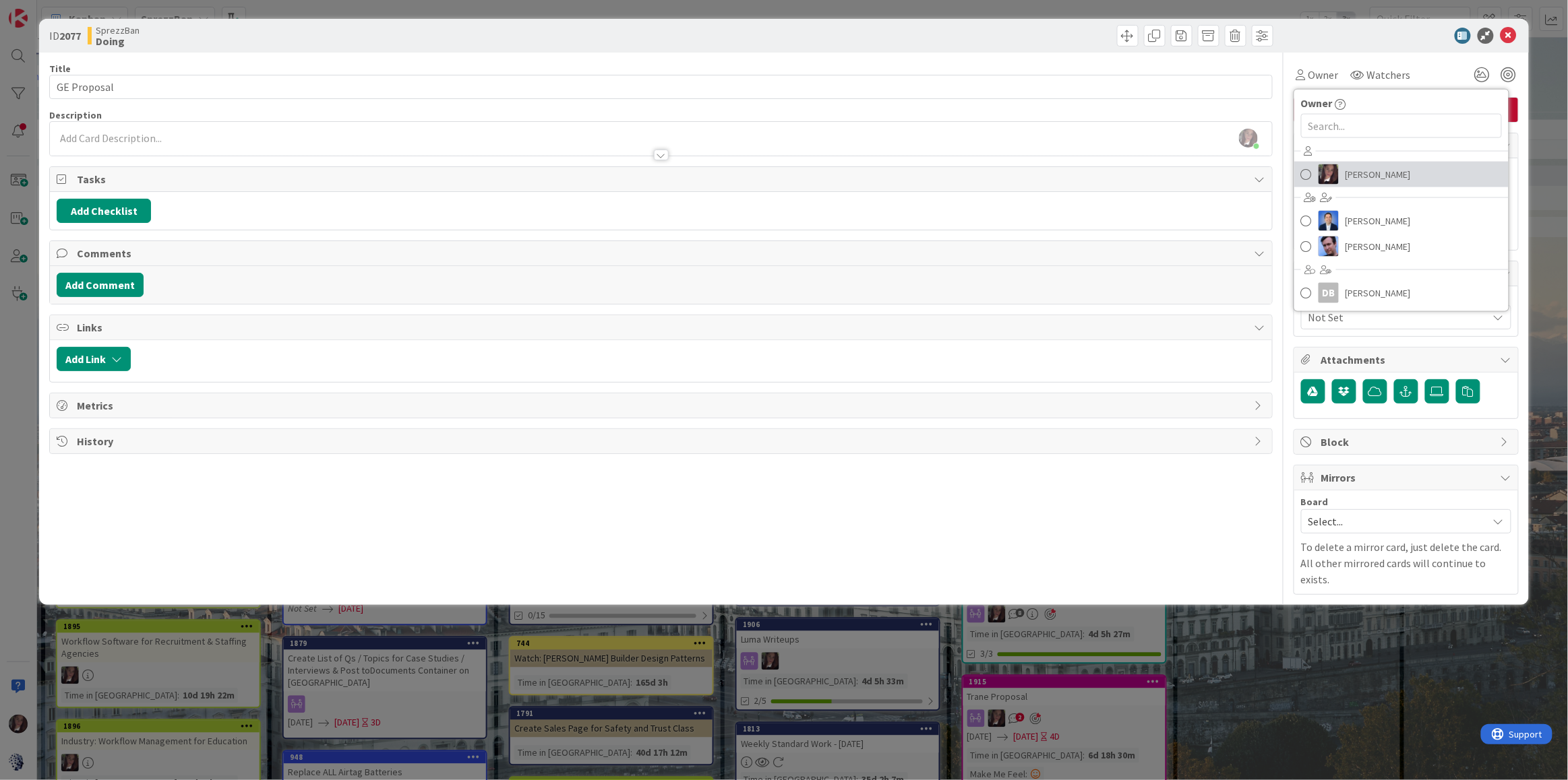
click at [1308, 174] on span at bounding box center [1306, 175] width 11 height 20
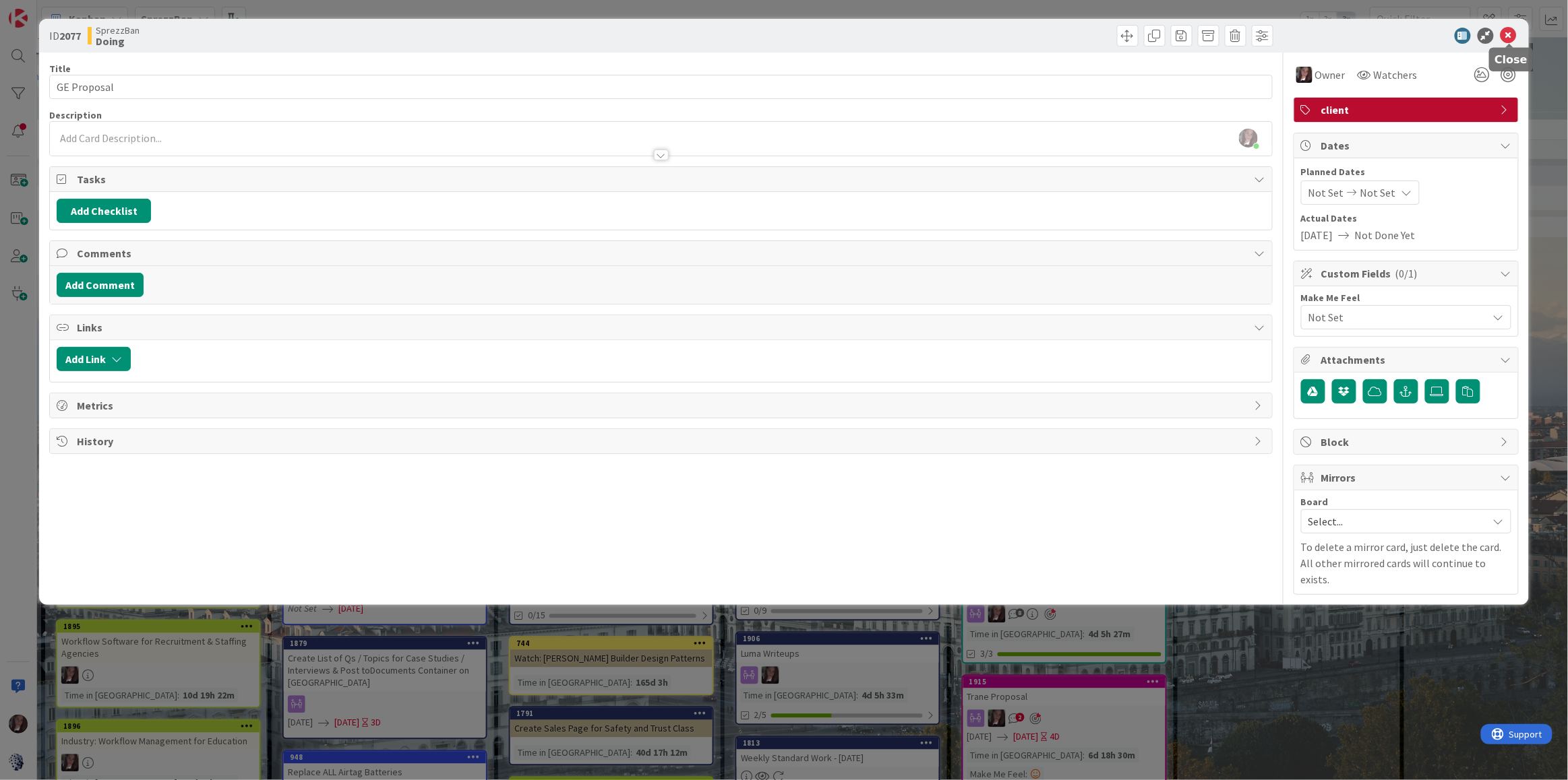
click at [1504, 31] on icon at bounding box center [1508, 35] width 16 height 16
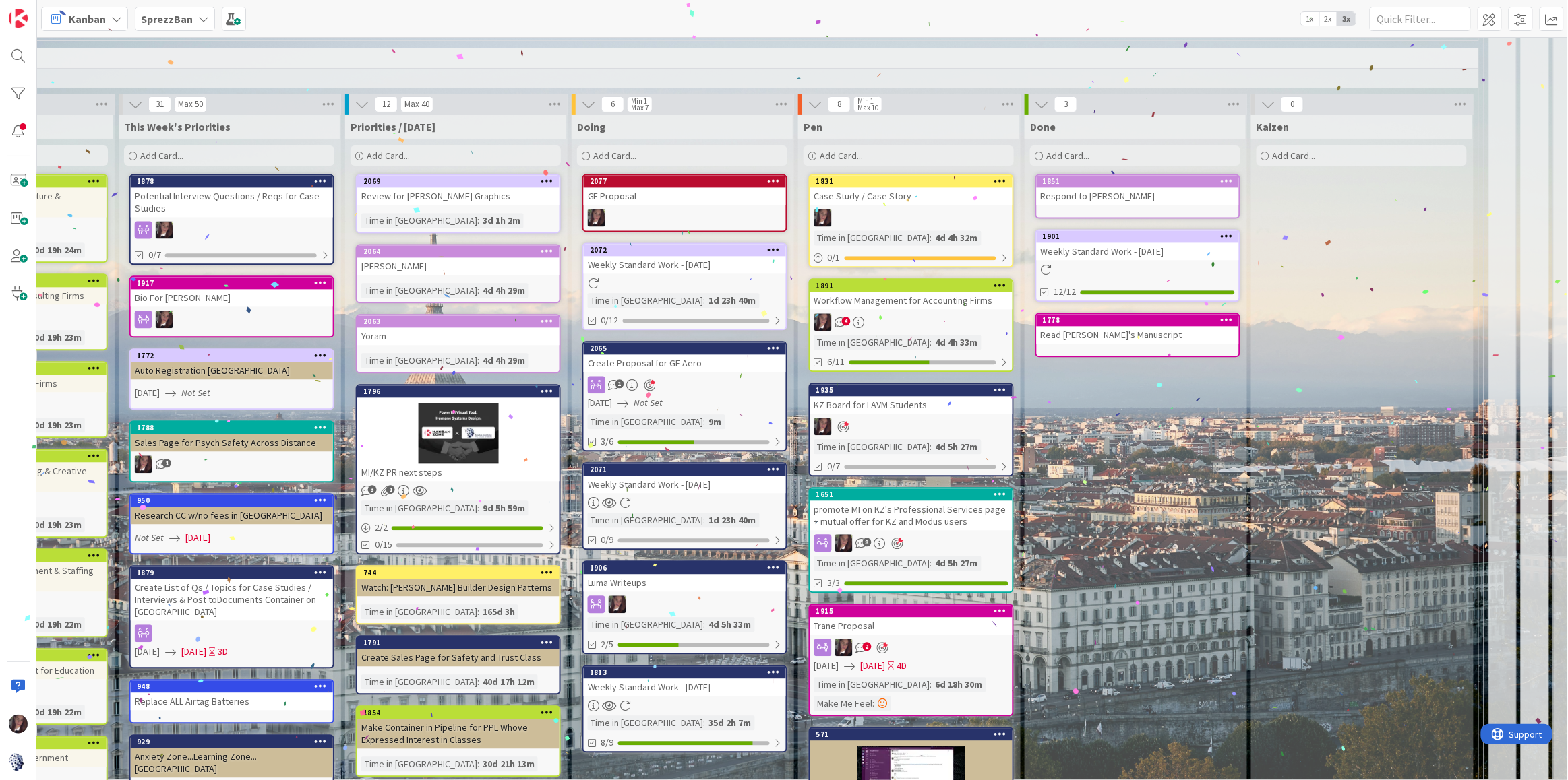
scroll to position [1256, 622]
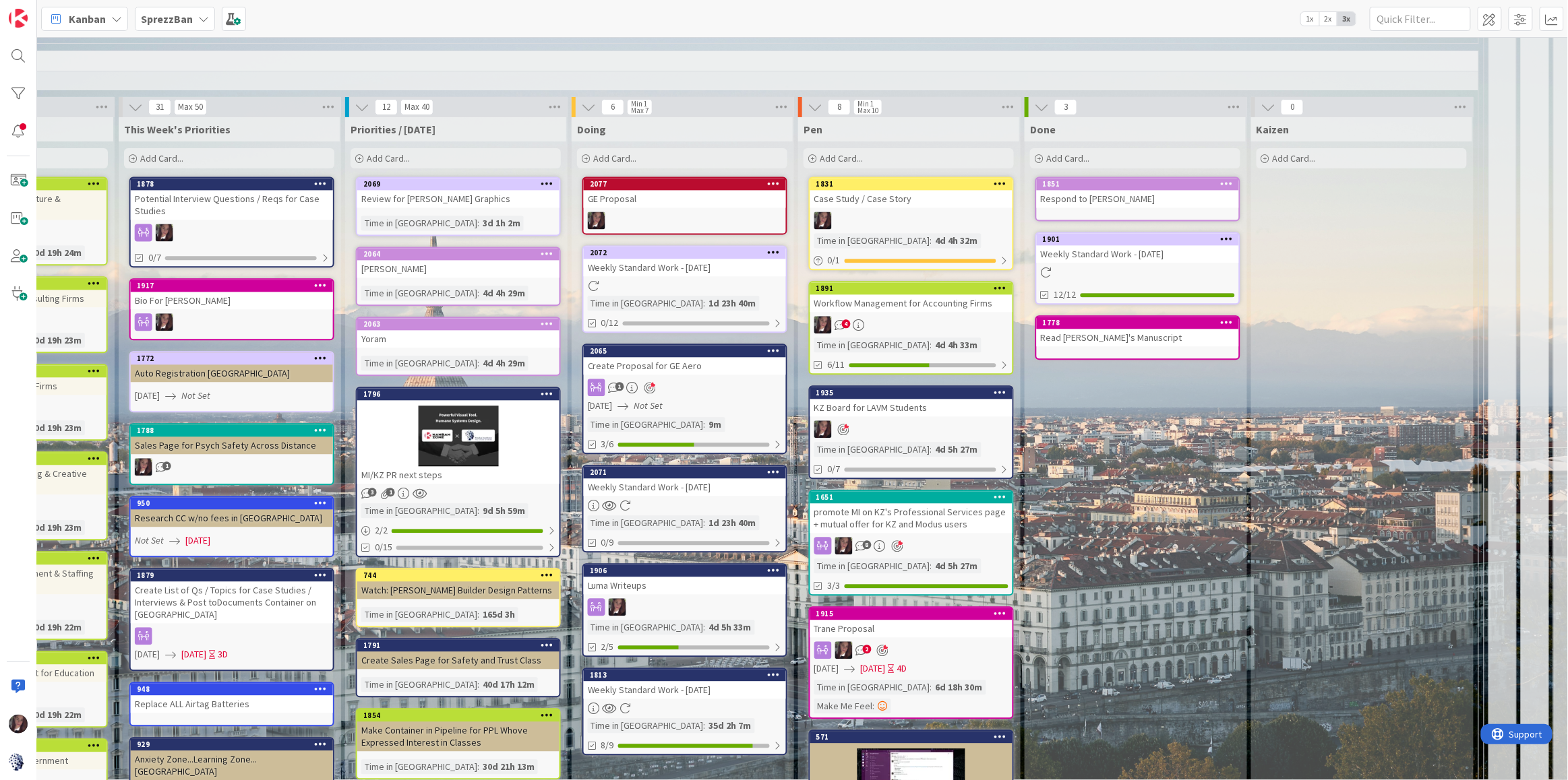
click at [922, 620] on div "Trane Proposal" at bounding box center [911, 628] width 202 height 18
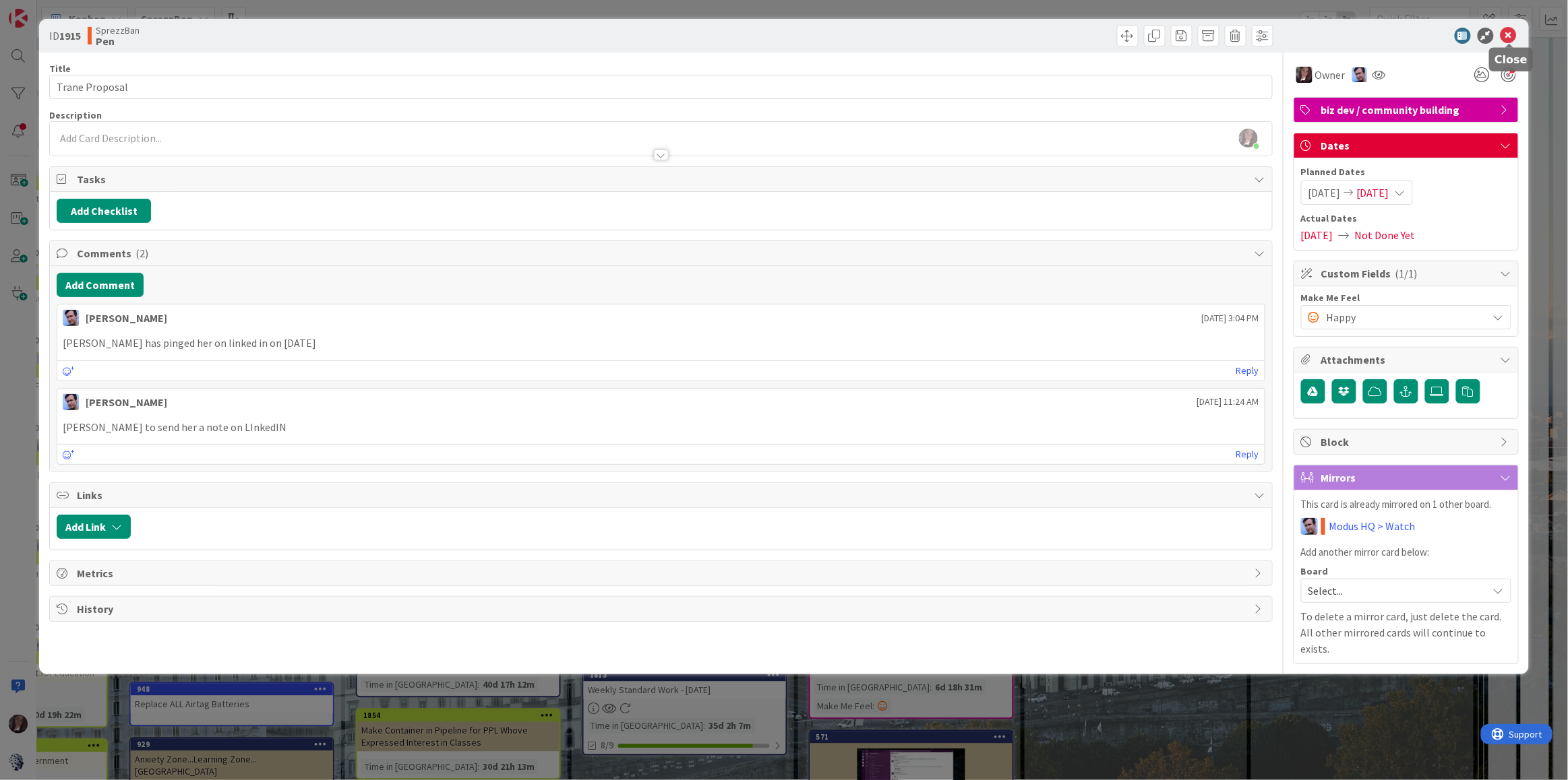
click at [1510, 37] on icon at bounding box center [1508, 35] width 16 height 16
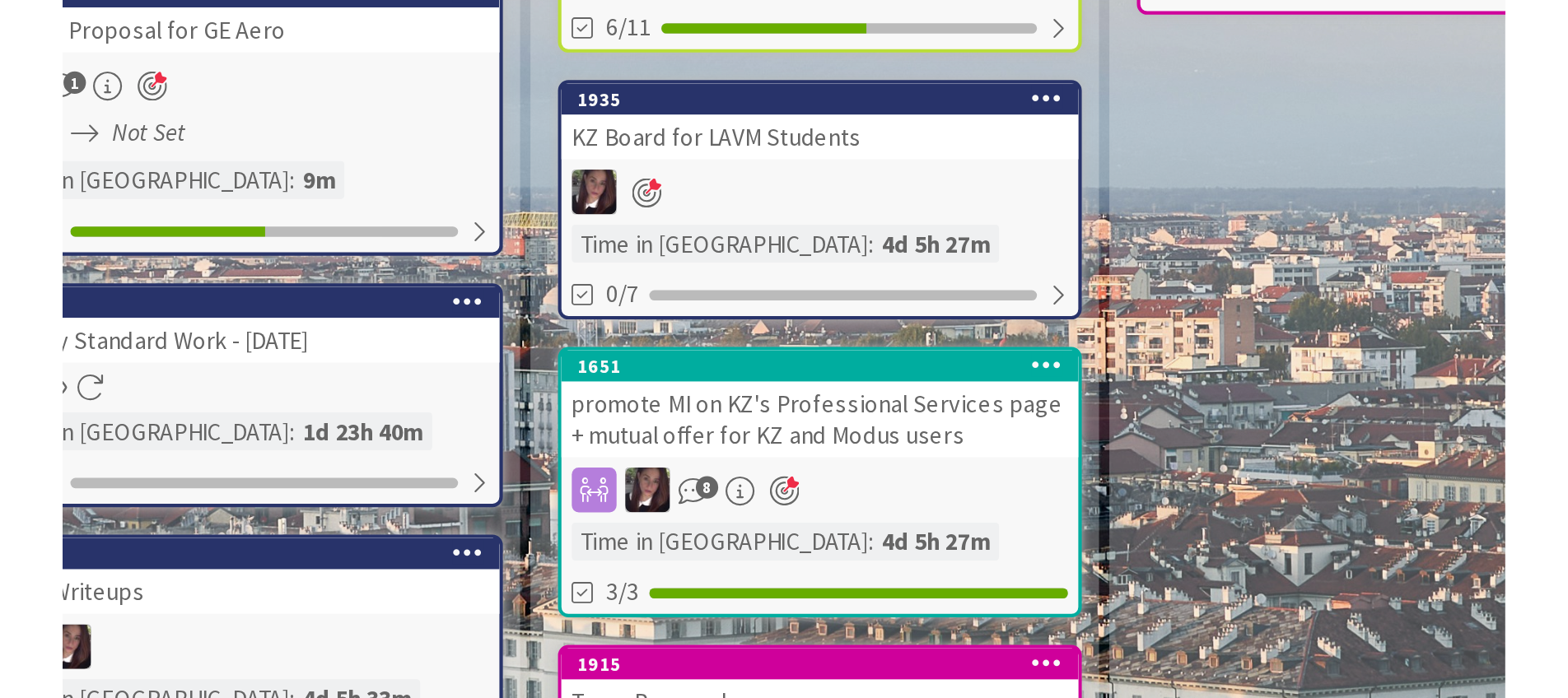
scroll to position [1534, 696]
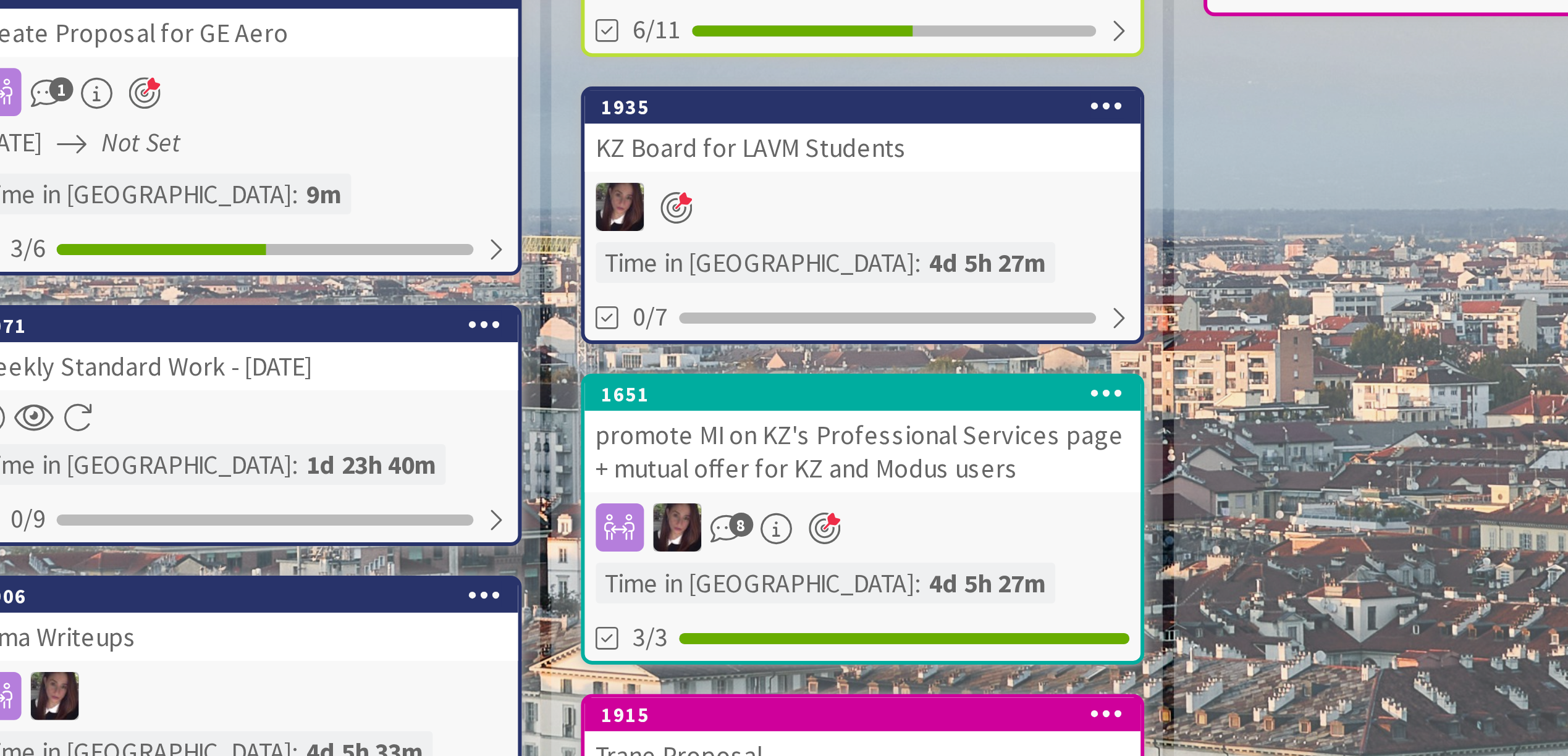
click at [1076, 568] on div "Done Add Card... 1851 Respond to jenna 1901 Weekly Standard Work - [DATE] 12/12…" at bounding box center [1089, 559] width 202 height 905
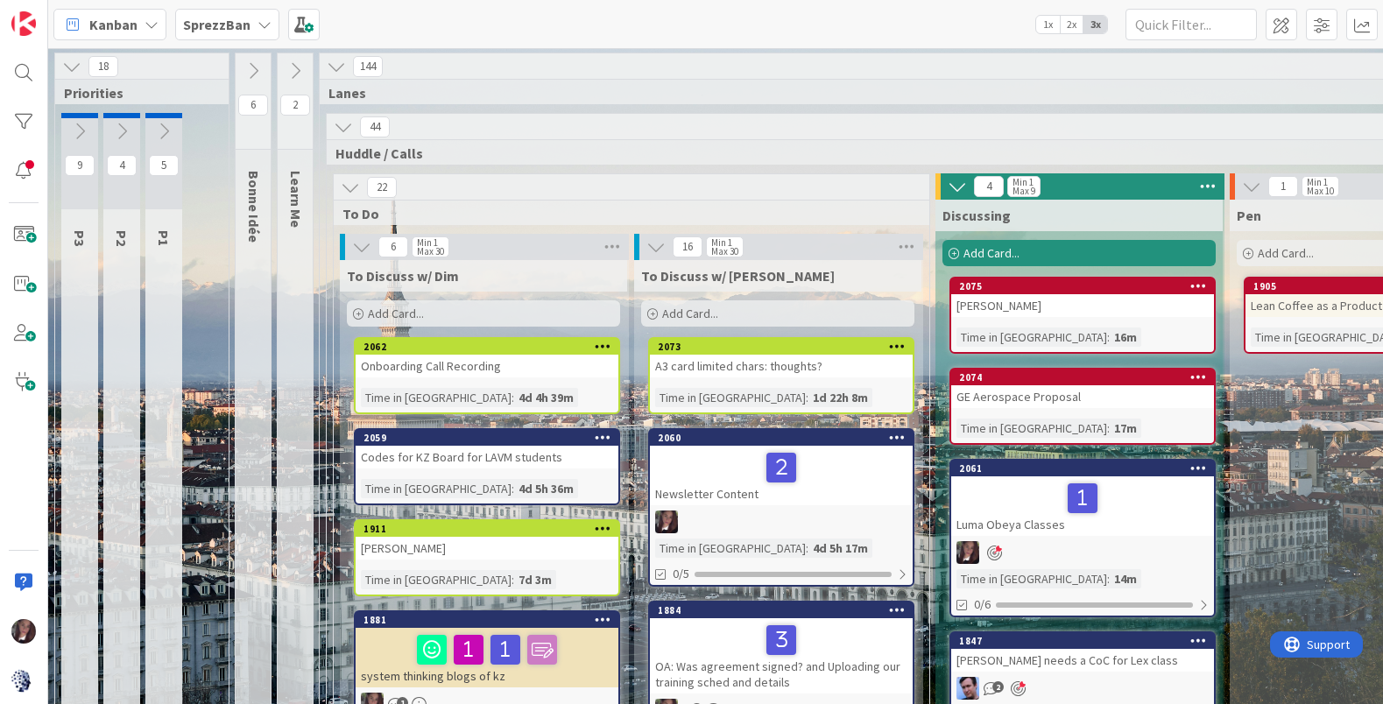
click at [1071, 27] on span "2x" at bounding box center [1072, 25] width 24 height 18
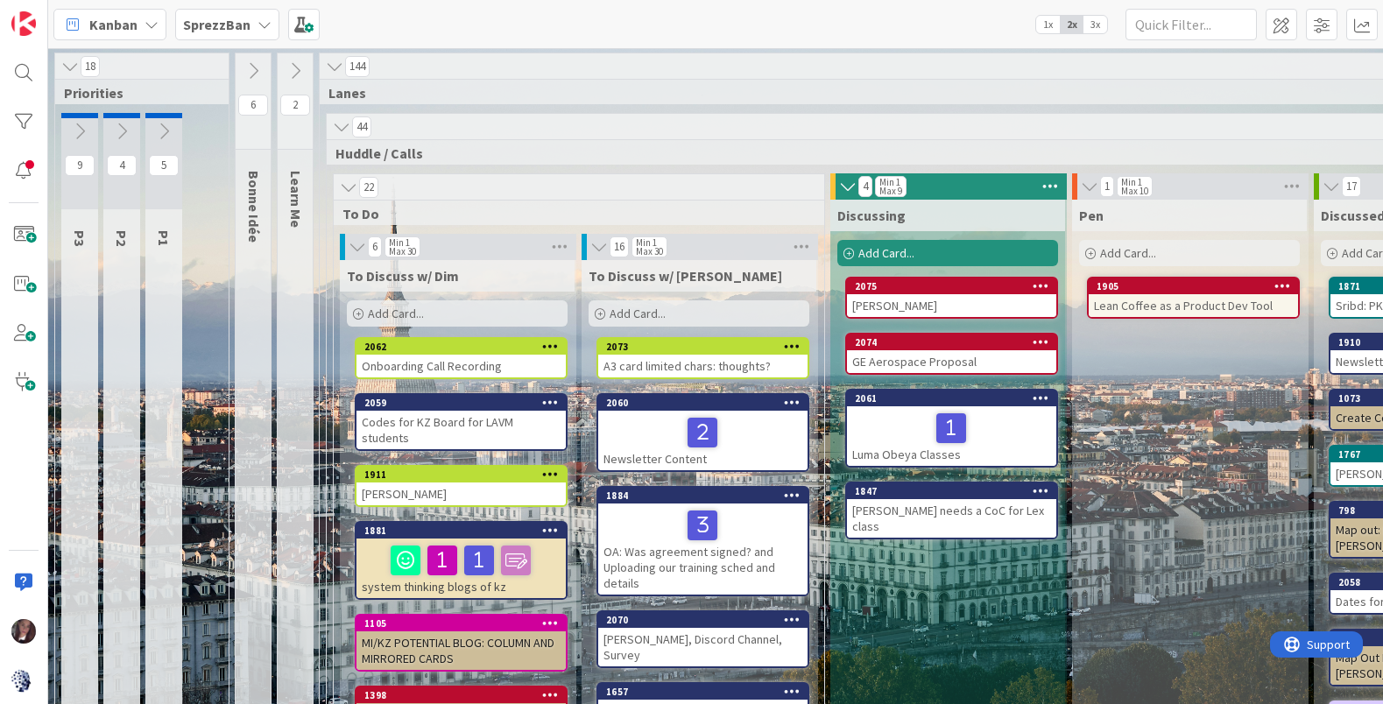
click at [908, 415] on div at bounding box center [951, 428] width 199 height 37
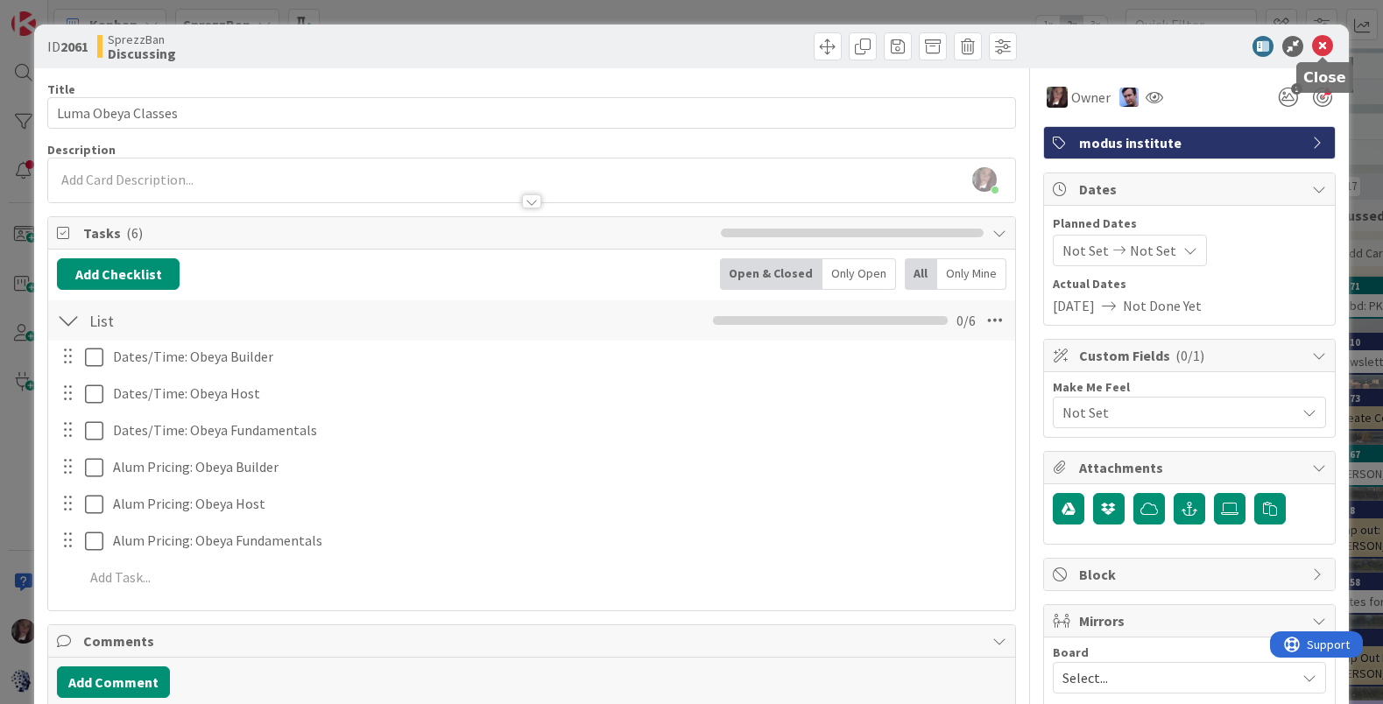
click at [1316, 45] on icon at bounding box center [1322, 46] width 21 height 21
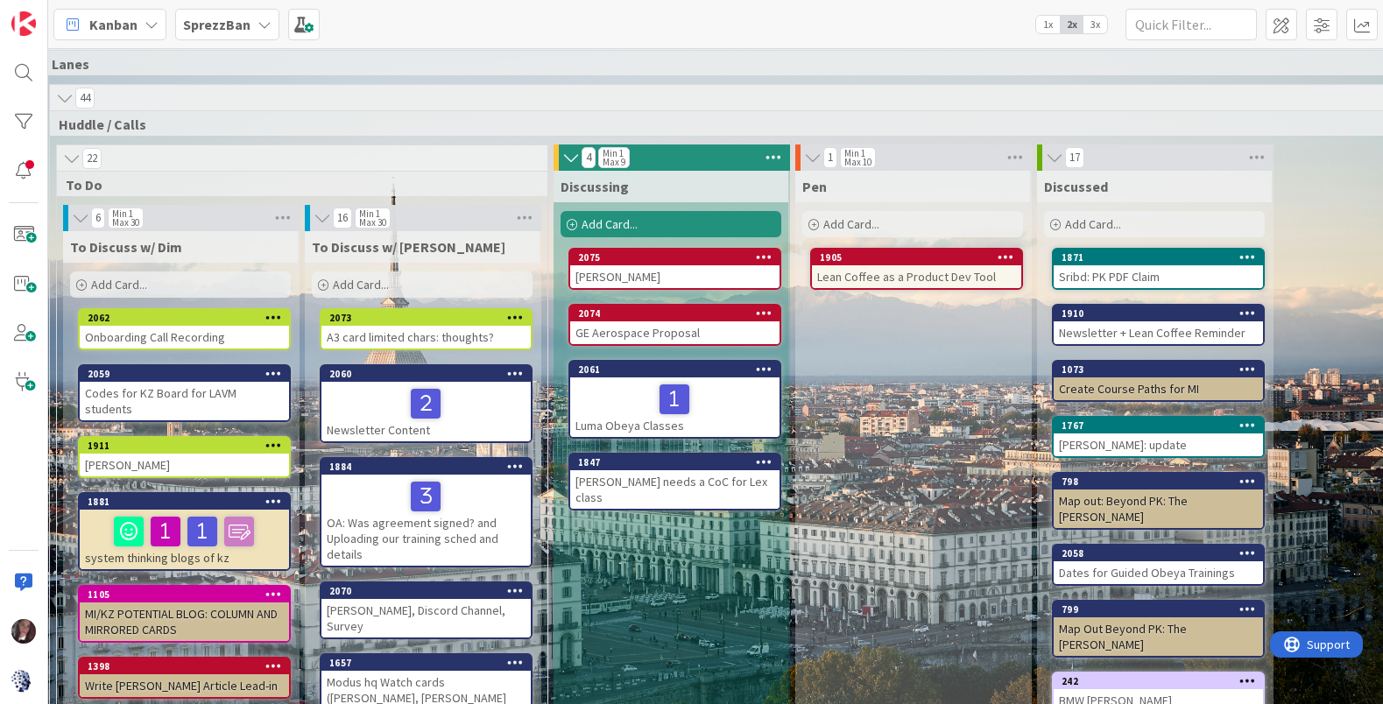
scroll to position [30, 277]
